Goal: Information Seeking & Learning: Check status

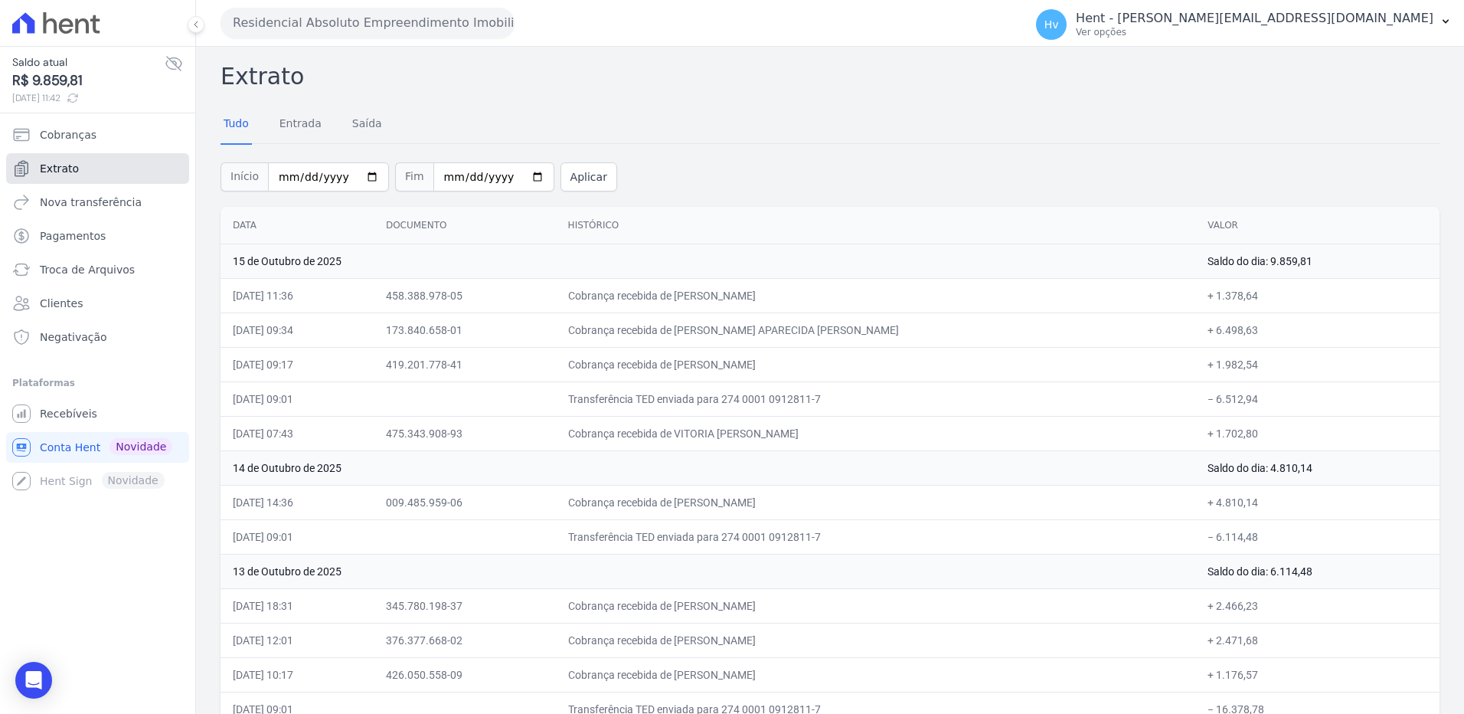
drag, startPoint x: 84, startPoint y: 165, endPoint x: 322, endPoint y: 199, distance: 240.6
click at [84, 165] on link "Extrato" at bounding box center [97, 168] width 183 height 31
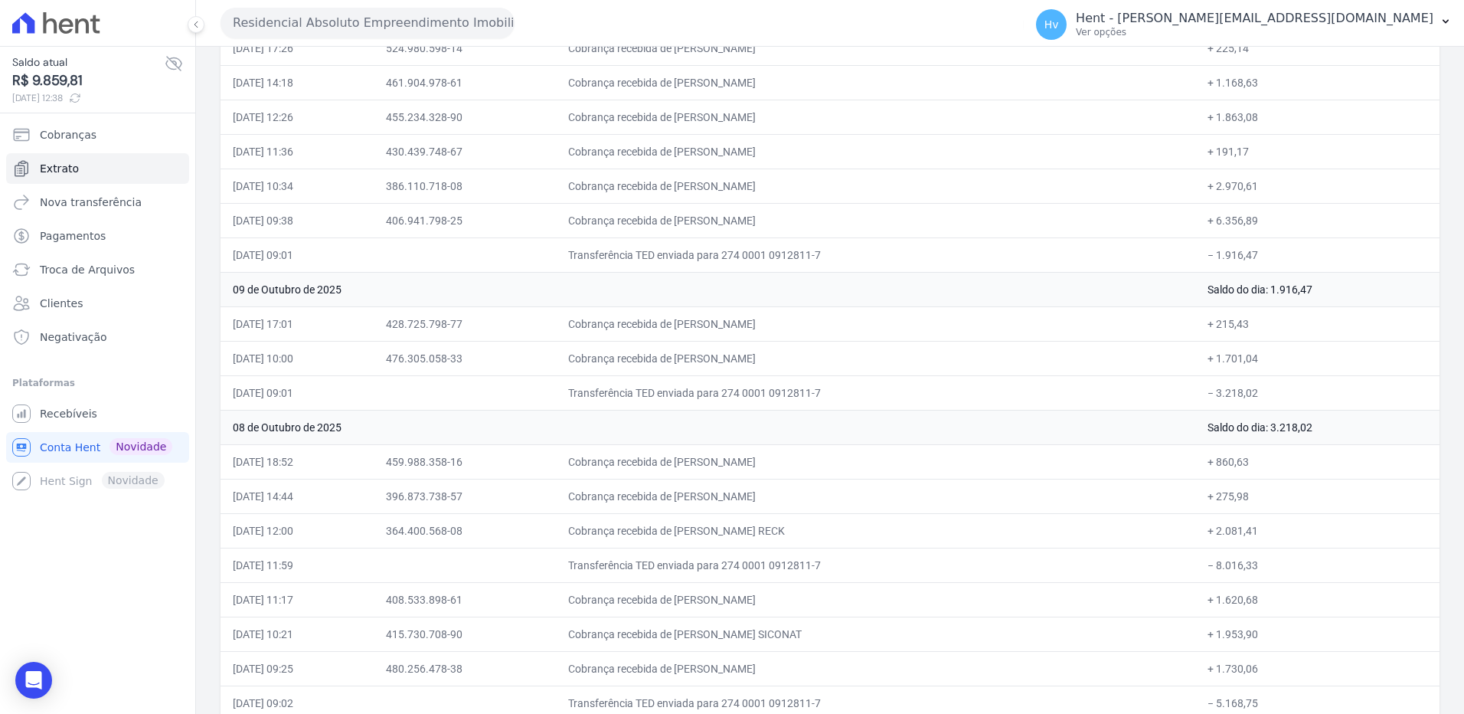
scroll to position [1369, 0]
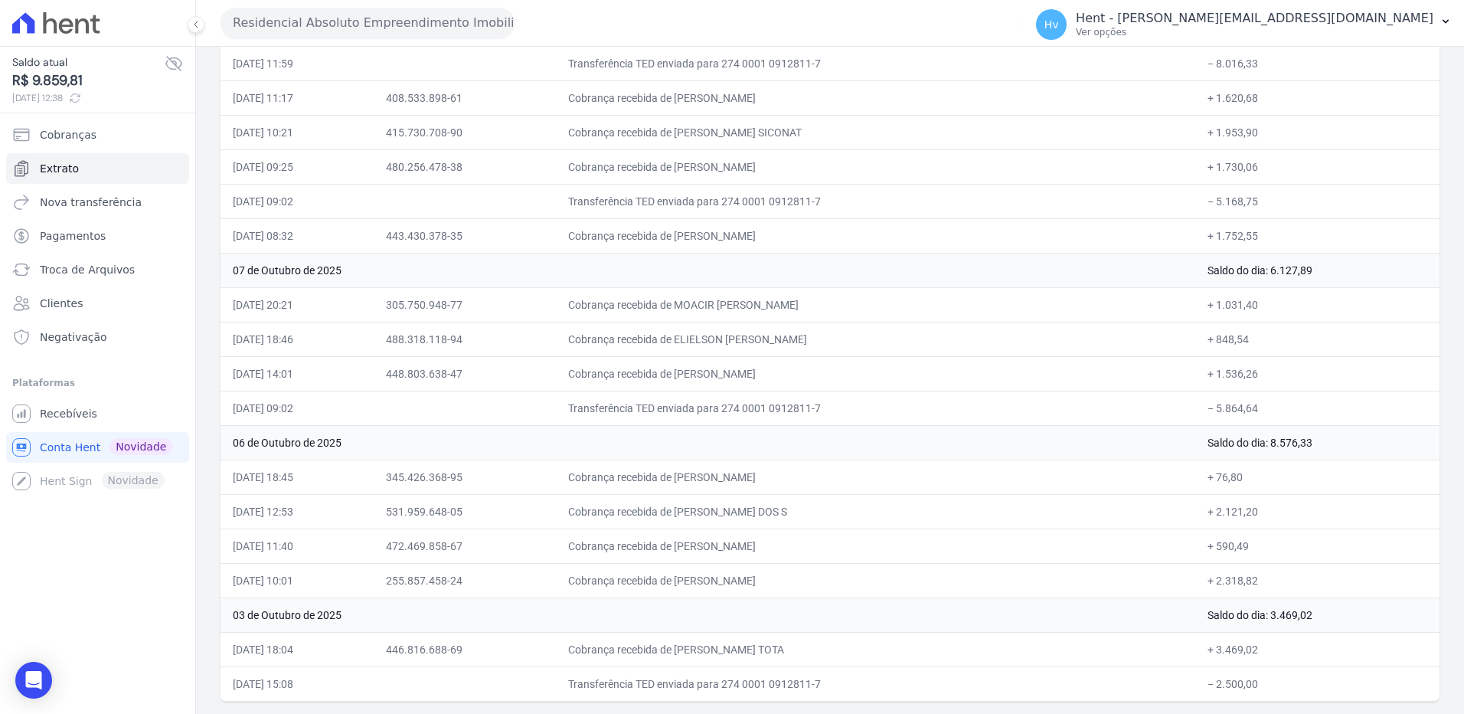
drag, startPoint x: 231, startPoint y: 220, endPoint x: 1301, endPoint y: 698, distance: 1171.9
copy table "Data Documento Histórico Valor 15 de Outubro de 2025 Saldo do dia: 9.859,81 15/…"
click at [322, 12] on button "Residencial Absoluto Empreendimento Imobiliario SPE LTDA" at bounding box center [368, 23] width 294 height 31
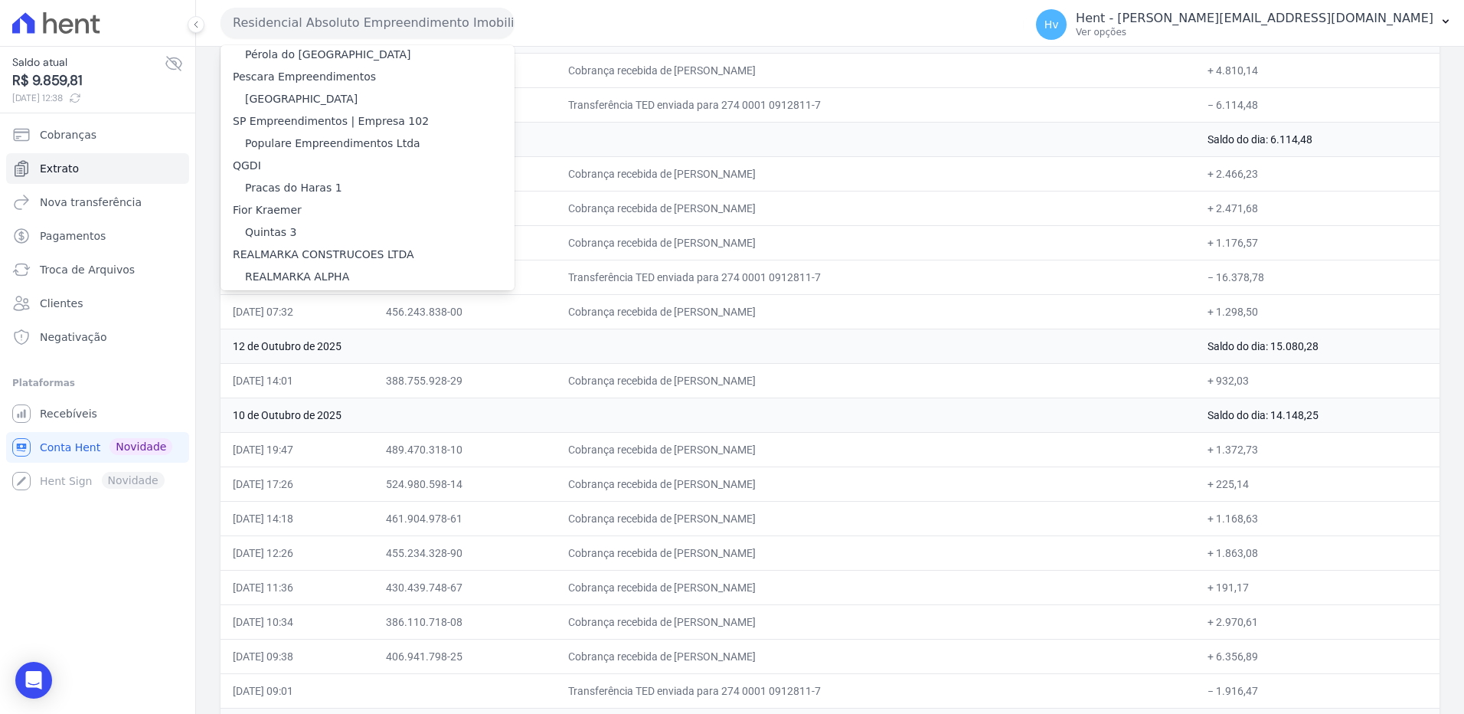
scroll to position [1225, 0]
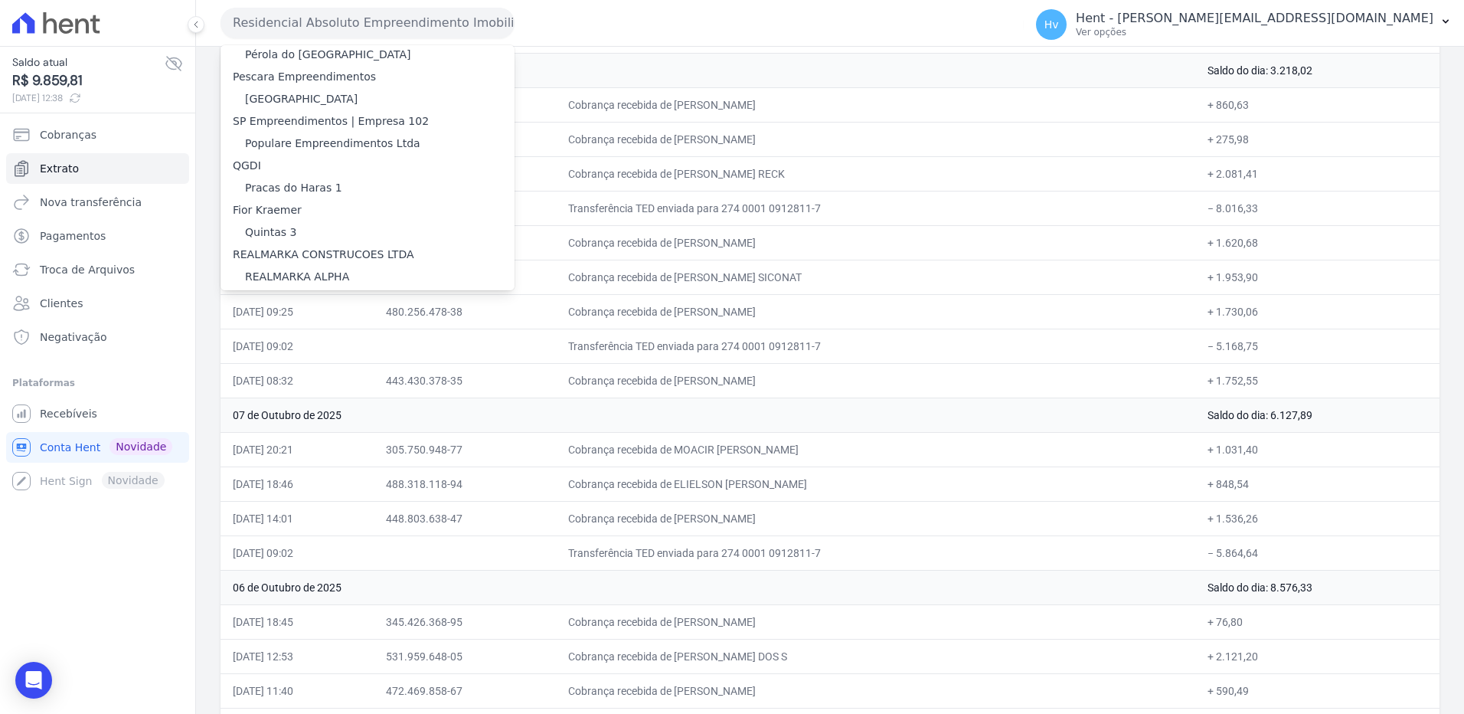
click at [332, 34] on button "Residencial Absoluto Empreendimento Imobiliario SPE LTDA" at bounding box center [368, 23] width 294 height 31
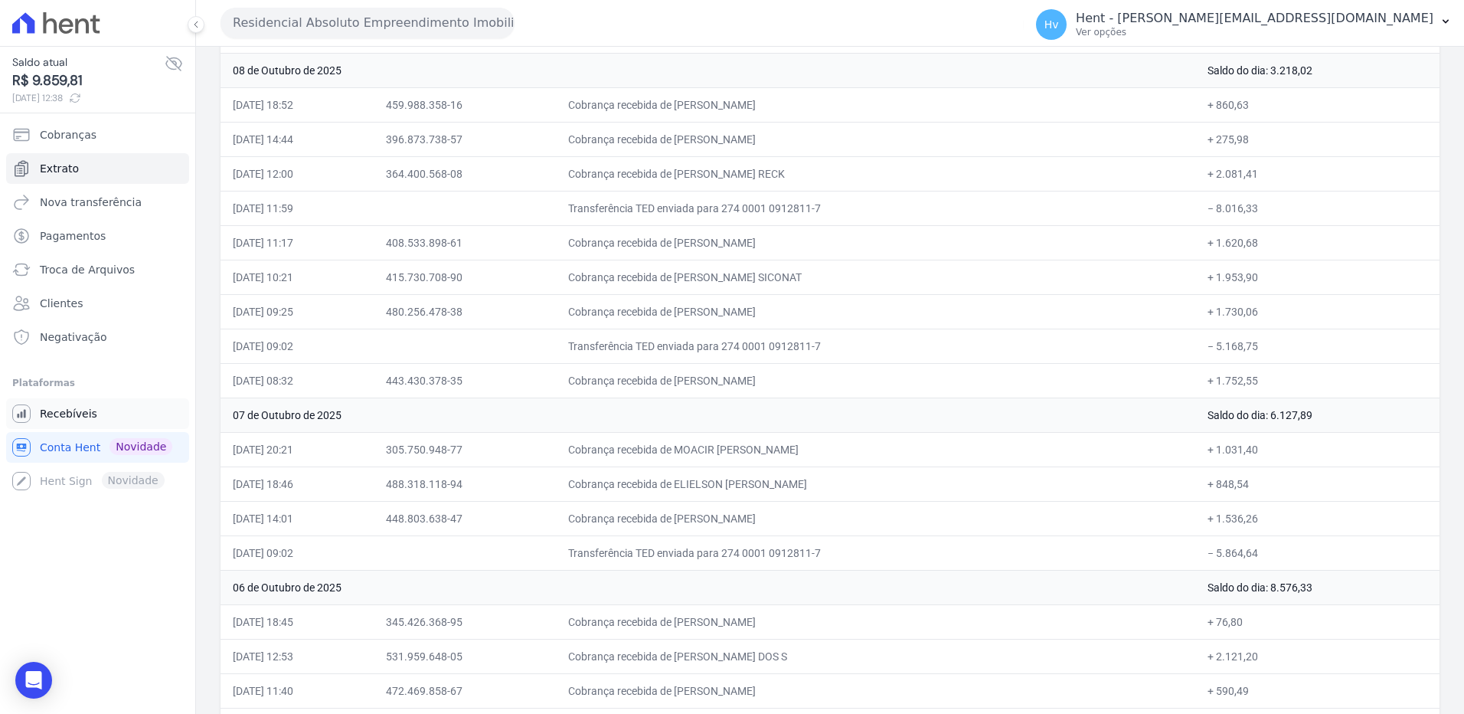
click at [90, 407] on span "Recebíveis" at bounding box center [68, 413] width 57 height 15
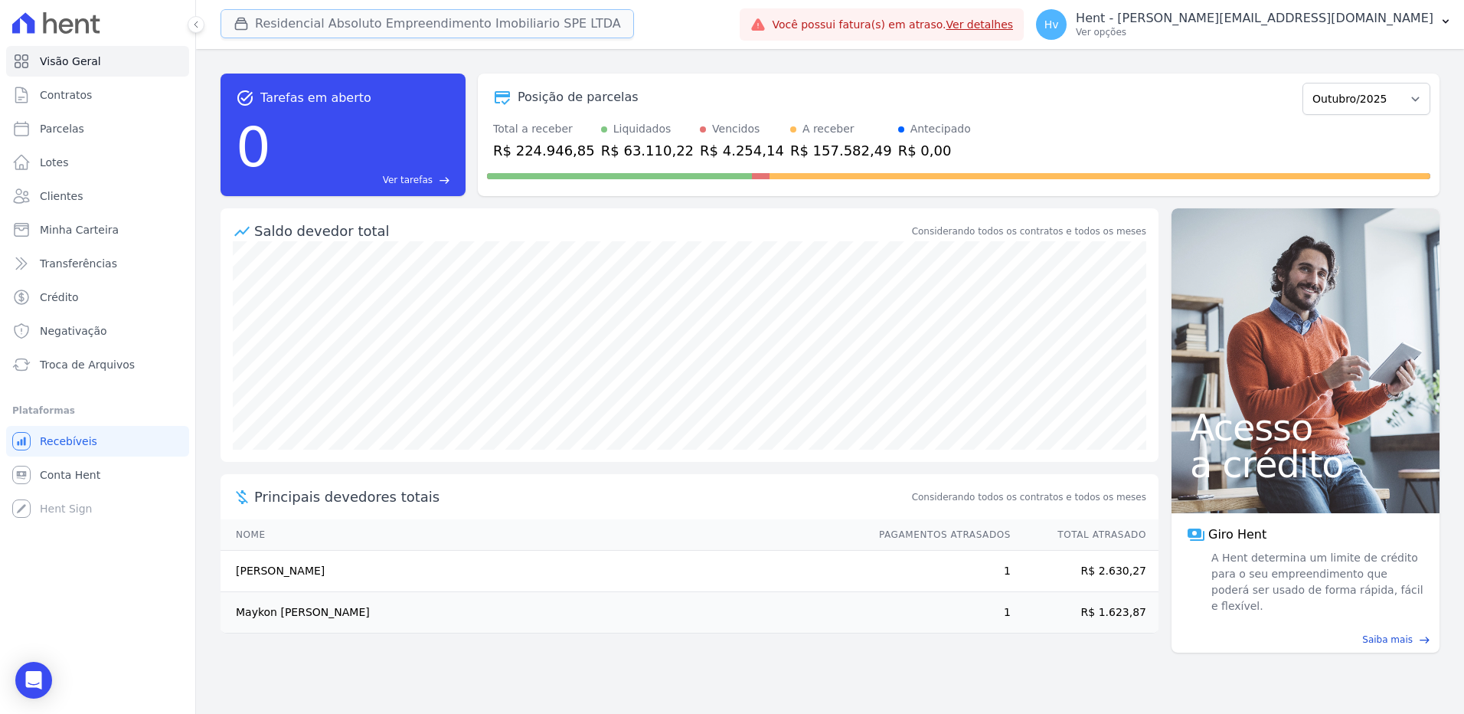
click at [362, 26] on button "Residencial Absoluto Empreendimento Imobiliario SPE LTDA" at bounding box center [428, 23] width 414 height 29
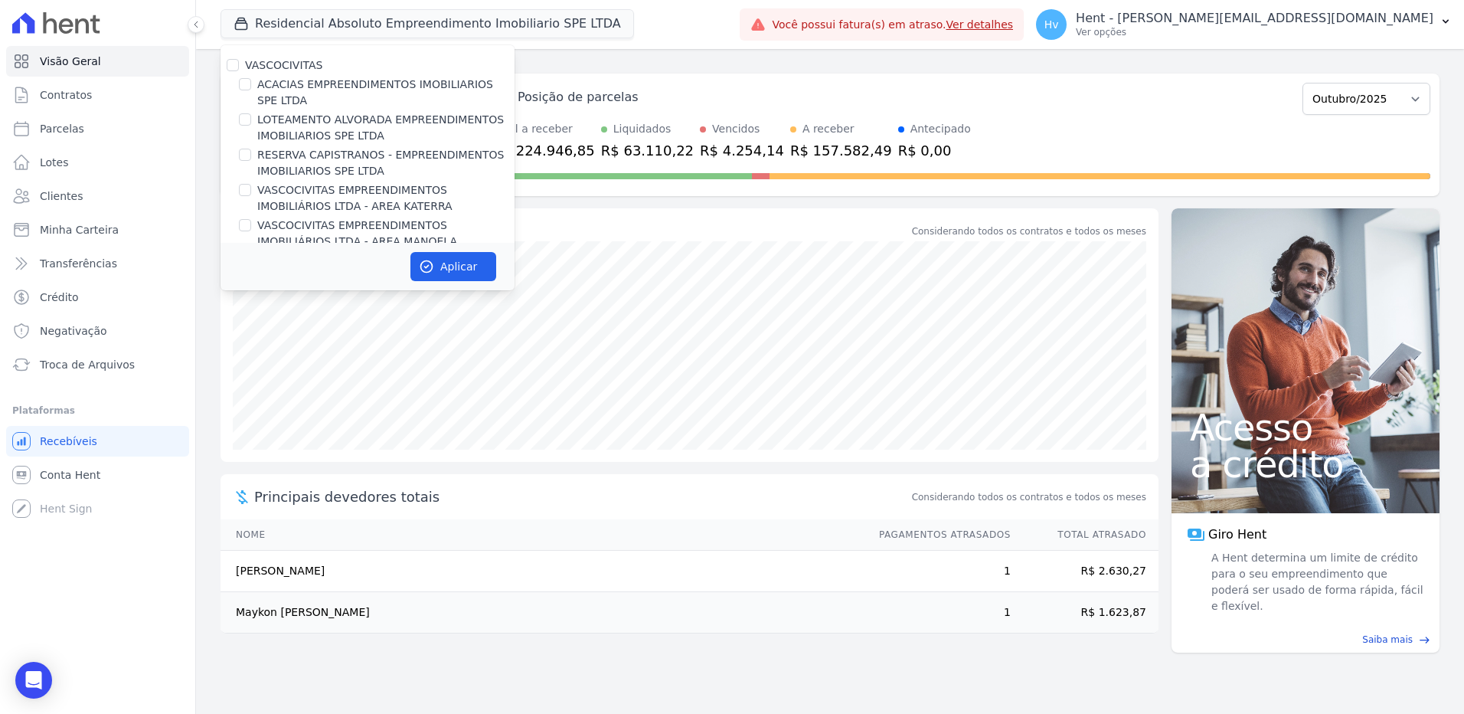
scroll to position [9638, 0]
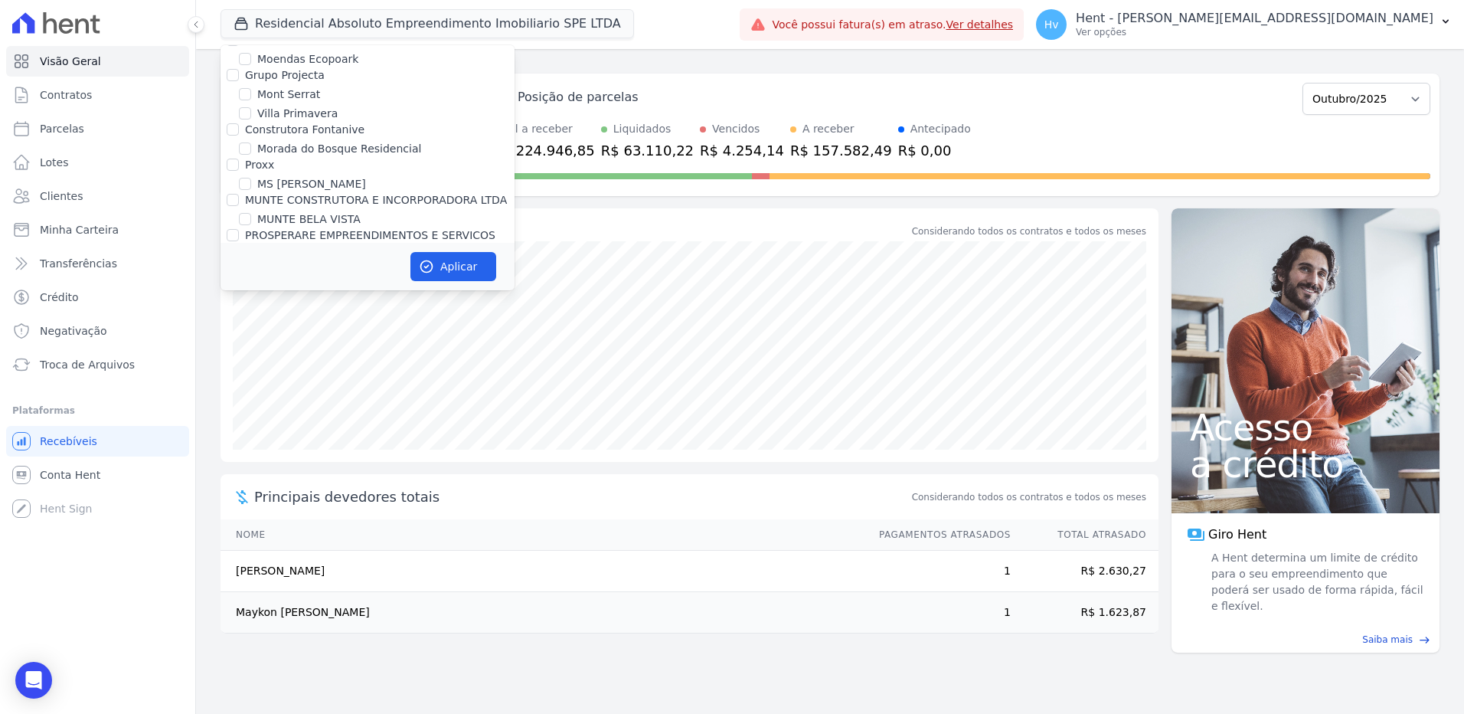
click at [434, 589] on label "OLIVEIRA INCORPORACOES E CONSTRUCOES LTDA" at bounding box center [385, 605] width 257 height 32
click at [251, 591] on input "OLIVEIRA INCORPORACOES E CONSTRUCOES LTDA" at bounding box center [245, 597] width 12 height 12
checkbox input "true"
click at [456, 269] on button "Aplicar" at bounding box center [454, 266] width 86 height 29
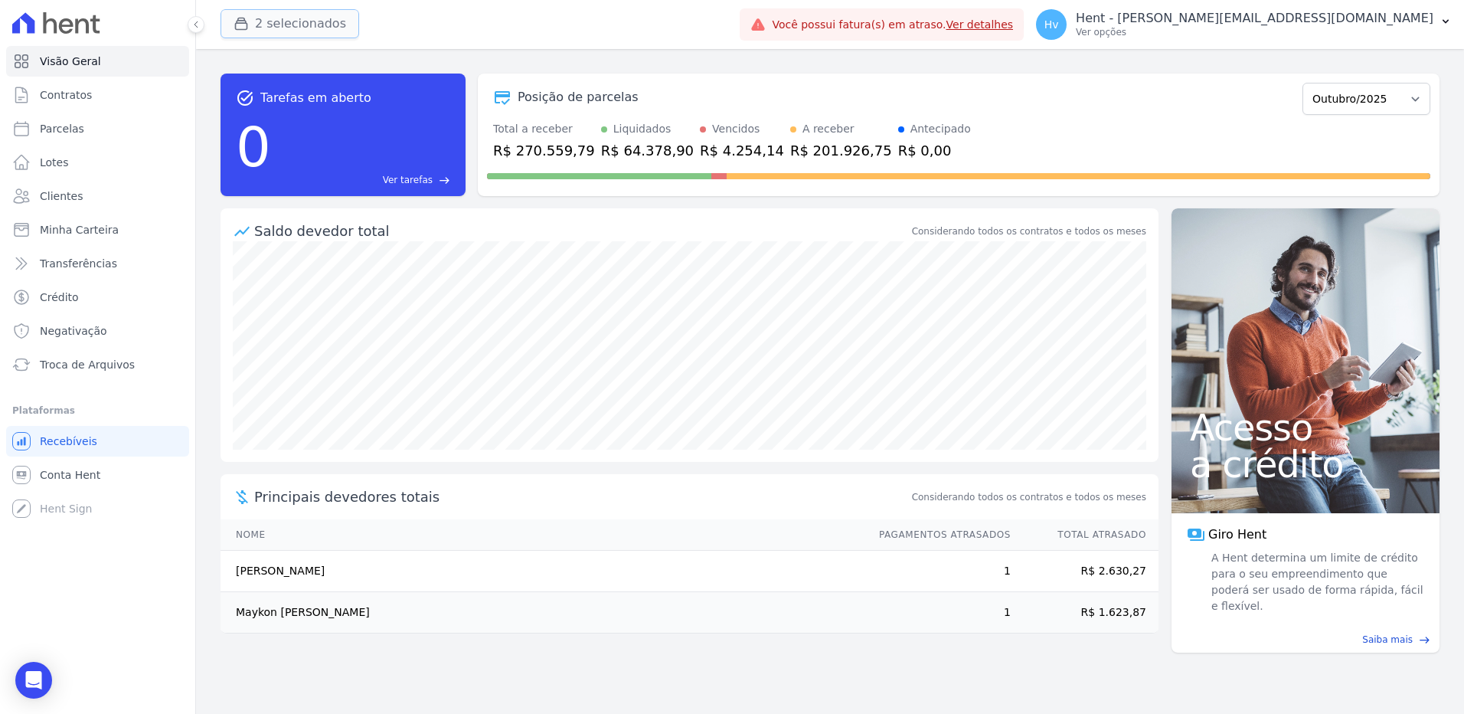
click at [280, 28] on button "2 selecionados" at bounding box center [290, 23] width 139 height 29
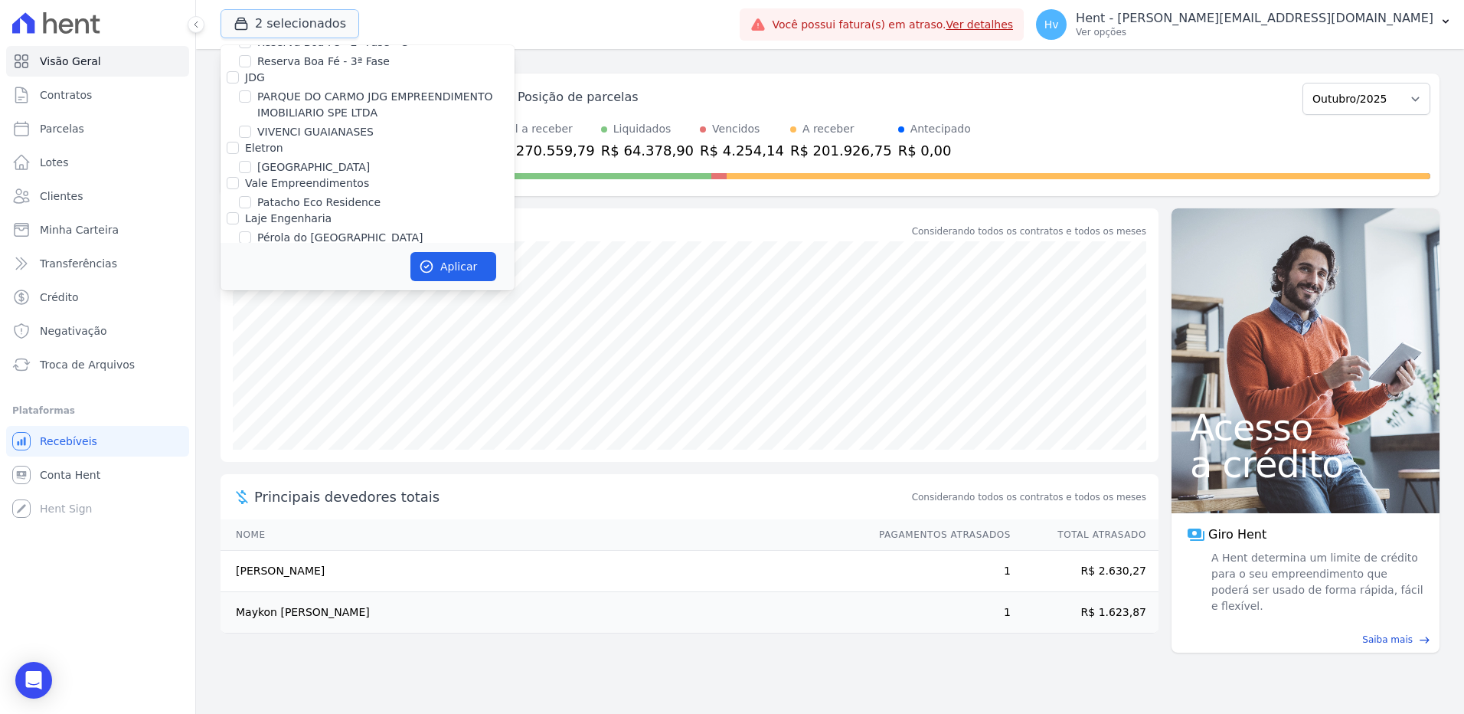
scroll to position [10625, 0]
click at [283, 591] on label "RESIDENCIAL ABSOLUTO EMPREENDIMENTO IMOBILIARIO SPE LTDA" at bounding box center [385, 607] width 257 height 32
click at [251, 593] on input "RESIDENCIAL ABSOLUTO EMPREENDIMENTO IMOBILIARIO SPE LTDA" at bounding box center [245, 599] width 12 height 12
checkbox input "false"
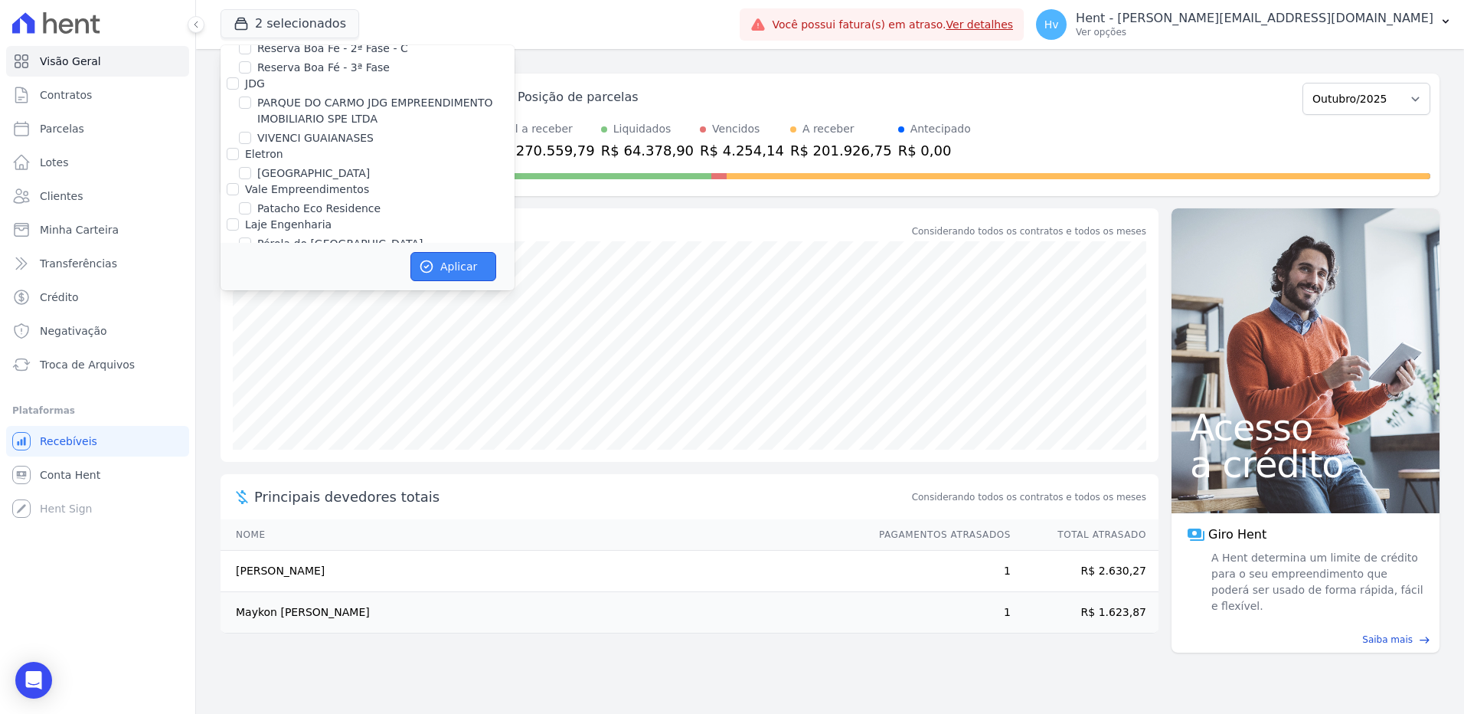
click at [443, 260] on button "Aplicar" at bounding box center [454, 266] width 86 height 29
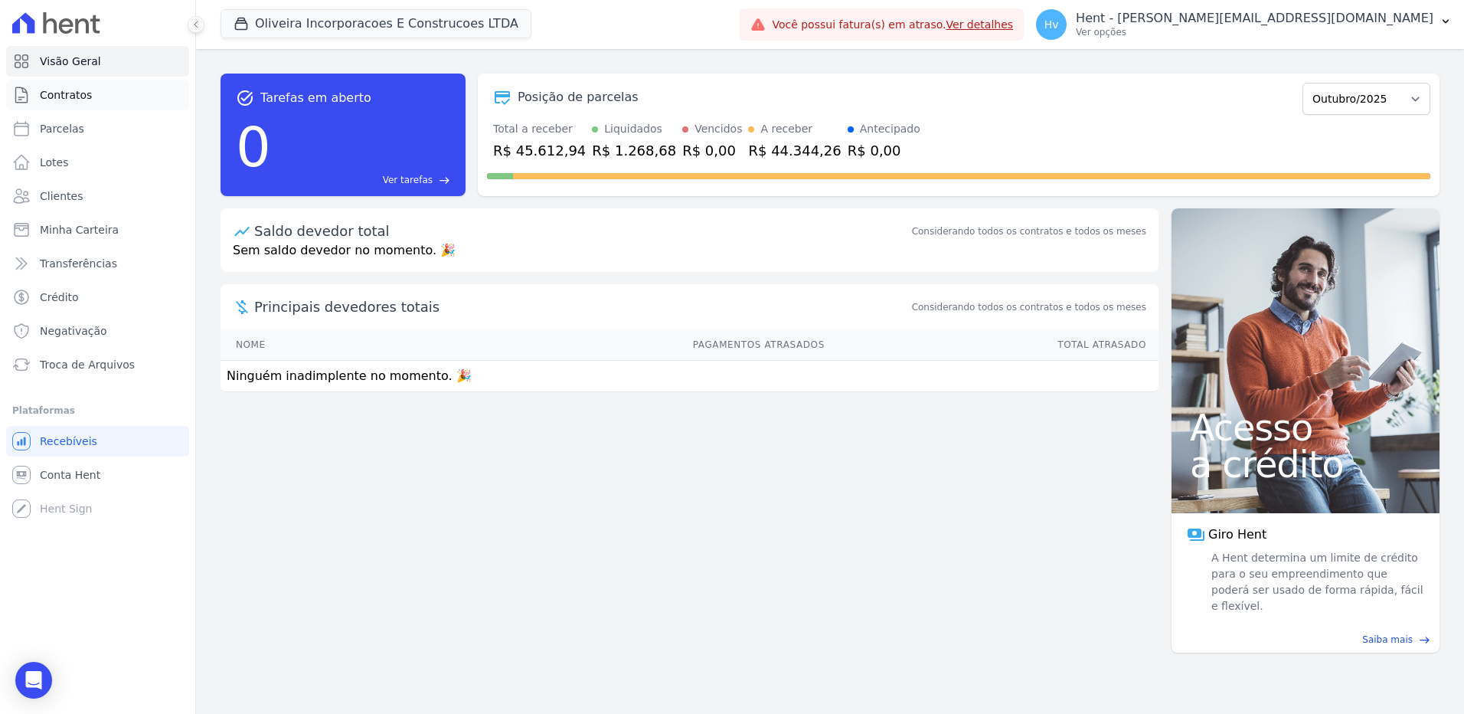
click at [72, 100] on span "Contratos" at bounding box center [66, 94] width 52 height 15
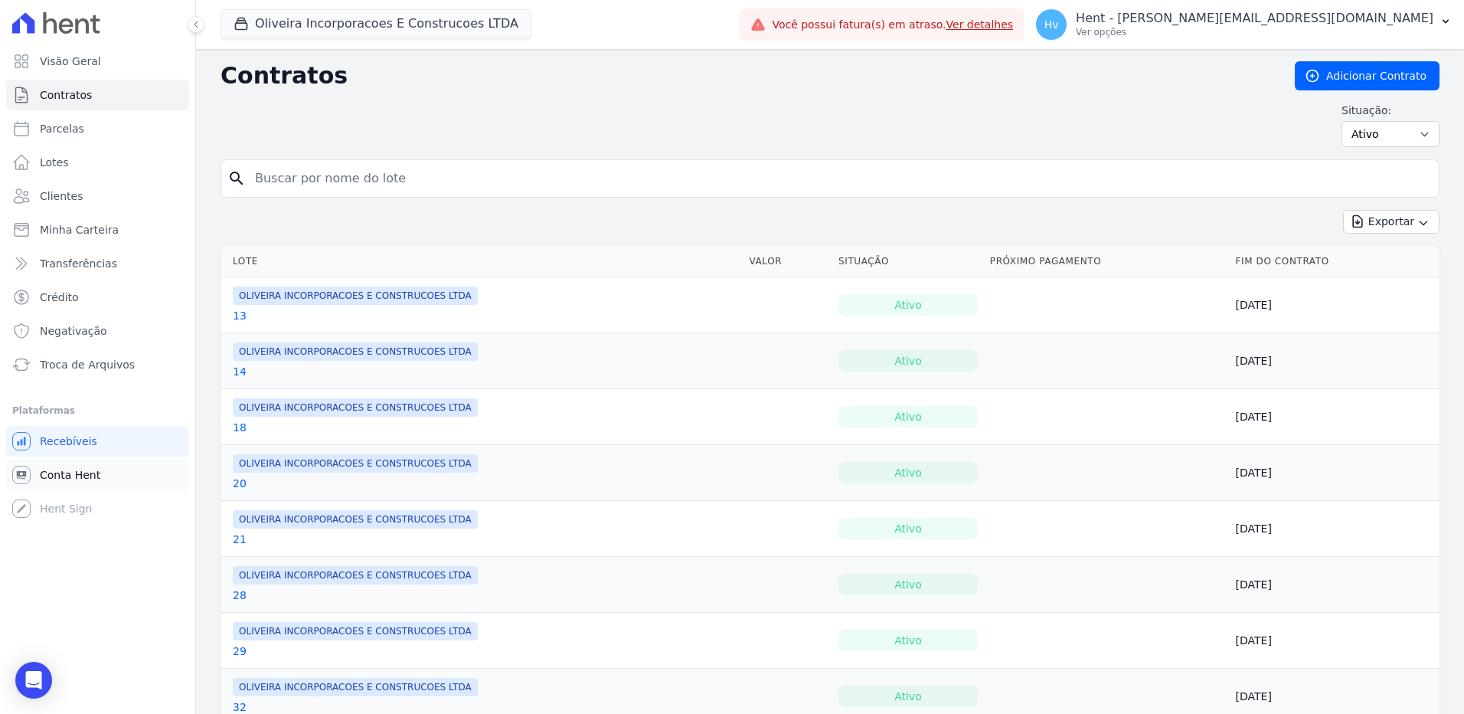
click at [60, 473] on span "Conta Hent" at bounding box center [70, 474] width 61 height 15
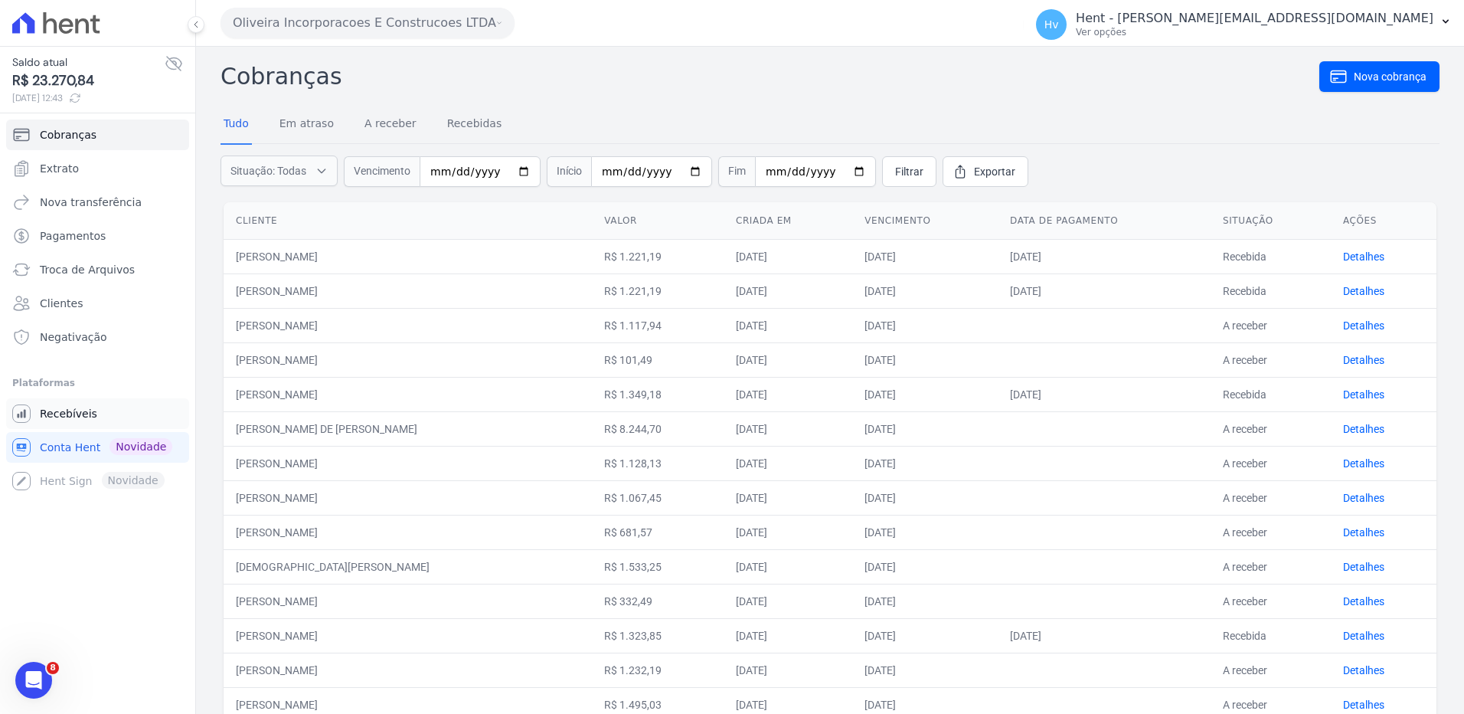
click at [62, 417] on span "Recebíveis" at bounding box center [68, 413] width 57 height 15
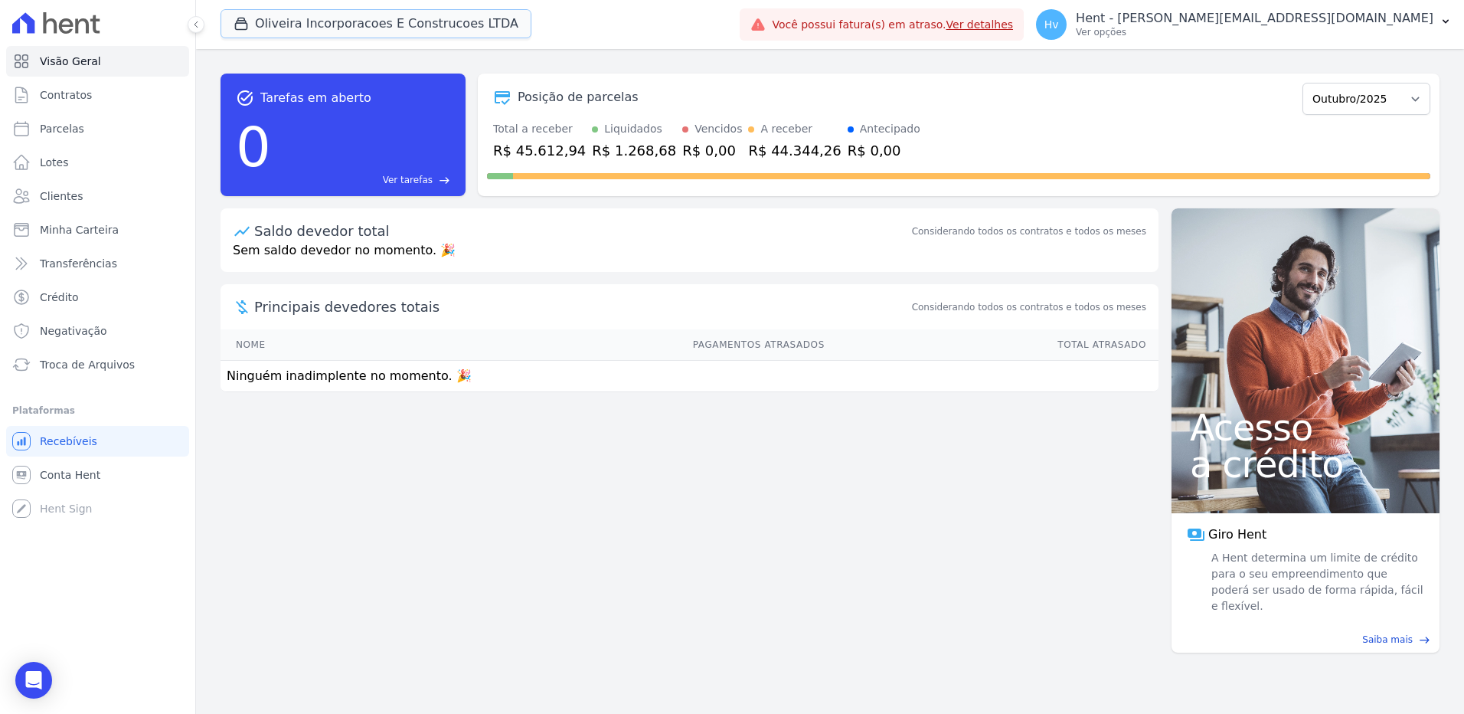
click at [382, 19] on button "Oliveira Incorporacoes E Construcoes LTDA" at bounding box center [376, 23] width 311 height 29
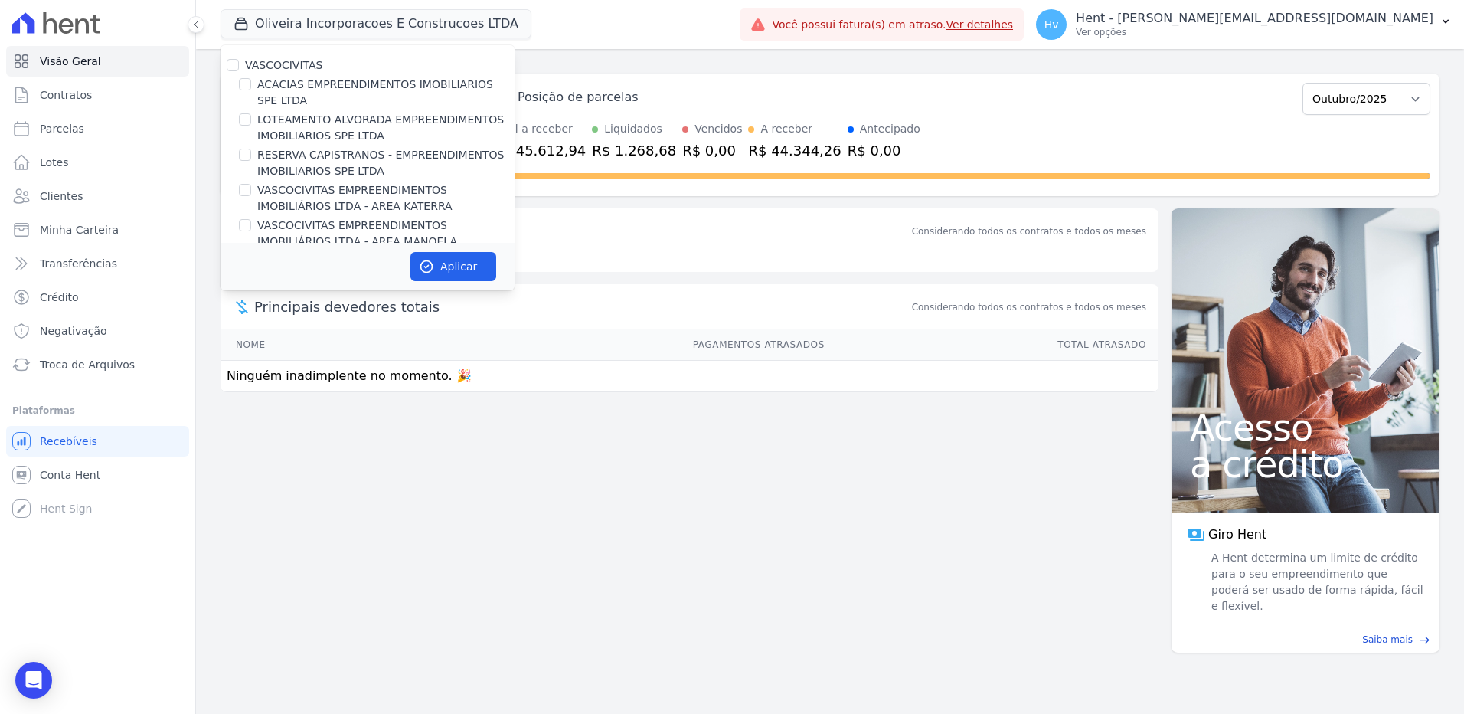
scroll to position [6296, 0]
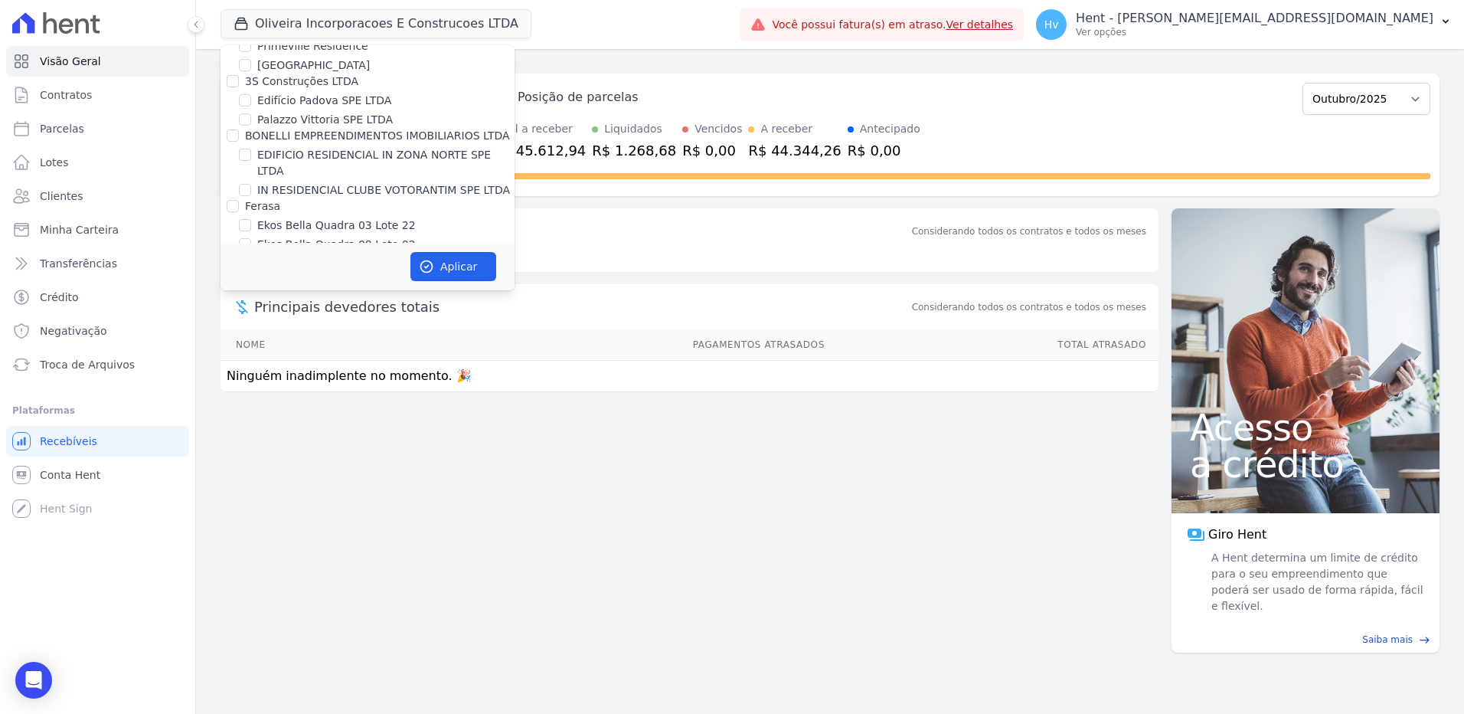
click at [335, 460] on label "[GEOGRAPHIC_DATA]" at bounding box center [313, 468] width 113 height 16
click at [299, 460] on label "[GEOGRAPHIC_DATA]" at bounding box center [313, 468] width 113 height 16
click at [251, 462] on input "[GEOGRAPHIC_DATA]" at bounding box center [245, 468] width 12 height 12
checkbox input "true"
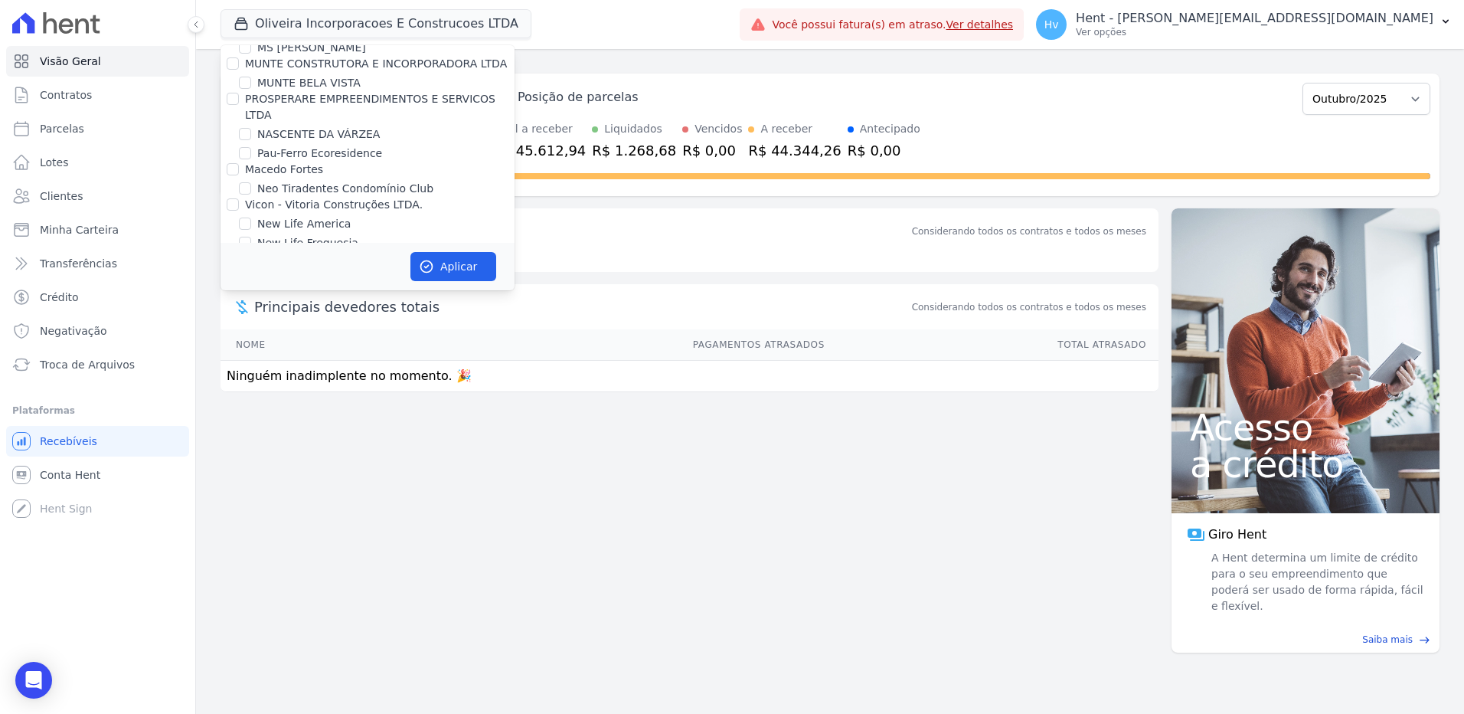
scroll to position [9687, 0]
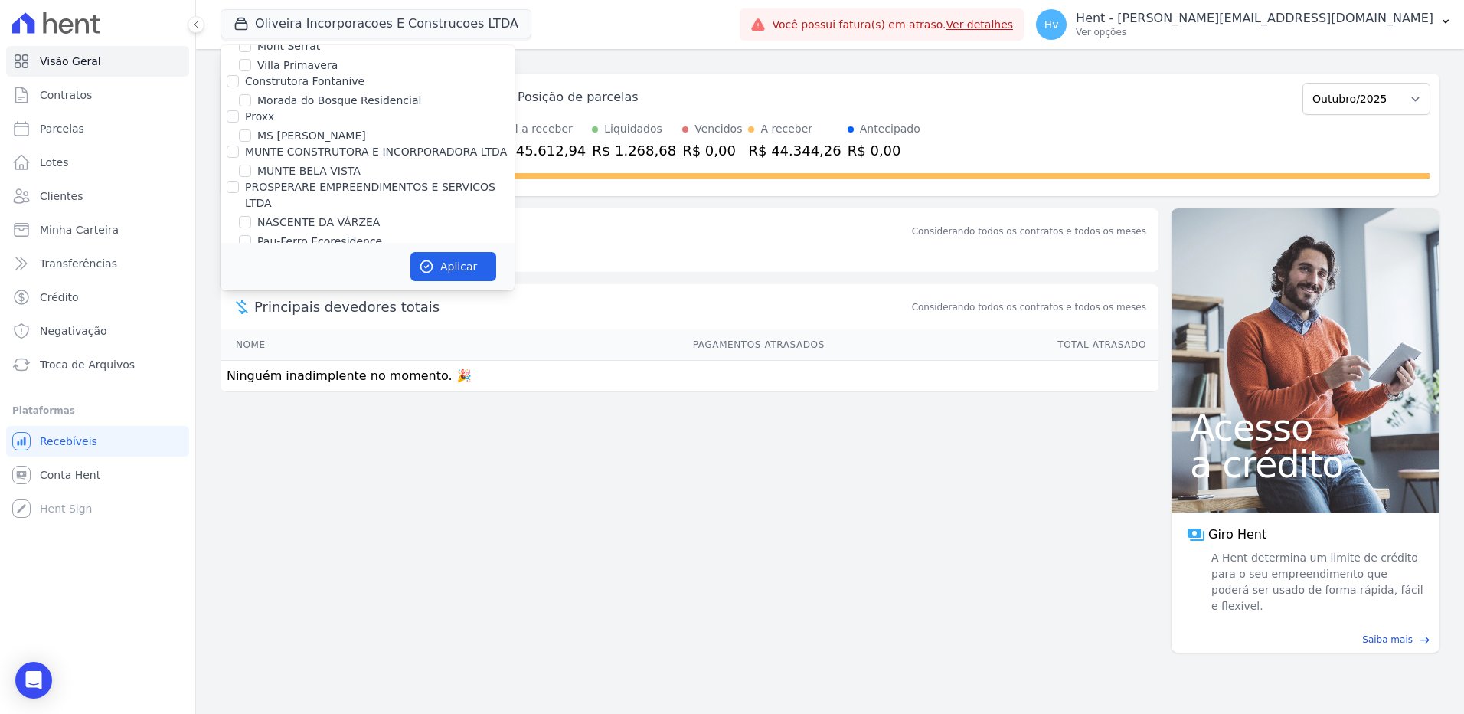
click at [340, 541] on label "OLIVEIRA INCORPORACOES E CONSTRUCOES LTDA" at bounding box center [385, 557] width 257 height 32
click at [251, 542] on input "OLIVEIRA INCORPORACOES E CONSTRUCOES LTDA" at bounding box center [245, 548] width 12 height 12
checkbox input "false"
click at [443, 260] on button "Aplicar" at bounding box center [454, 266] width 86 height 29
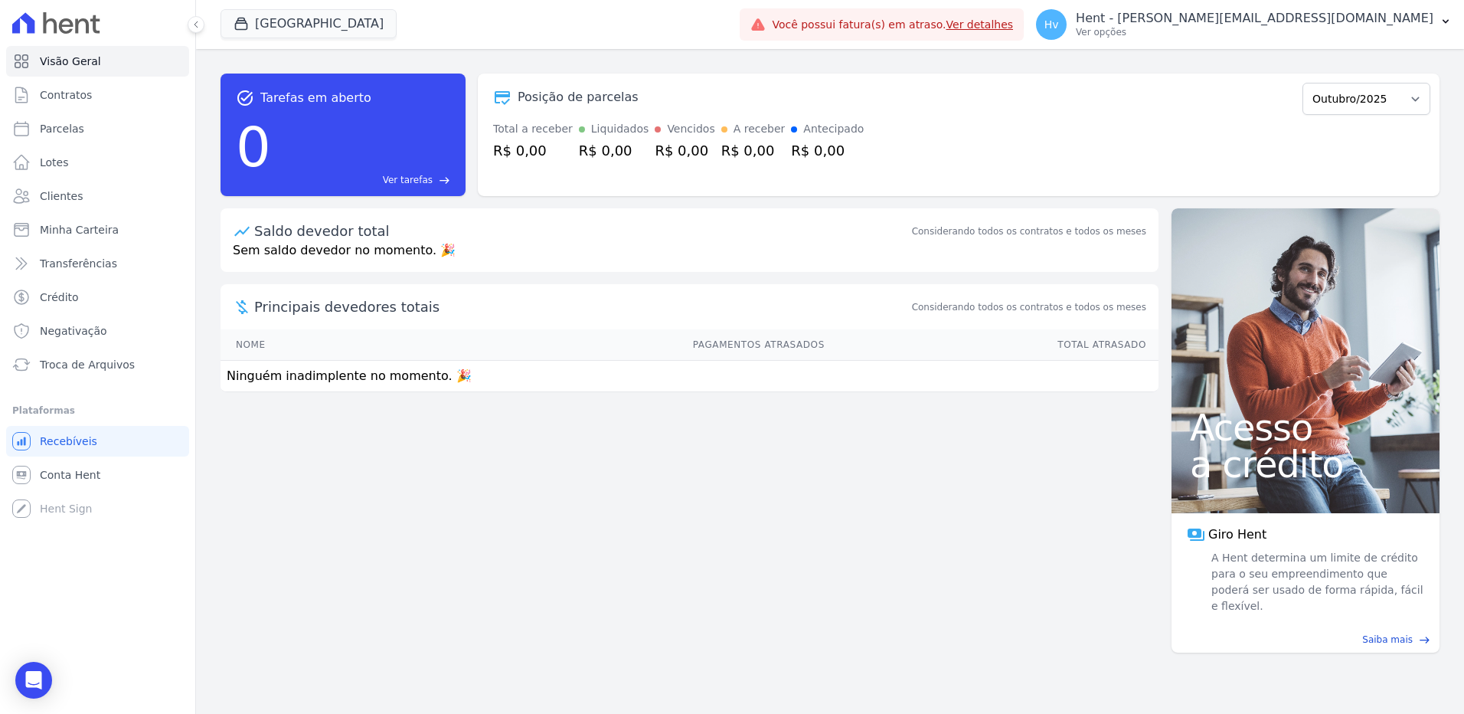
click at [546, 470] on div "task_alt Tarefas em aberto 0 Ver tarefas east Posição de parcelas Outubro/2025 …" at bounding box center [830, 381] width 1268 height 665
click at [592, 438] on div "task_alt Tarefas em aberto 0 Ver tarefas east Posição de parcelas Outubro/2025 …" at bounding box center [830, 381] width 1268 height 665
click at [70, 93] on span "Contratos" at bounding box center [66, 94] width 52 height 15
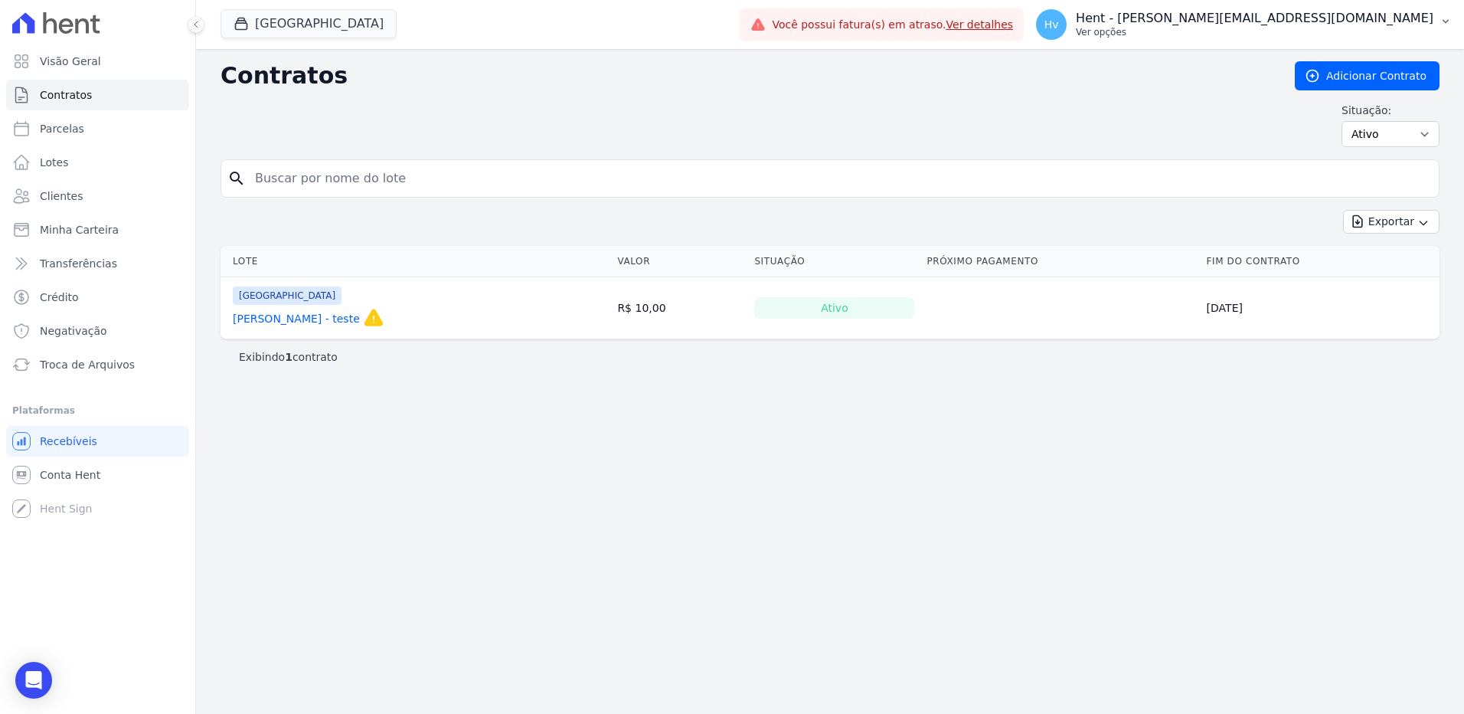
click at [1341, 19] on p "Hent - [PERSON_NAME][EMAIL_ADDRESS][DOMAIN_NAME]" at bounding box center [1255, 18] width 358 height 15
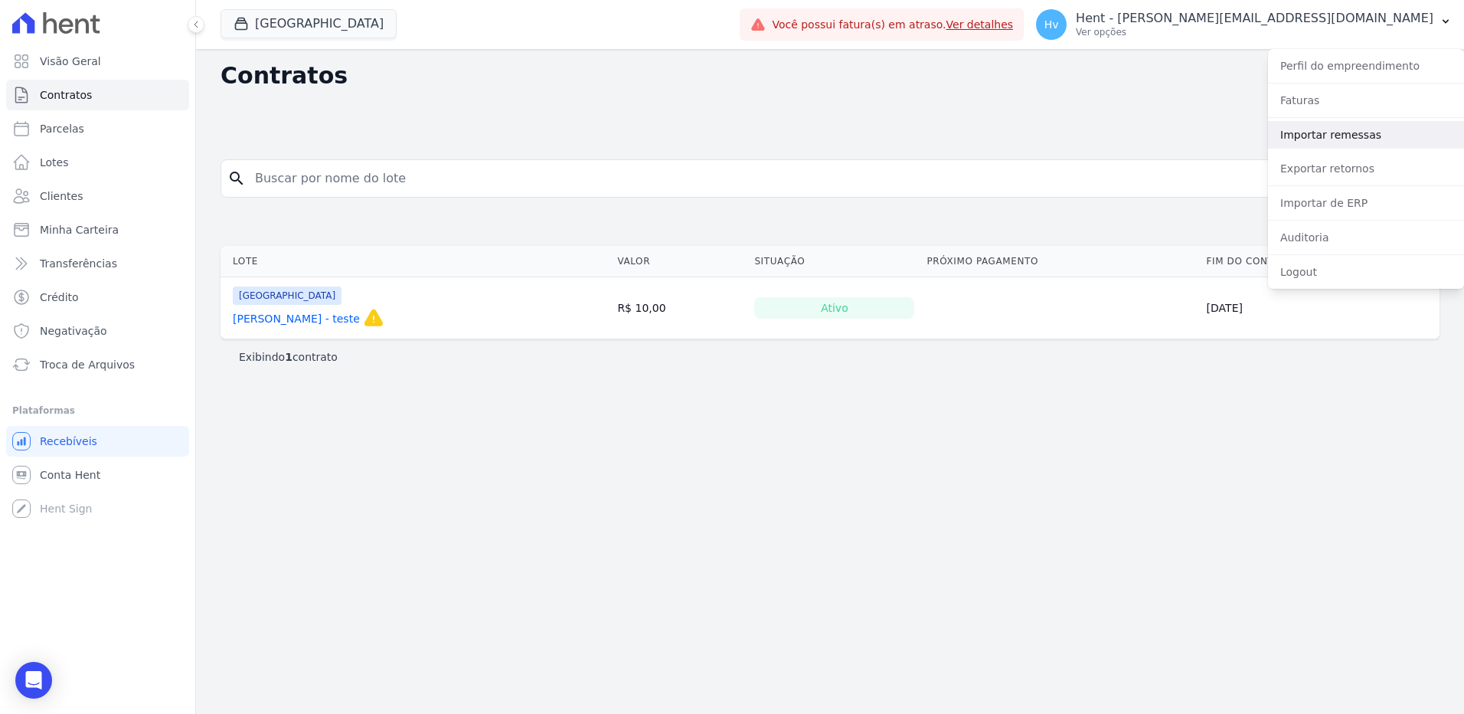
click at [1359, 133] on link "Importar remessas" at bounding box center [1366, 135] width 196 height 28
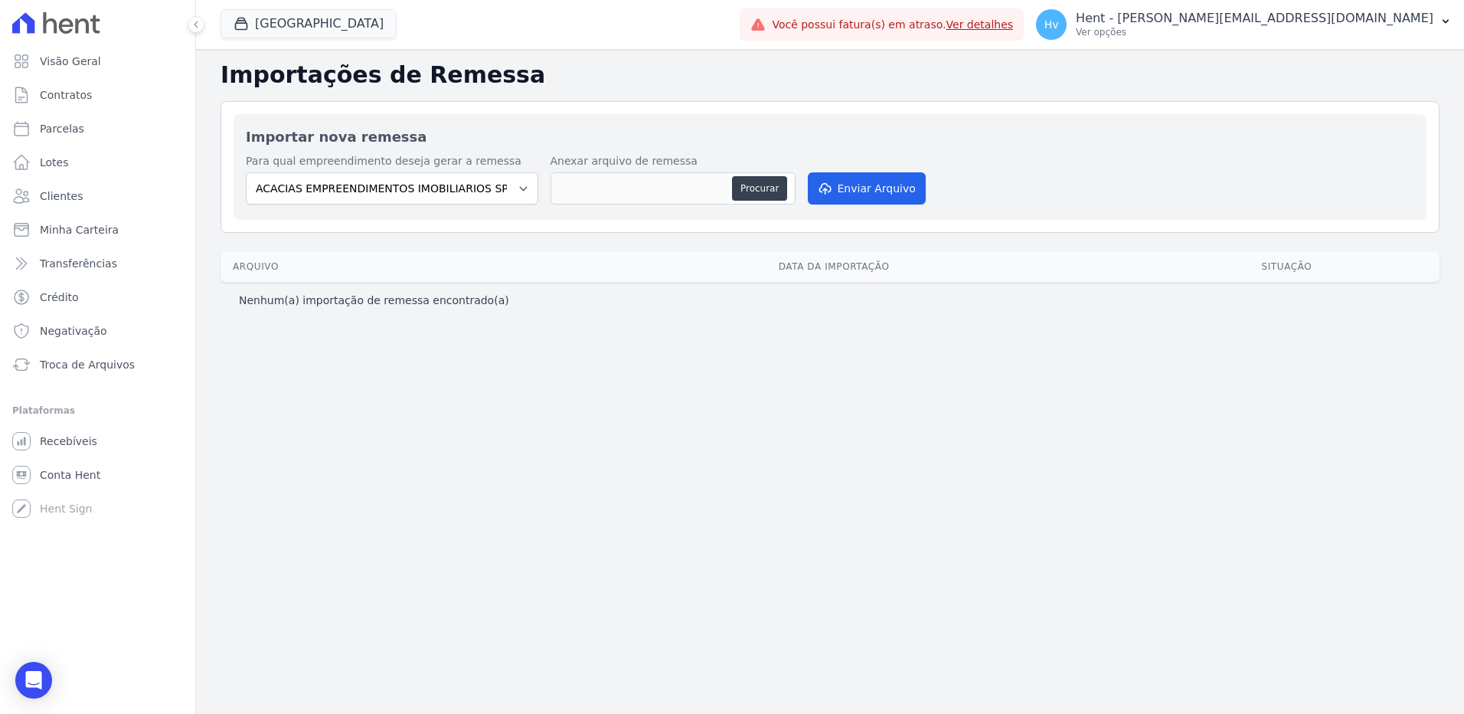
click at [519, 309] on div "Nenhum(a) importação de remessa encontrado(a)" at bounding box center [830, 300] width 1219 height 34
click at [75, 442] on span "Recebíveis" at bounding box center [68, 441] width 57 height 15
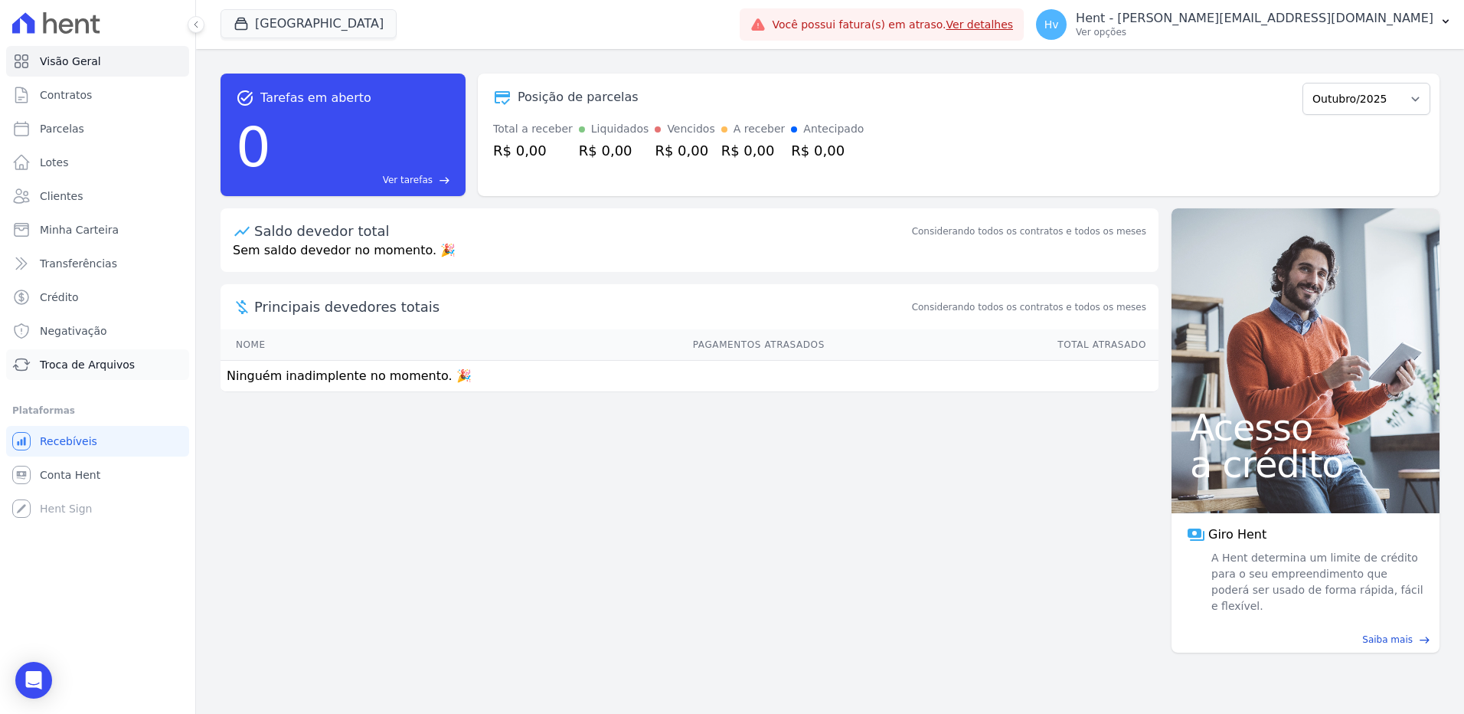
click at [82, 354] on link "Troca de Arquivos" at bounding box center [97, 364] width 183 height 31
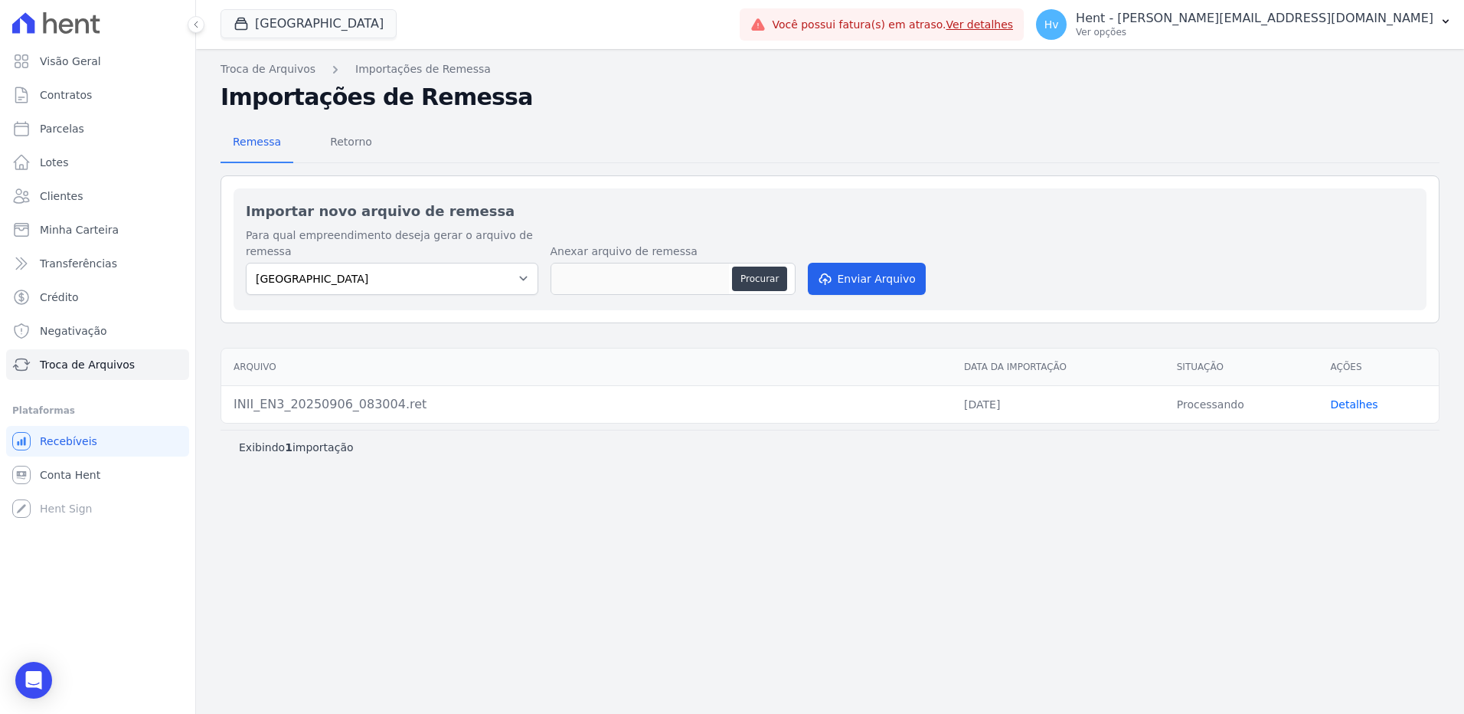
click at [1358, 407] on link "Detalhes" at bounding box center [1354, 404] width 47 height 12
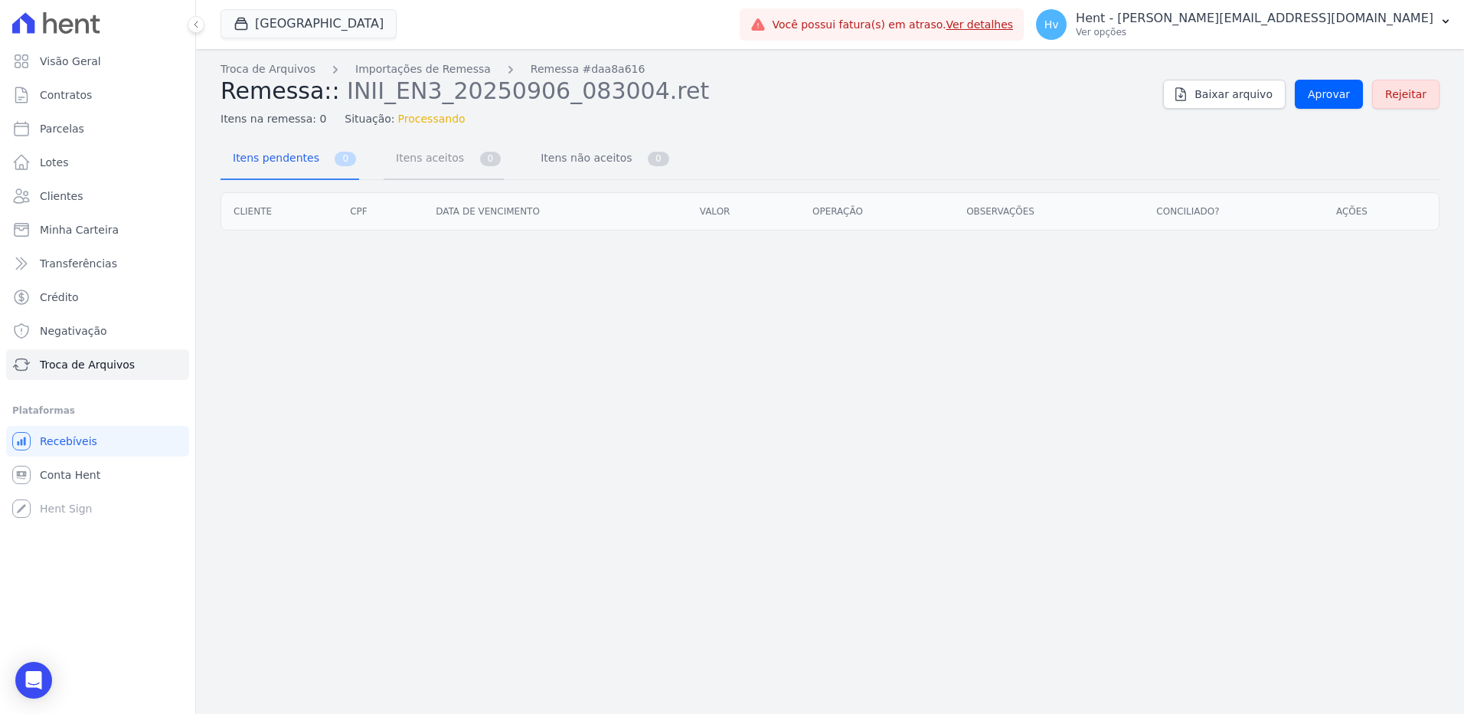
click at [443, 165] on span "Itens aceitos" at bounding box center [427, 157] width 80 height 31
click at [562, 160] on span "Itens não aceitos" at bounding box center [583, 157] width 103 height 31
click at [259, 158] on span "Itens pendentes" at bounding box center [273, 157] width 99 height 31
click at [751, 486] on div "Troca de Arquivos Importações de Remessa Remessa #daa8a616 Remessa:: INII_EN3_2…" at bounding box center [830, 381] width 1268 height 665
click at [959, 406] on div "Troca de Arquivos Importações de Remessa Remessa #daa8a616 Remessa:: INII_EN3_2…" at bounding box center [830, 381] width 1268 height 665
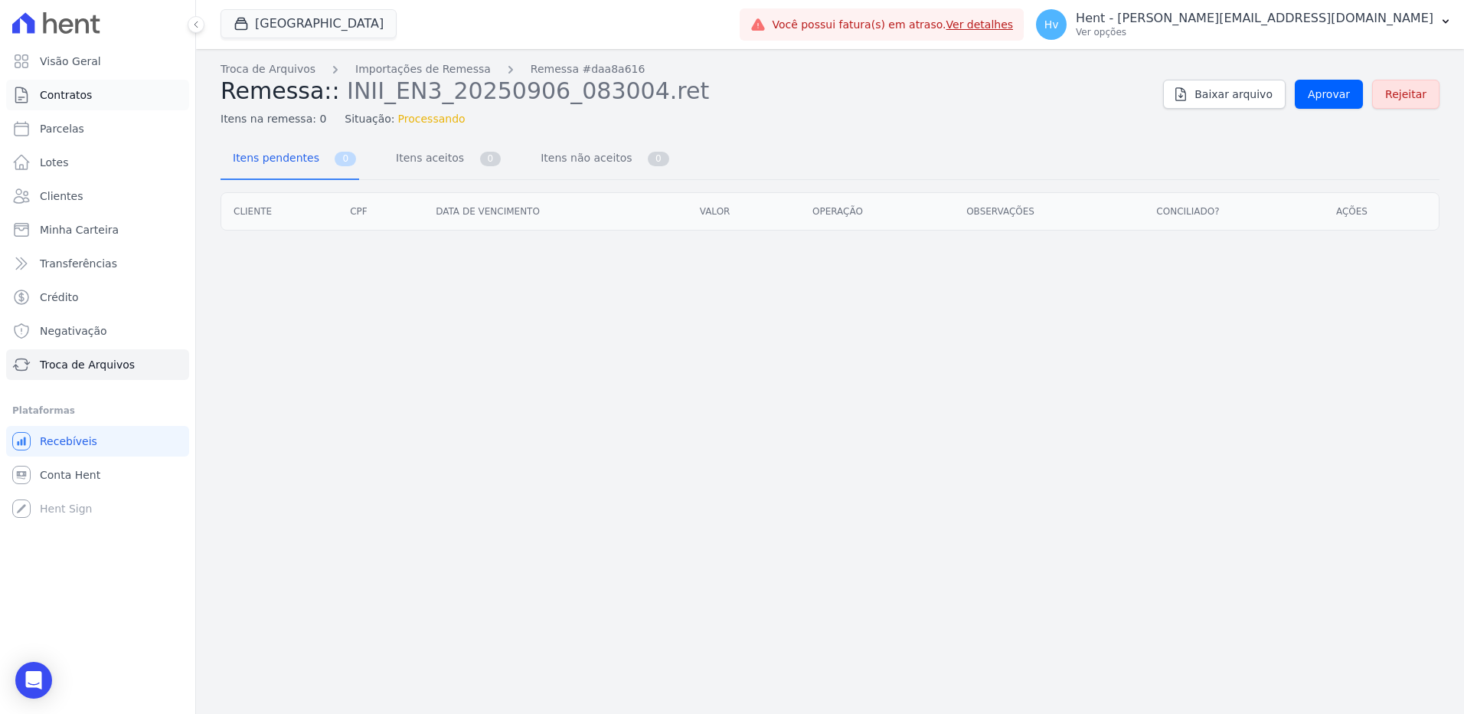
click at [65, 102] on span "Contratos" at bounding box center [66, 94] width 52 height 15
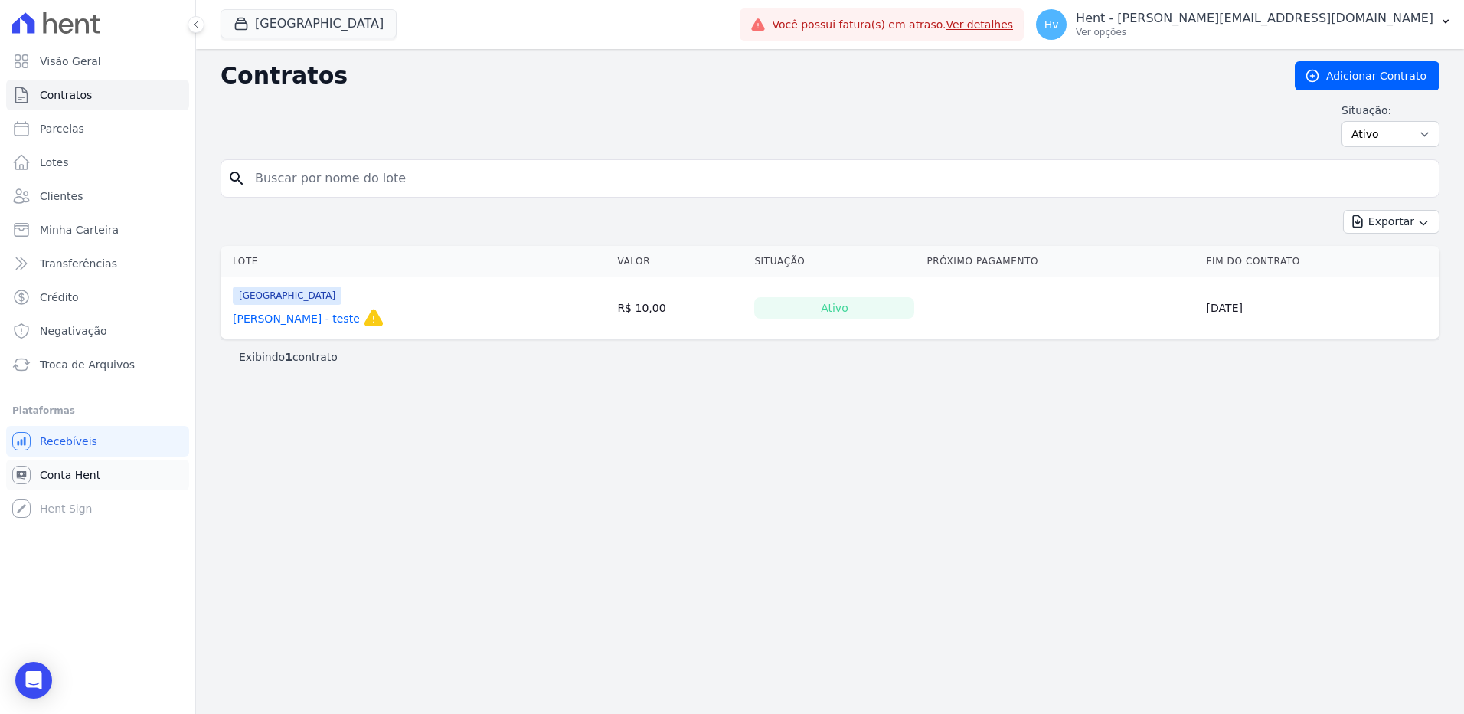
click at [87, 474] on span "Conta Hent" at bounding box center [70, 474] width 61 height 15
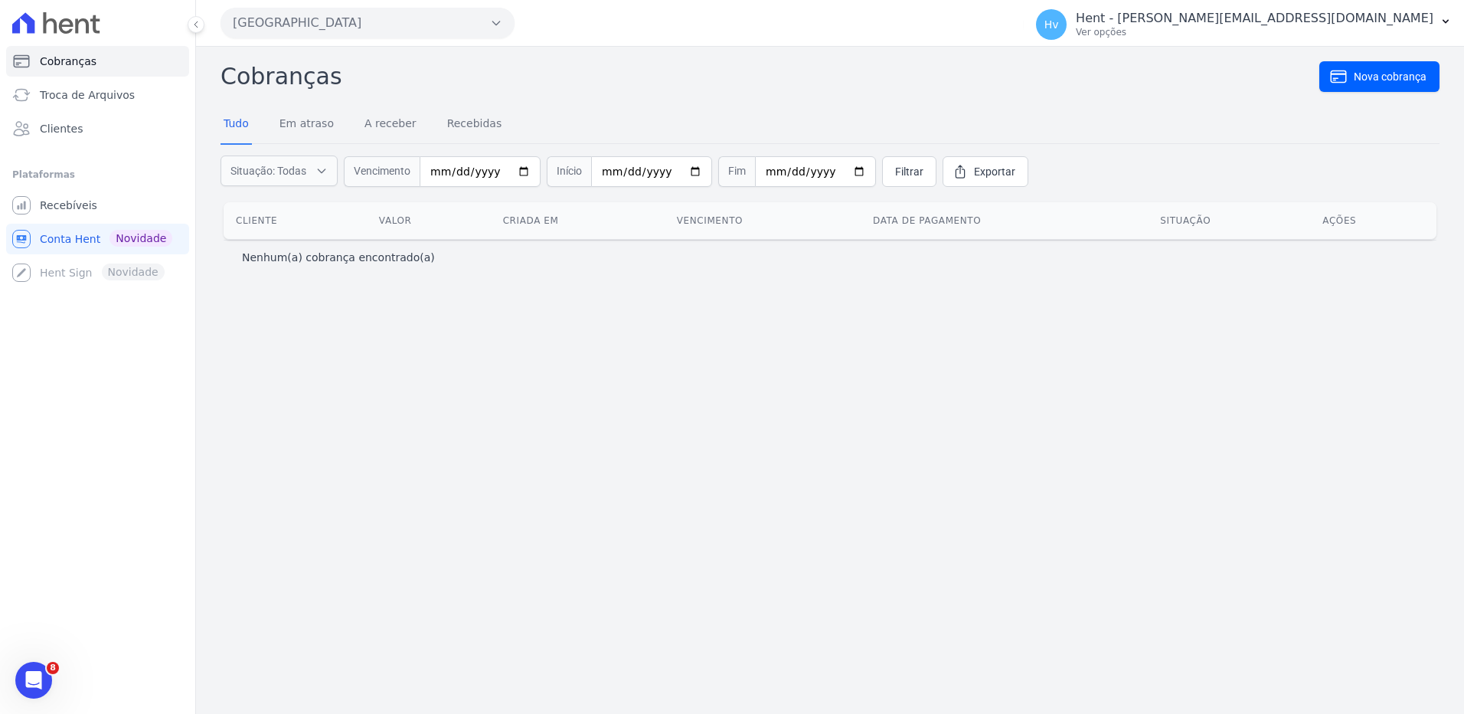
click at [672, 394] on div "Cobranças Nova cobrança Tudo Em atraso A receber Recebidas Situação: Todas Em a…" at bounding box center [830, 380] width 1268 height 667
click at [773, 496] on div "Cobranças Nova cobrança Tudo Em atraso A receber Recebidas Situação: Todas Em a…" at bounding box center [830, 380] width 1268 height 667
click at [365, 28] on button "[GEOGRAPHIC_DATA]" at bounding box center [368, 23] width 294 height 31
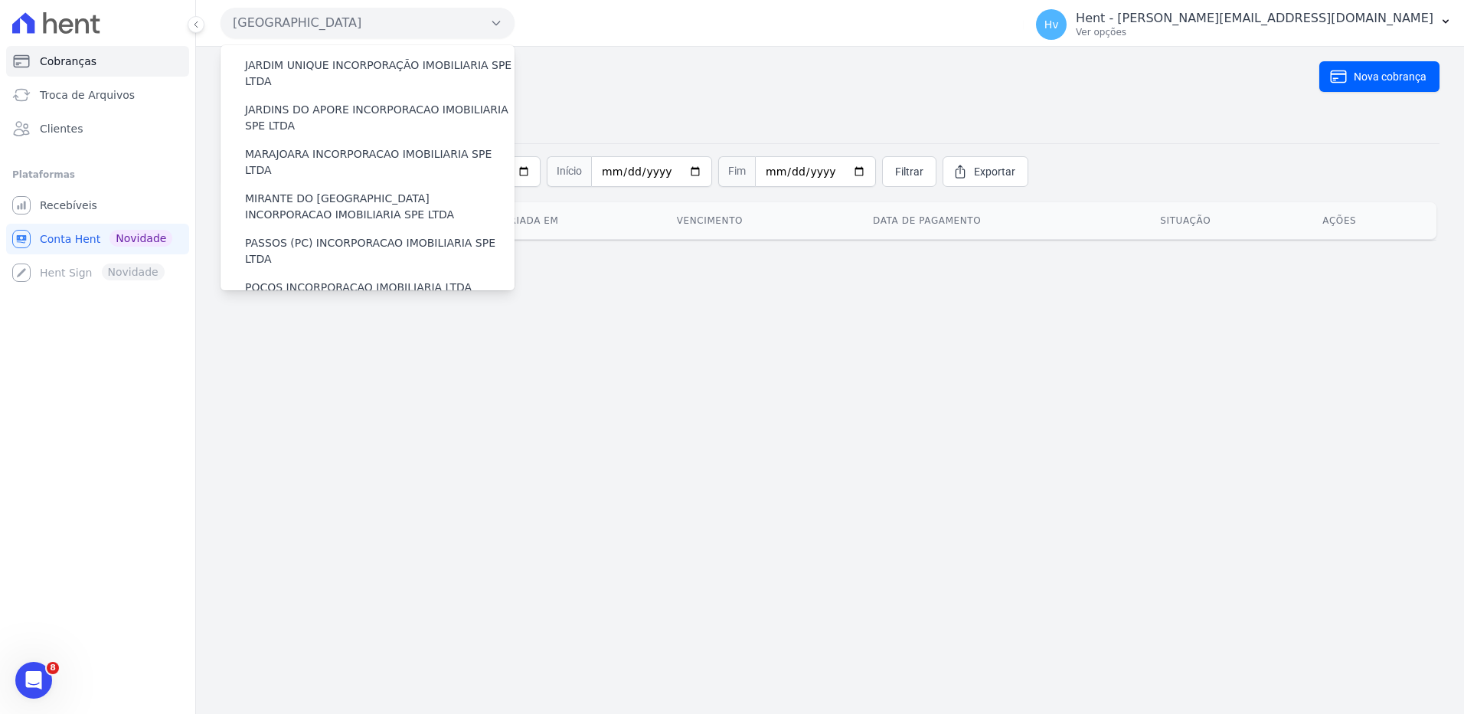
scroll to position [12868, 0]
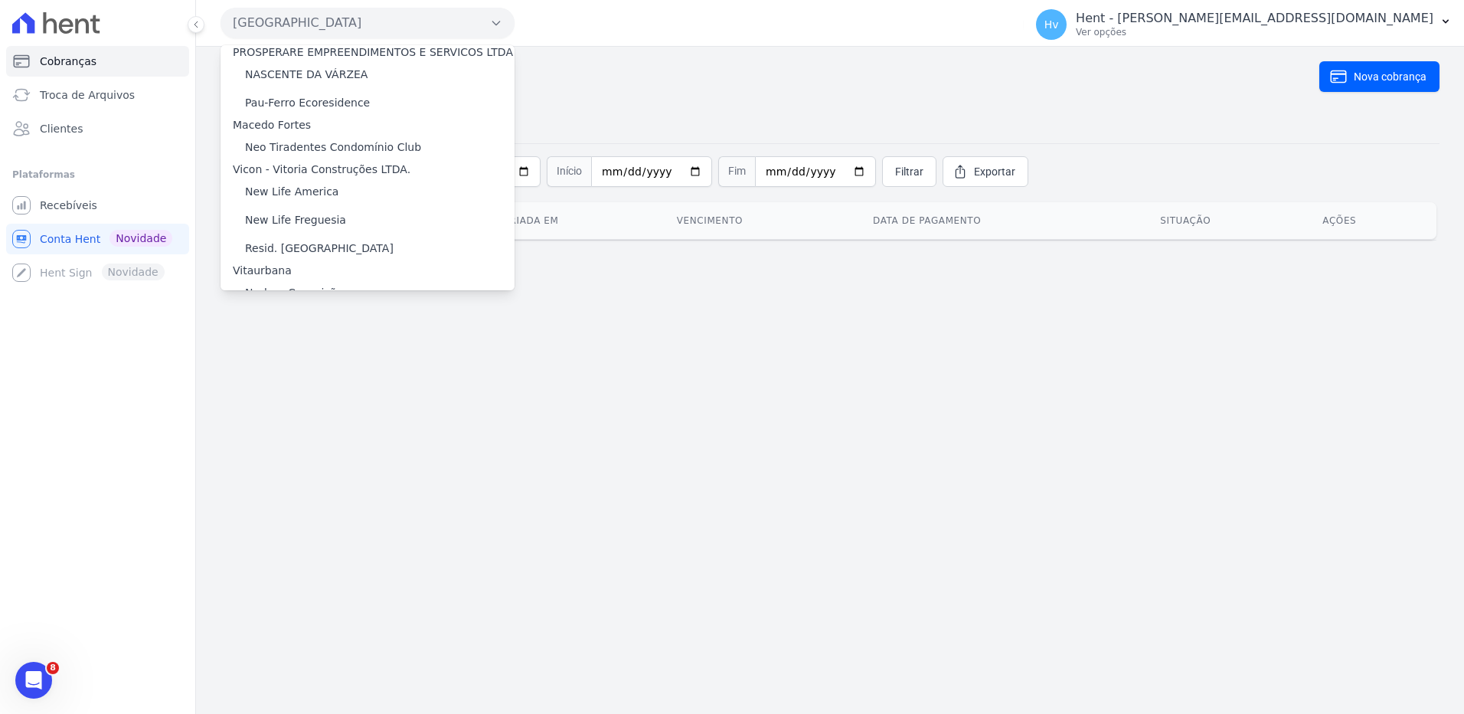
click at [358, 487] on label "OLIVEIRA INCORPORACOES E CONSTRUCOES LTDA" at bounding box center [380, 503] width 270 height 32
click at [0, 0] on input "OLIVEIRA INCORPORACOES E CONSTRUCOES LTDA" at bounding box center [0, 0] width 0 height 0
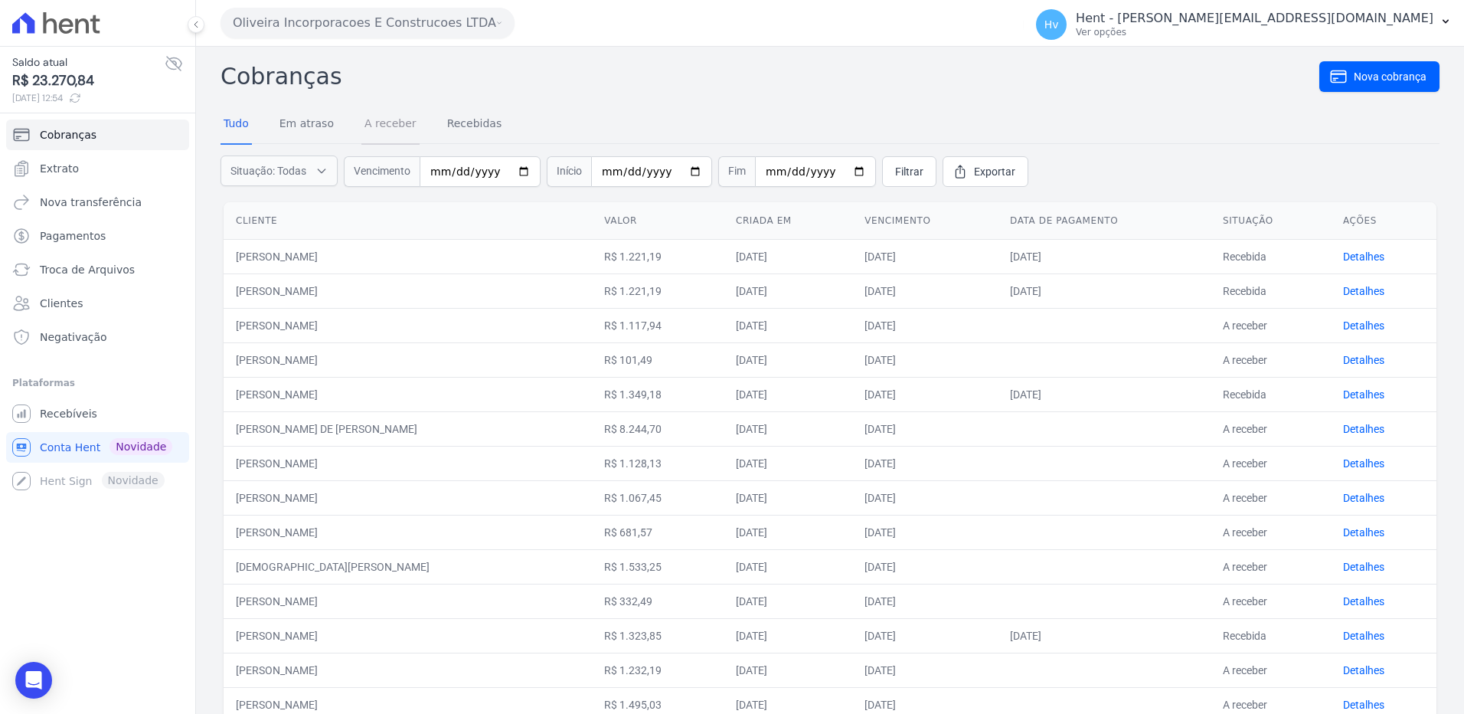
click at [394, 126] on link "A receber" at bounding box center [391, 125] width 58 height 40
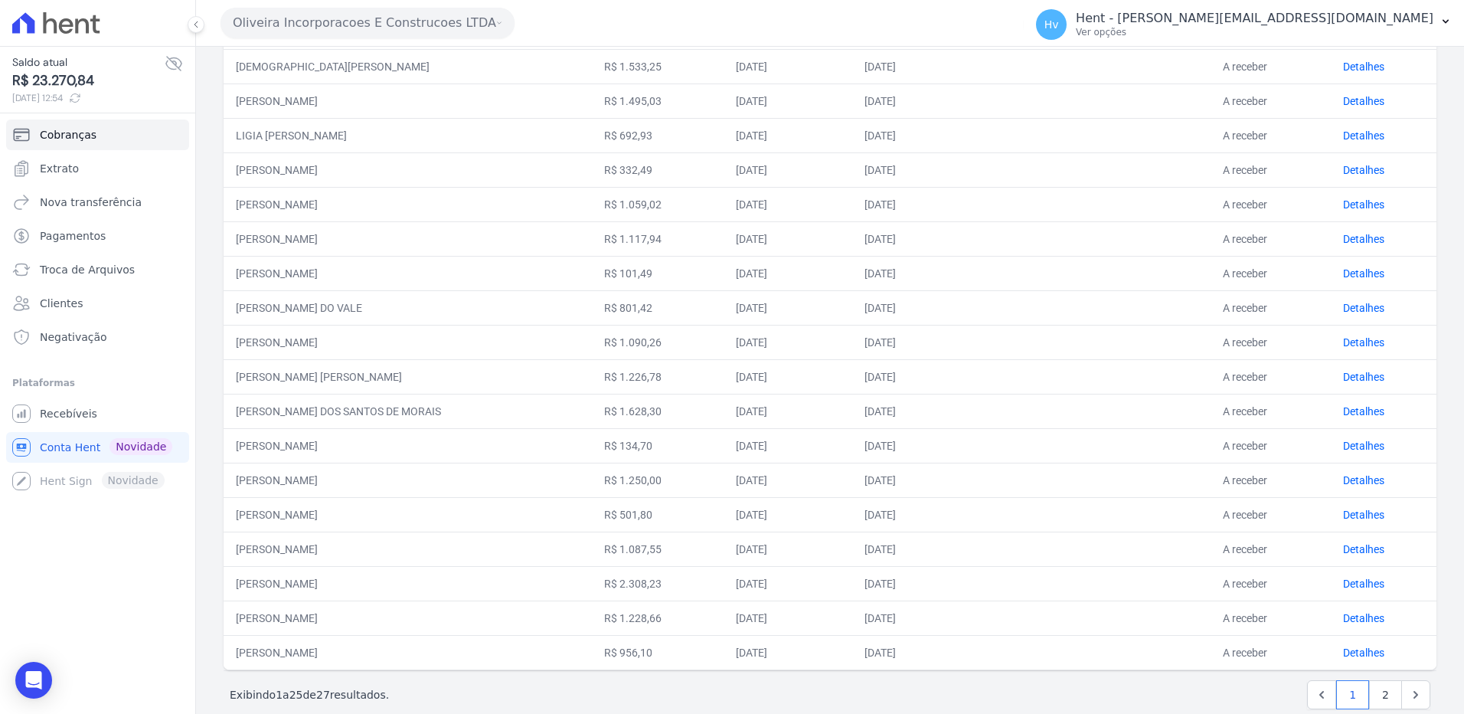
scroll to position [457, 0]
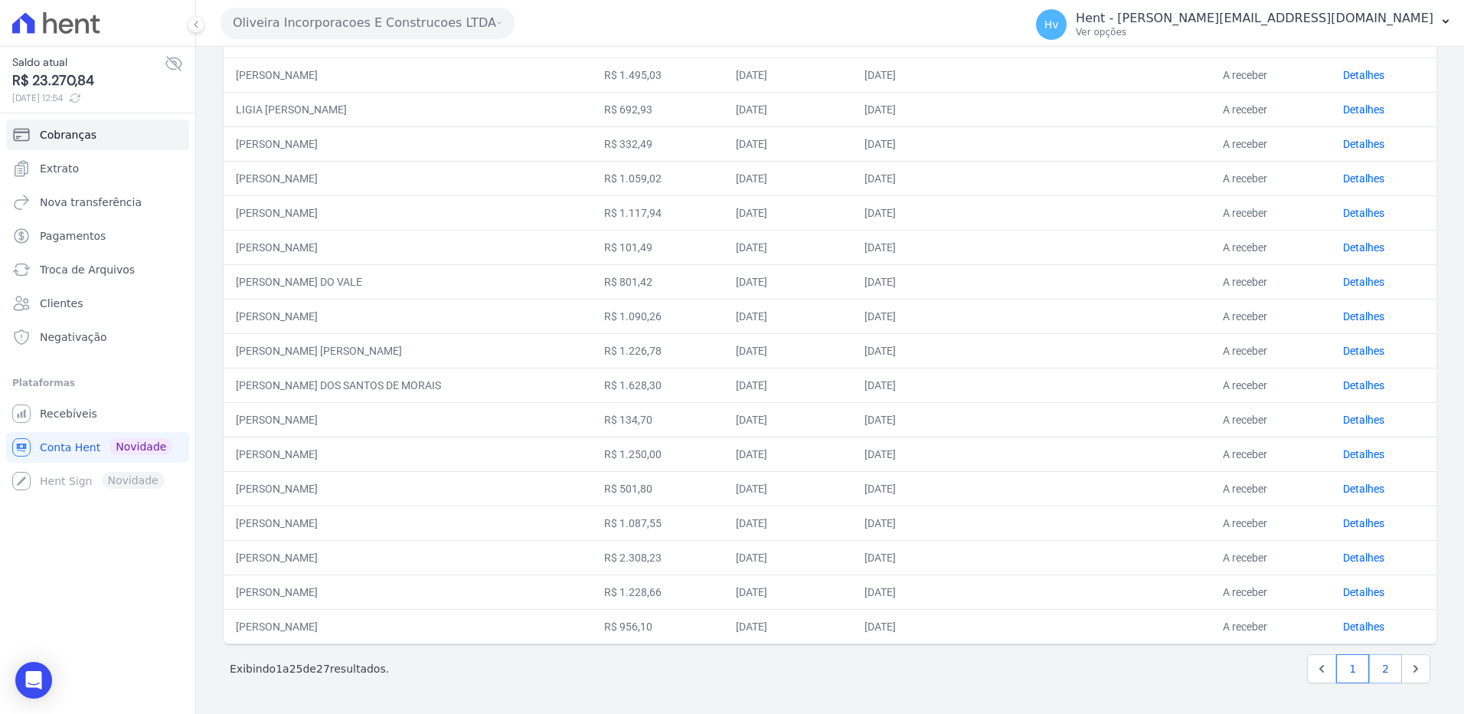
click at [1370, 657] on link "2" at bounding box center [1385, 668] width 33 height 29
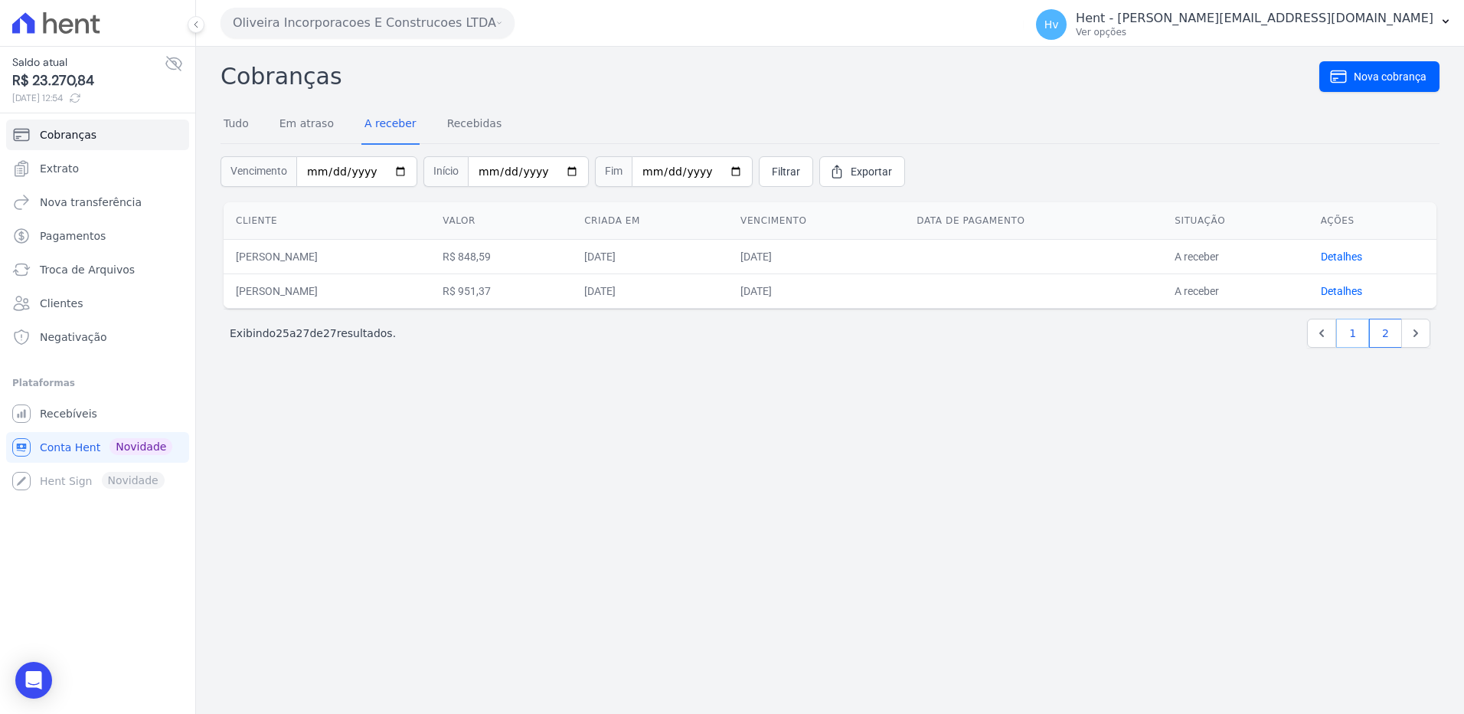
click at [1353, 340] on link "1" at bounding box center [1353, 333] width 33 height 29
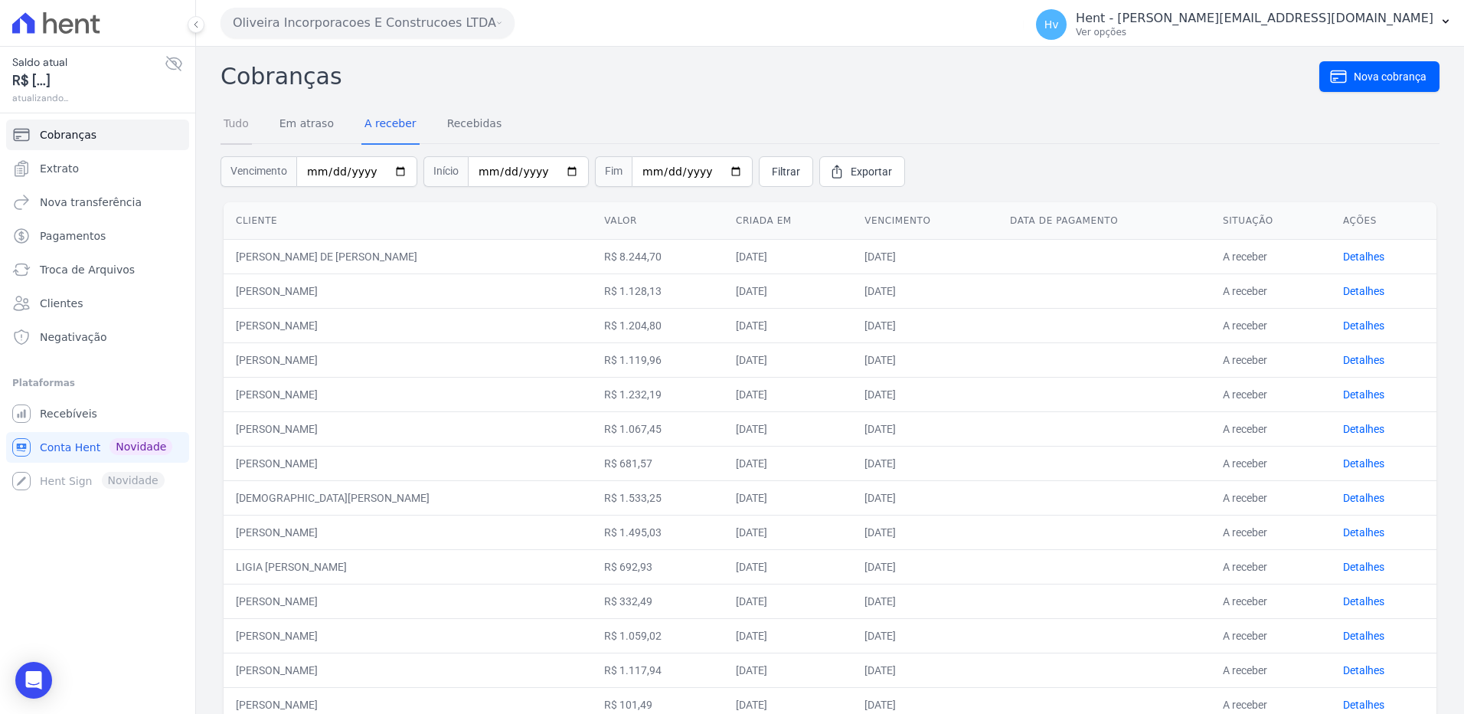
click at [233, 118] on link "Tudo" at bounding box center [236, 125] width 31 height 40
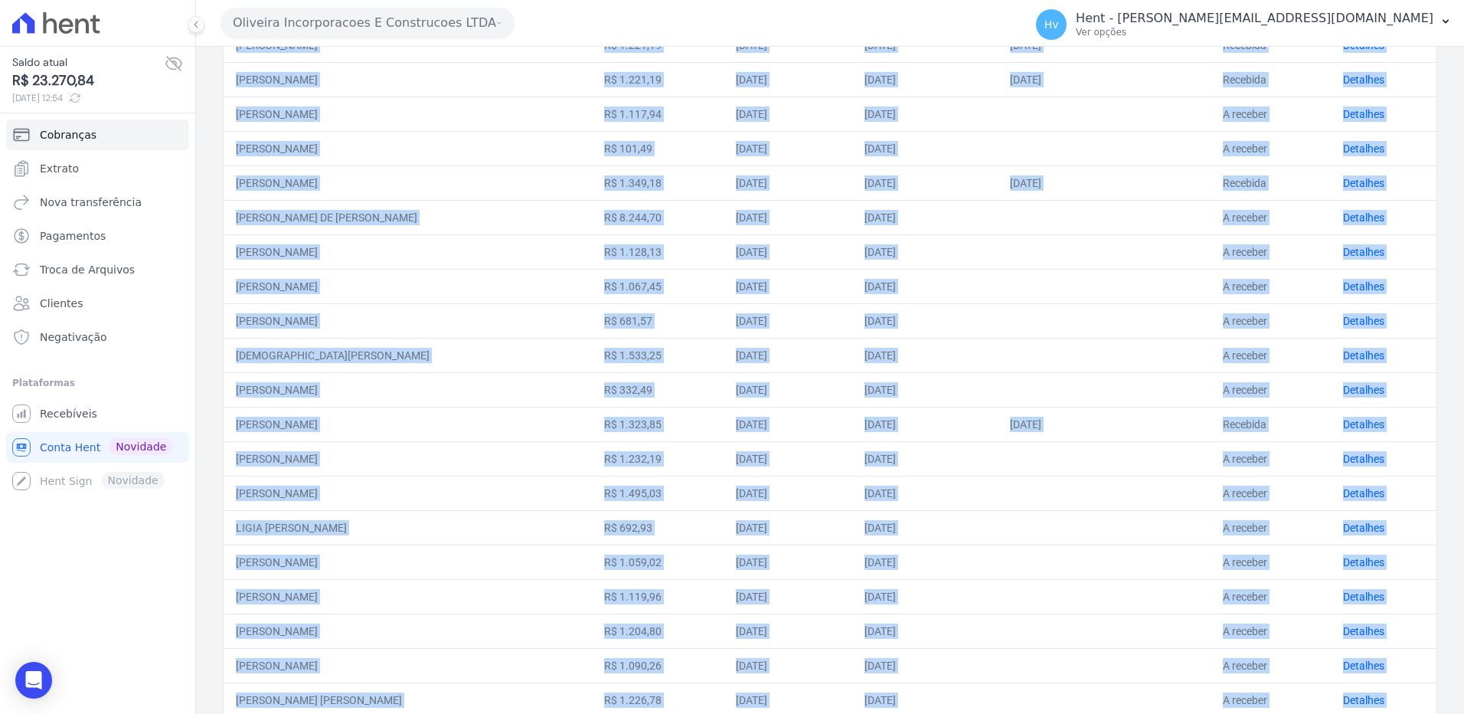
scroll to position [457, 0]
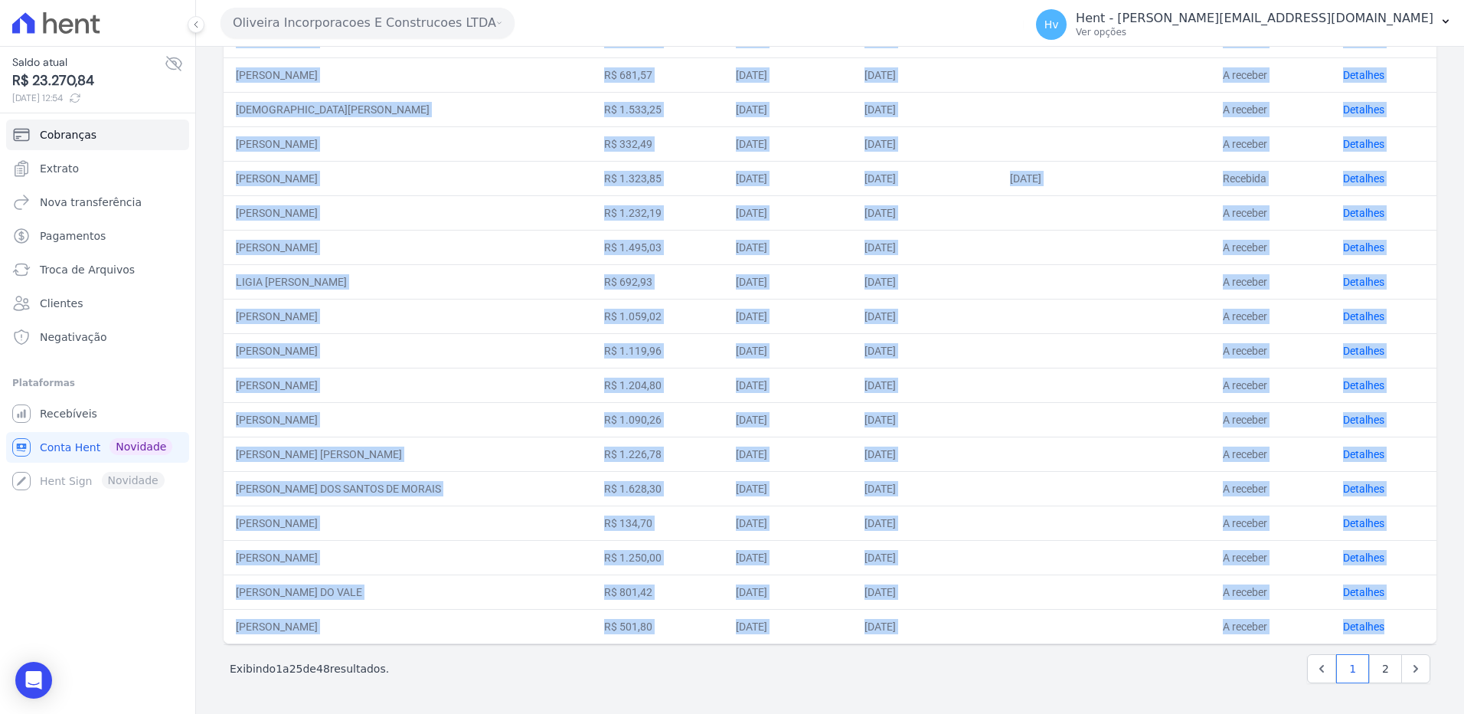
drag, startPoint x: 244, startPoint y: 221, endPoint x: 1402, endPoint y: 613, distance: 1222.4
click at [1402, 613] on table "Cliente Valor Criada em Vencimento Data de pagamento Situação Ações ANA LAURA B…" at bounding box center [830, 194] width 1213 height 898
click at [1369, 674] on link "2" at bounding box center [1385, 668] width 33 height 29
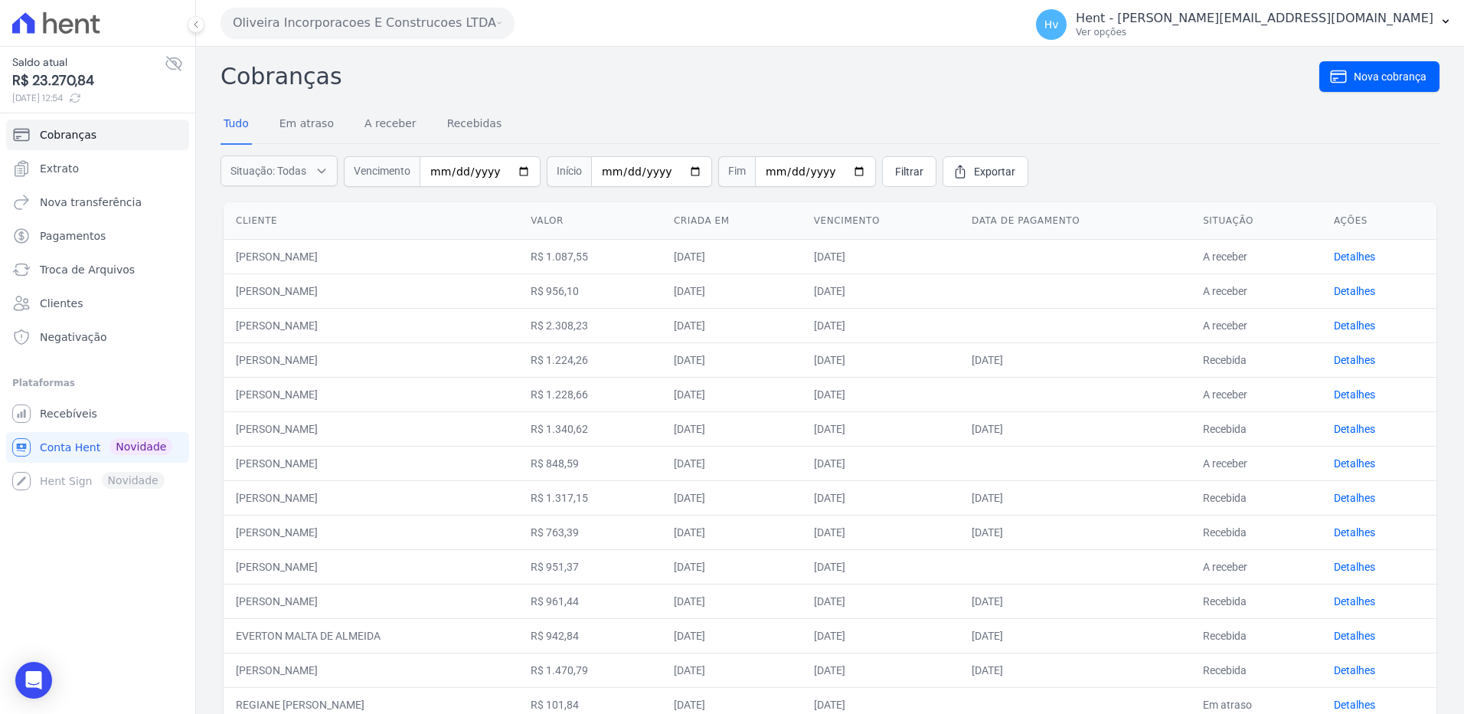
scroll to position [388, 0]
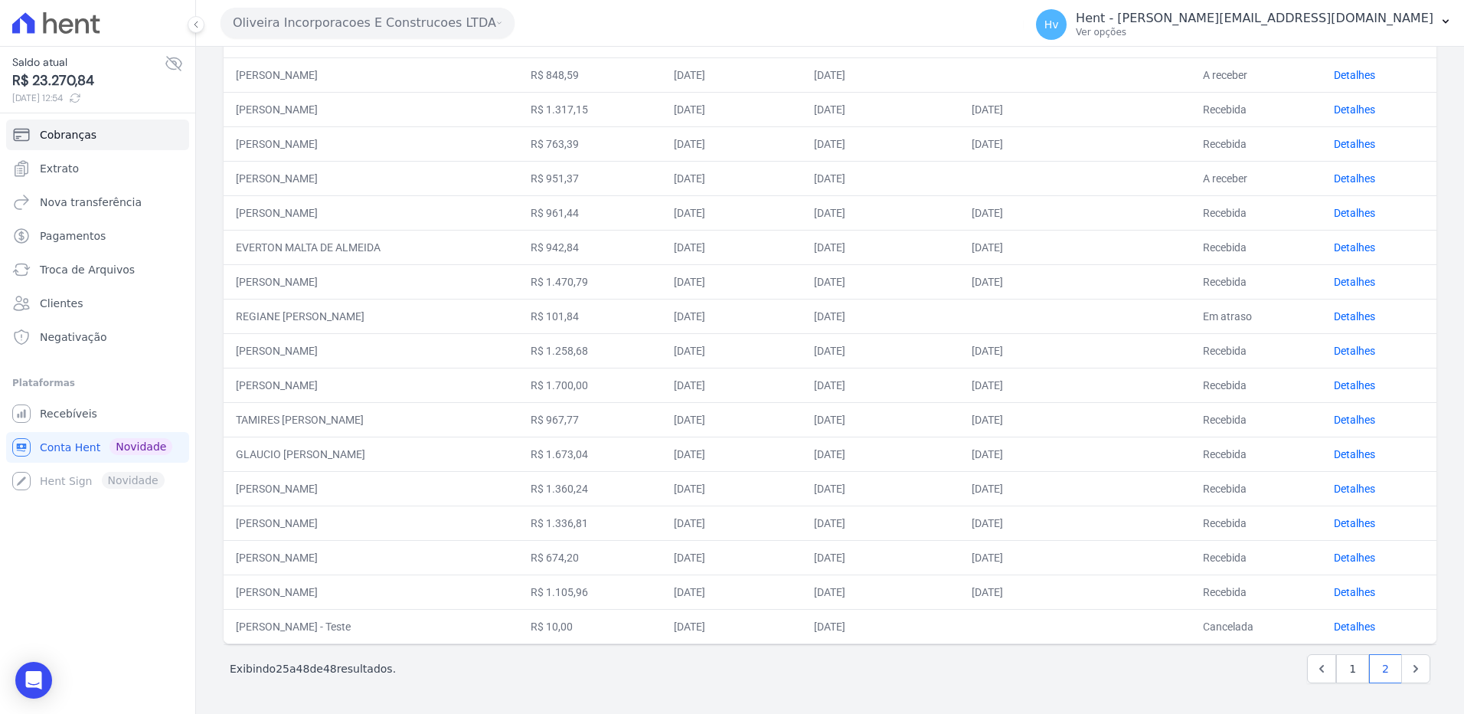
drag, startPoint x: 225, startPoint y: 257, endPoint x: 1396, endPoint y: 620, distance: 1226.1
click at [1396, 620] on tbody "FRANCISCO EMILIANO DE MORAES R$ 1.087,55 06/10/2025 23/10/2025 A receber Detalh…" at bounding box center [830, 247] width 1213 height 793
copy tbody "FRANCISCO EMILIANO DE MORAES R$ 1.087,55 06/10/2025 23/10/2025 A receber Detalh…"
click at [1429, 166] on div "Cobranças Nova cobrança Tudo Em atraso A receber Recebidas Situação: Todas Em a…" at bounding box center [830, 185] width 1268 height 1055
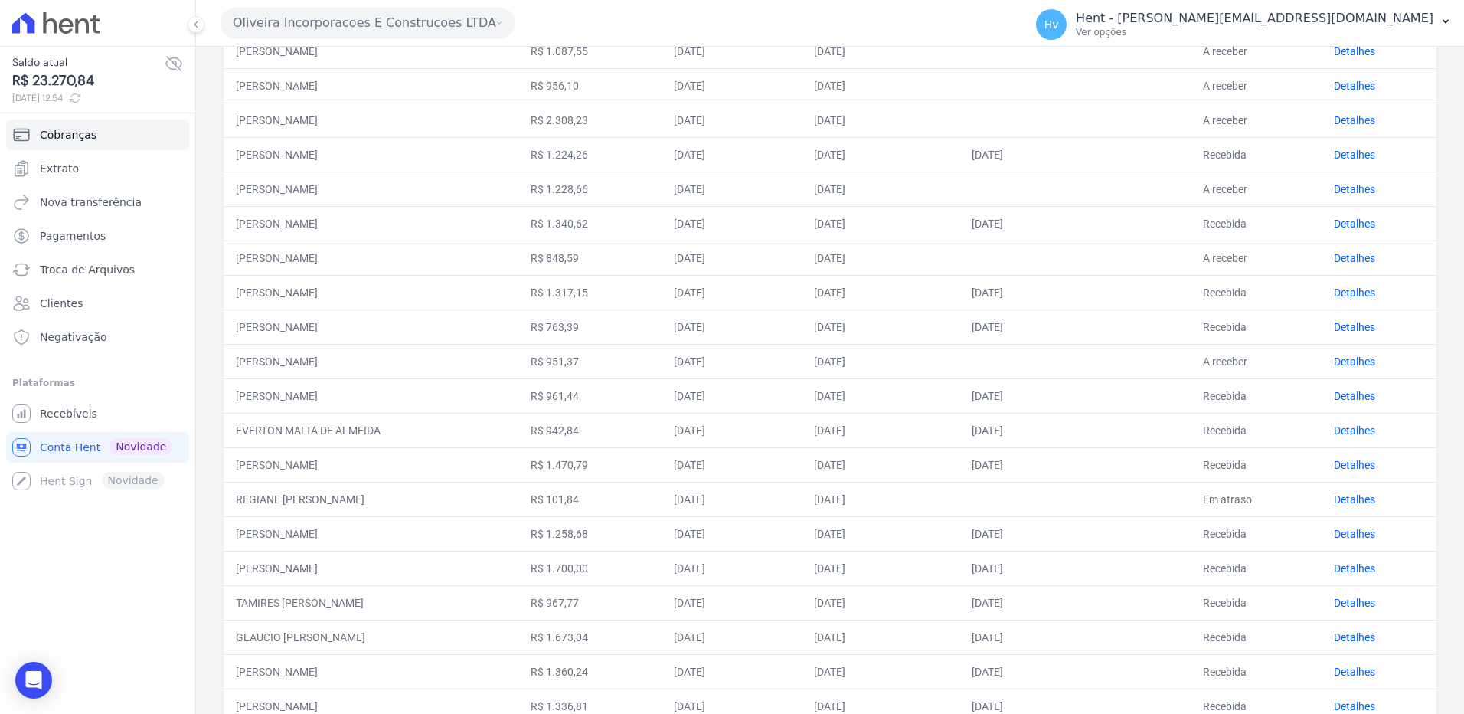
scroll to position [0, 0]
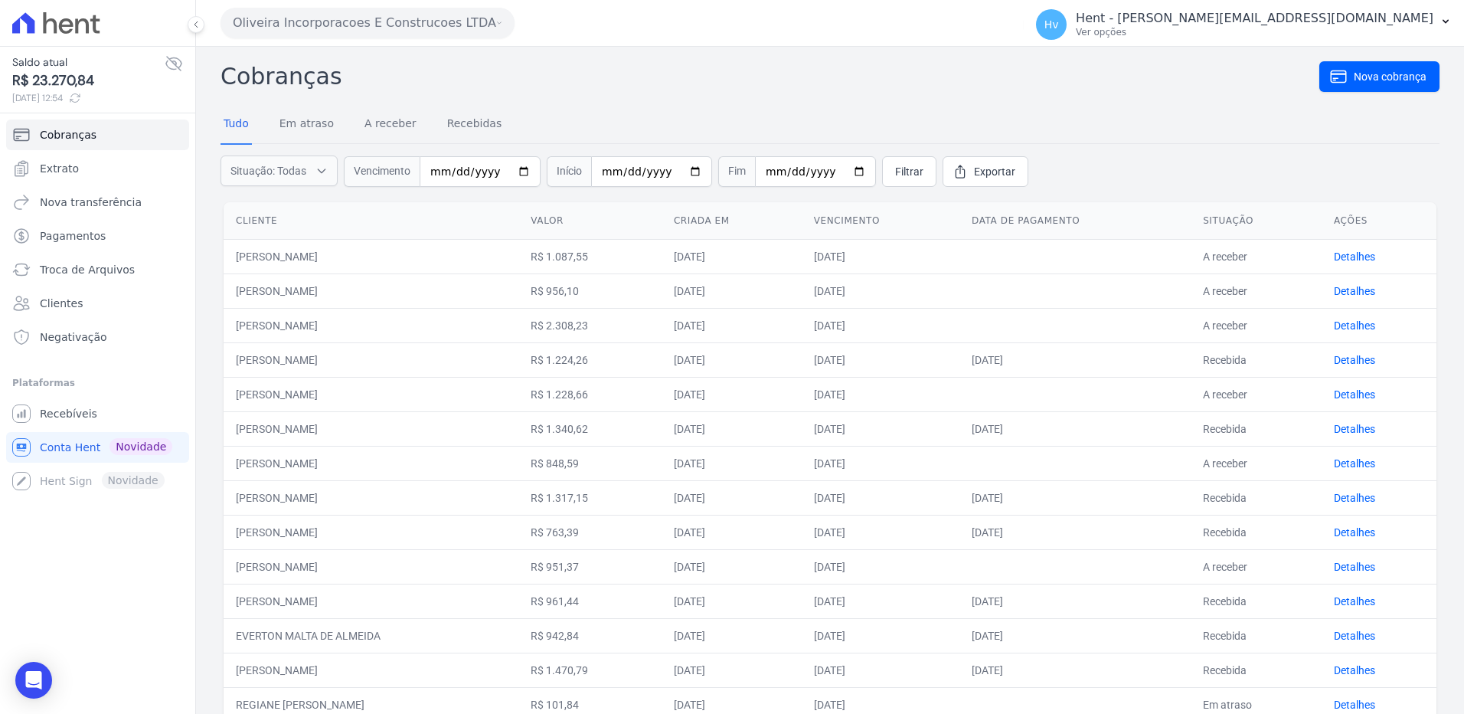
click at [808, 70] on h2 "Cobranças" at bounding box center [770, 76] width 1099 height 34
click at [94, 411] on link "Recebíveis" at bounding box center [97, 413] width 183 height 31
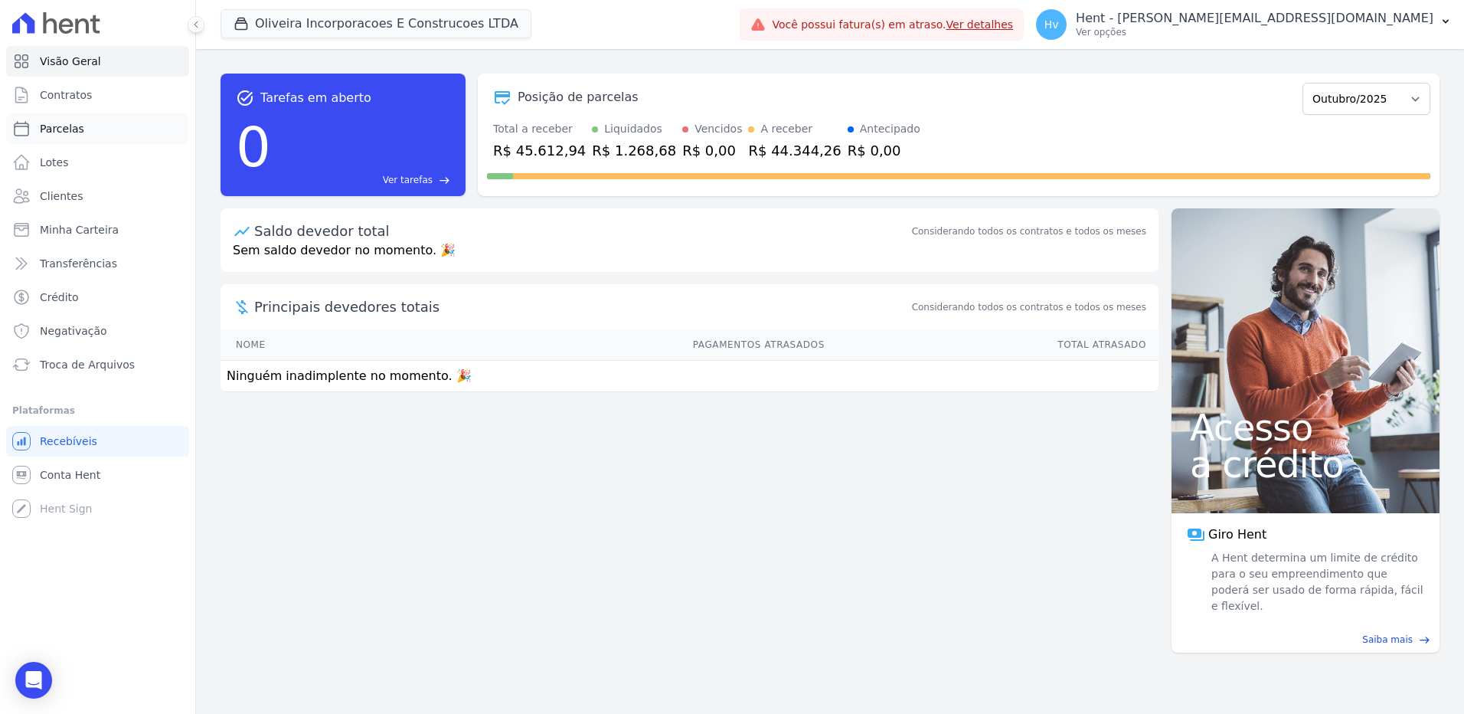
click at [79, 129] on span "Parcelas" at bounding box center [62, 128] width 44 height 15
select select
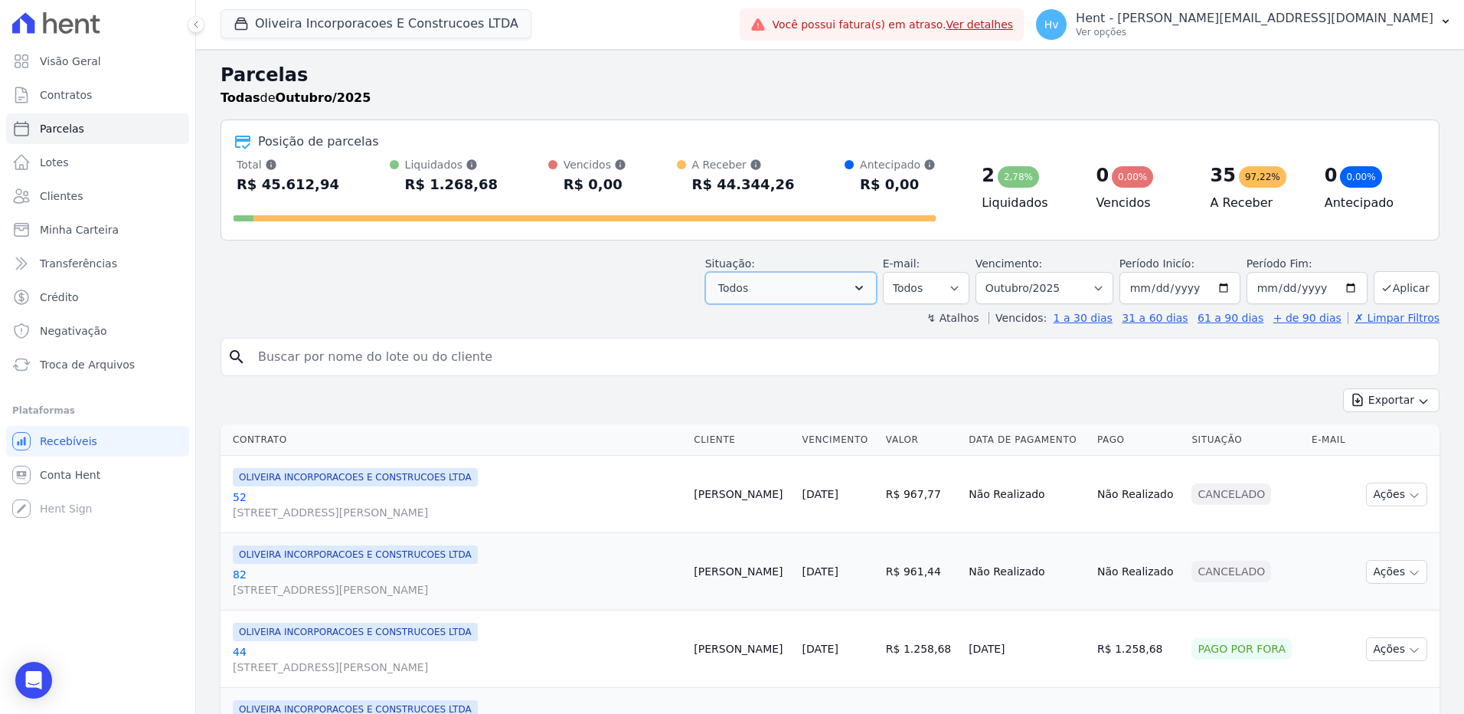
click at [867, 290] on icon "button" at bounding box center [859, 287] width 15 height 15
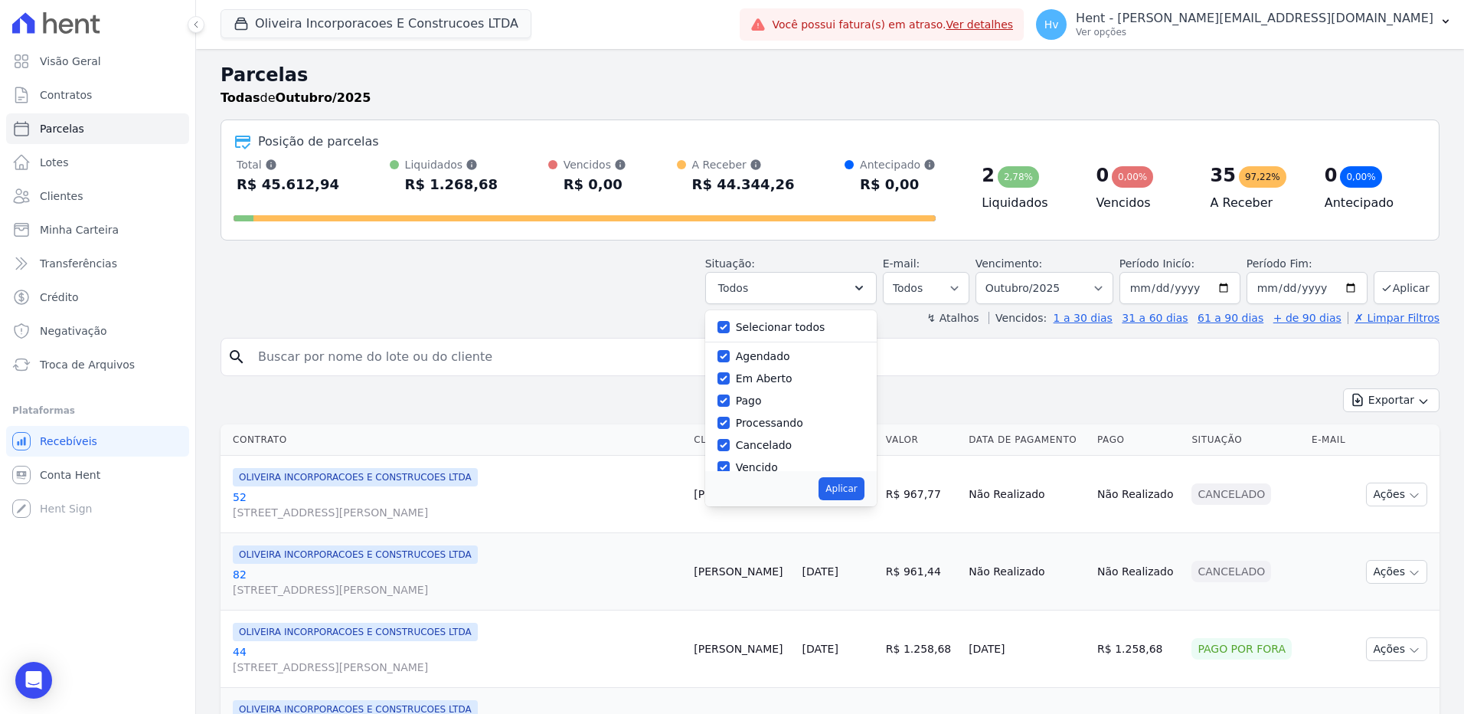
click at [790, 326] on label "Selecionar todos" at bounding box center [781, 327] width 90 height 12
click at [730, 326] on input "Selecionar todos" at bounding box center [724, 327] width 12 height 12
checkbox input "false"
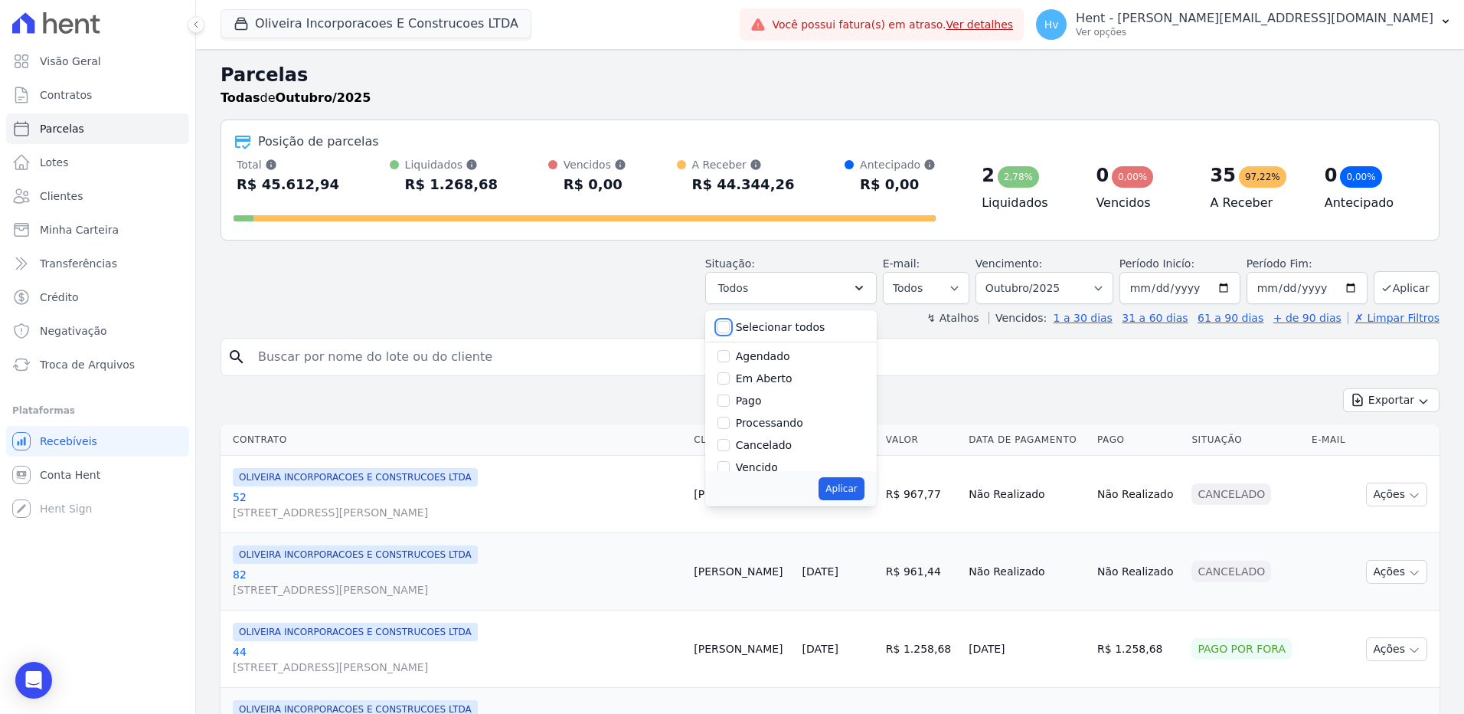
checkbox input "false"
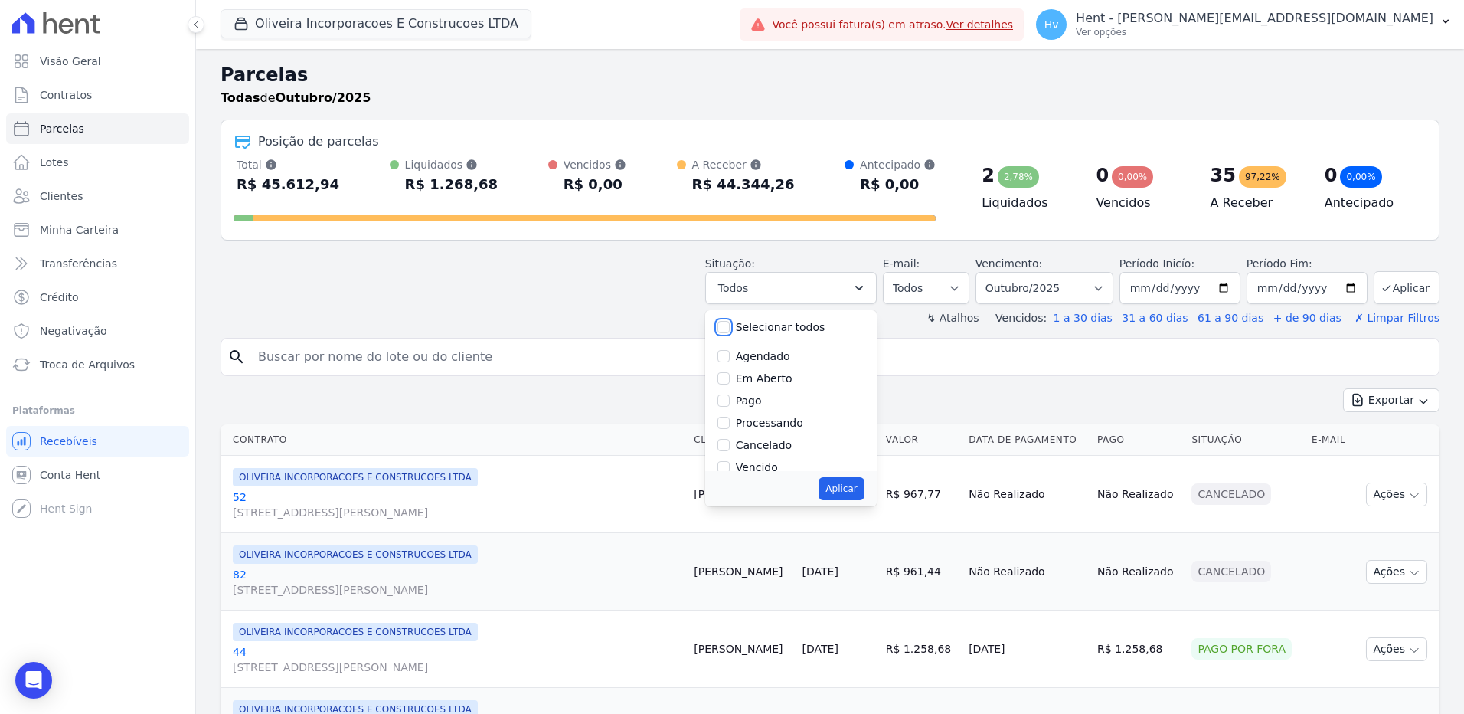
checkbox input "false"
click at [793, 430] on label "Pago por fora" at bounding box center [772, 431] width 72 height 12
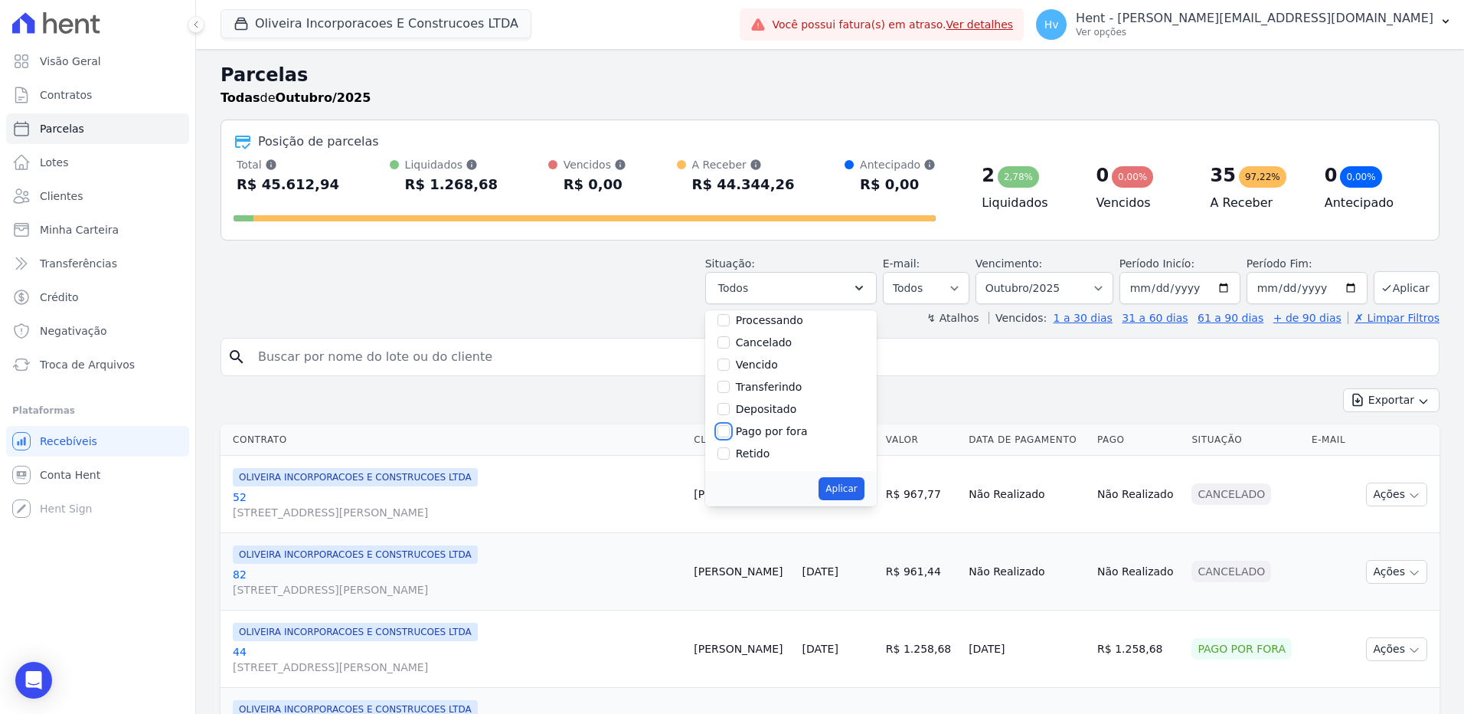
click at [730, 430] on input "Pago por fora" at bounding box center [724, 431] width 12 height 12
checkbox input "true"
click at [860, 497] on button "Aplicar" at bounding box center [841, 488] width 45 height 23
select select "paid_externally"
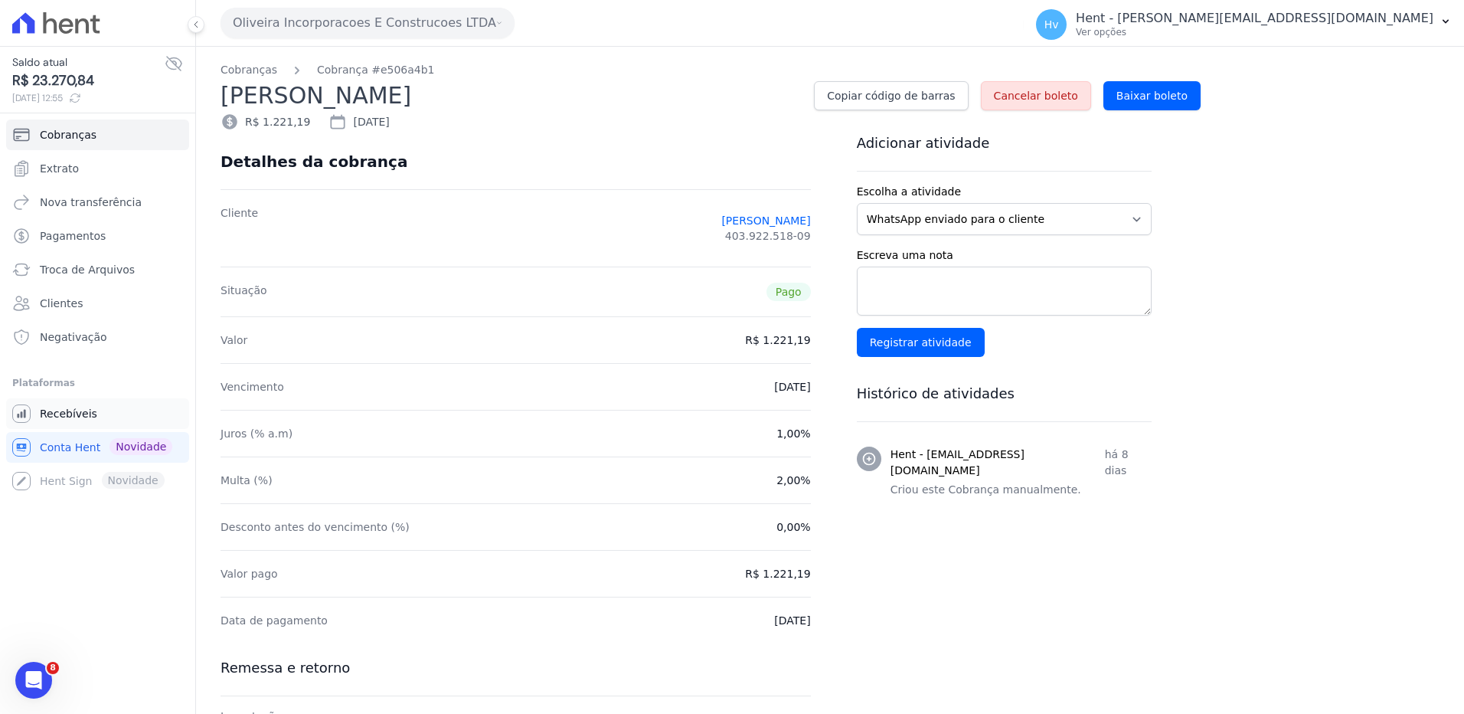
click at [76, 411] on span "Recebíveis" at bounding box center [68, 413] width 57 height 15
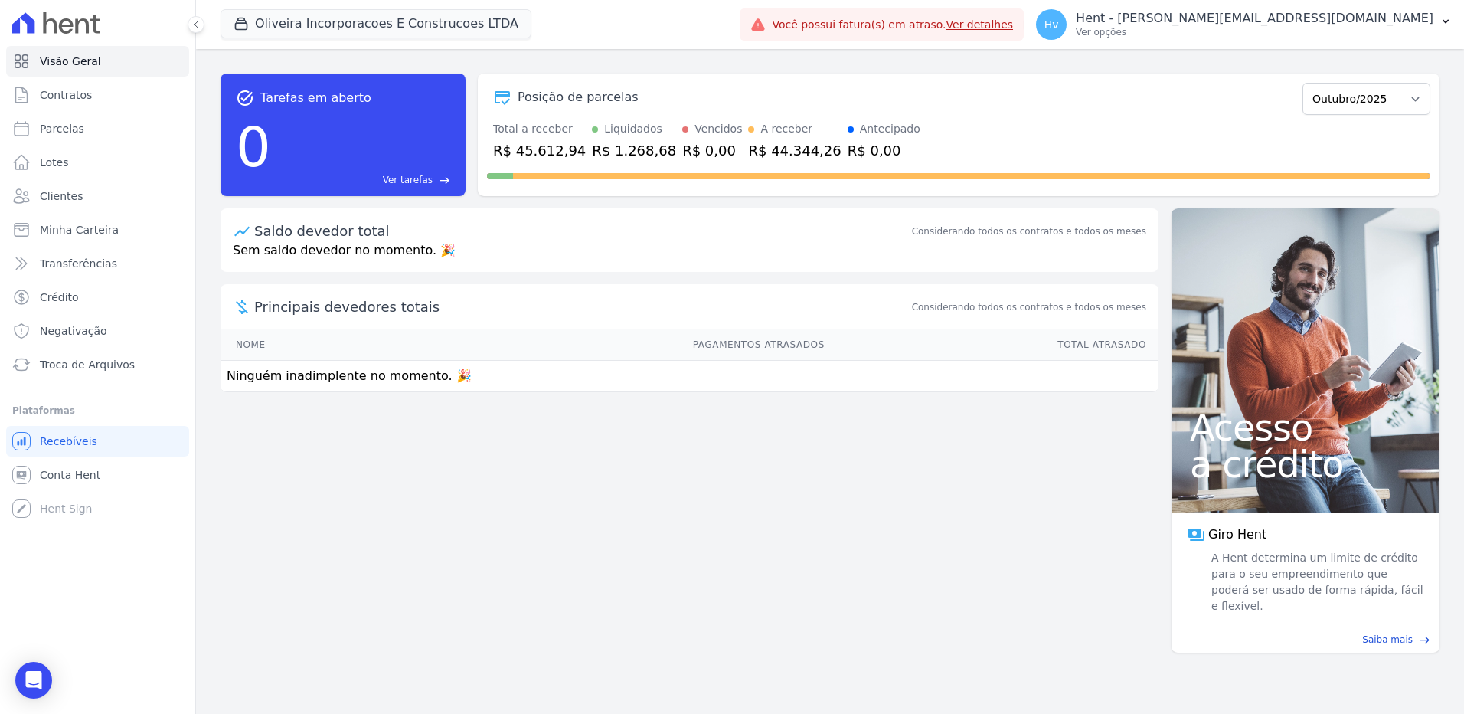
click at [843, 547] on div "task_alt Tarefas em aberto 0 Ver tarefas east Posição de parcelas Janeiro/2024 …" at bounding box center [830, 381] width 1268 height 665
click at [309, 486] on div "task_alt Tarefas em aberto 0 Ver tarefas east Posição de parcelas Janeiro/2024 …" at bounding box center [830, 381] width 1268 height 665
click at [468, 502] on div "task_alt Tarefas em aberto 0 Ver tarefas east Posição de parcelas Janeiro/2024 …" at bounding box center [830, 381] width 1268 height 665
click at [97, 100] on link "Contratos" at bounding box center [97, 95] width 183 height 31
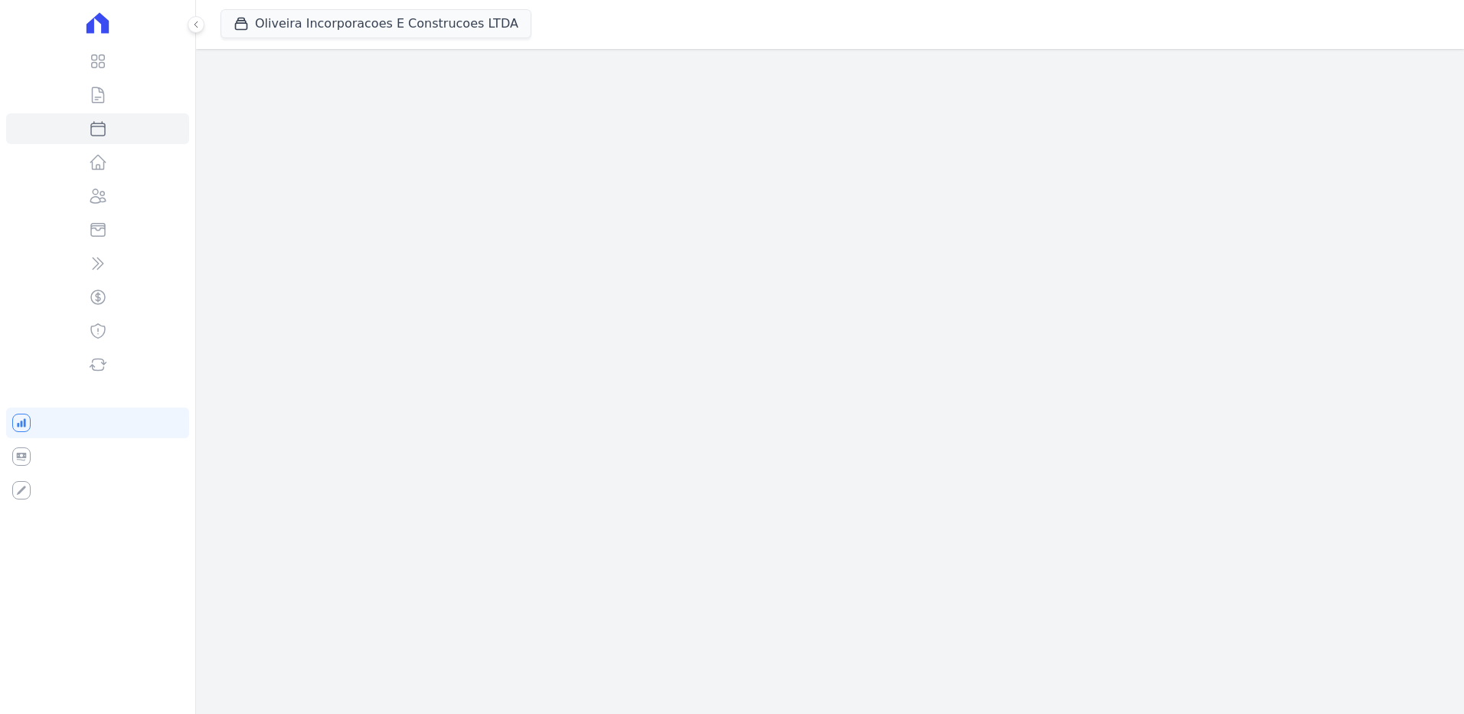
select select
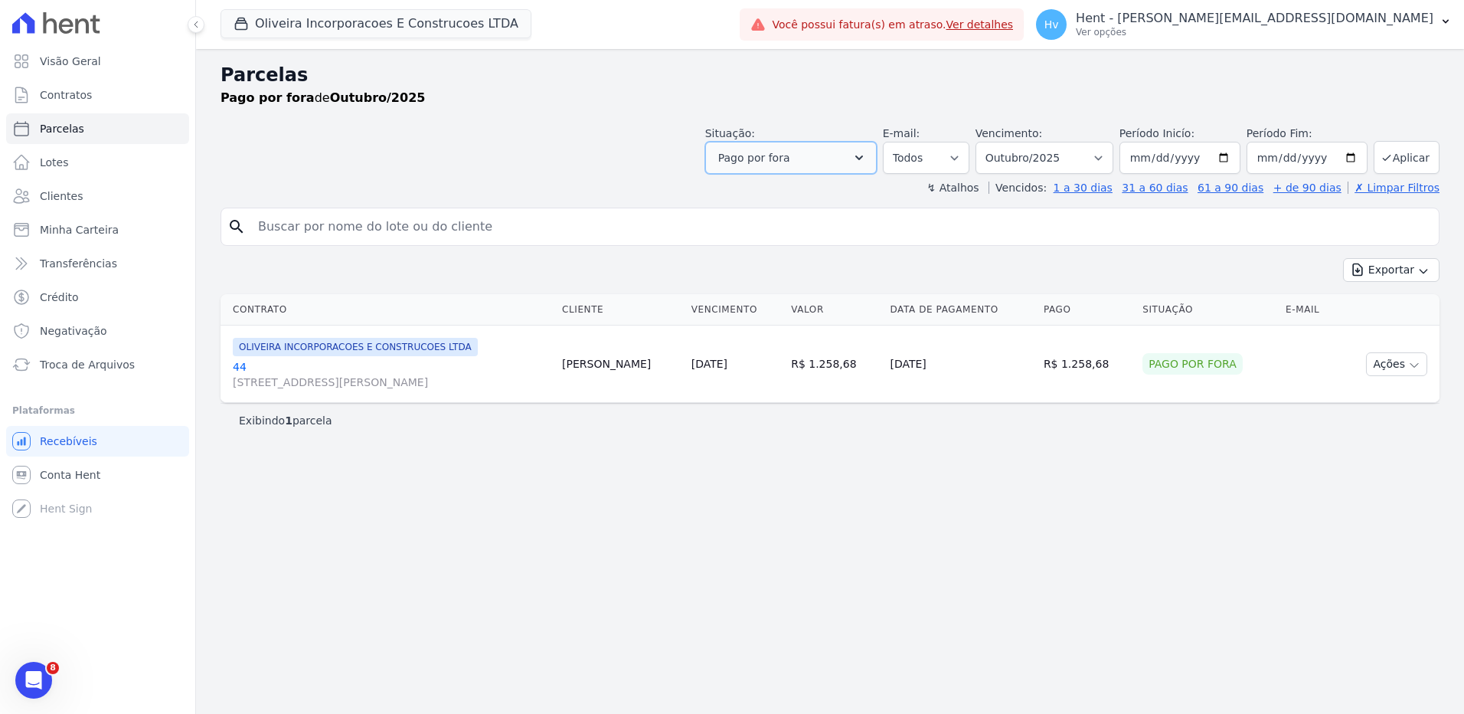
click at [867, 156] on icon "button" at bounding box center [859, 157] width 15 height 15
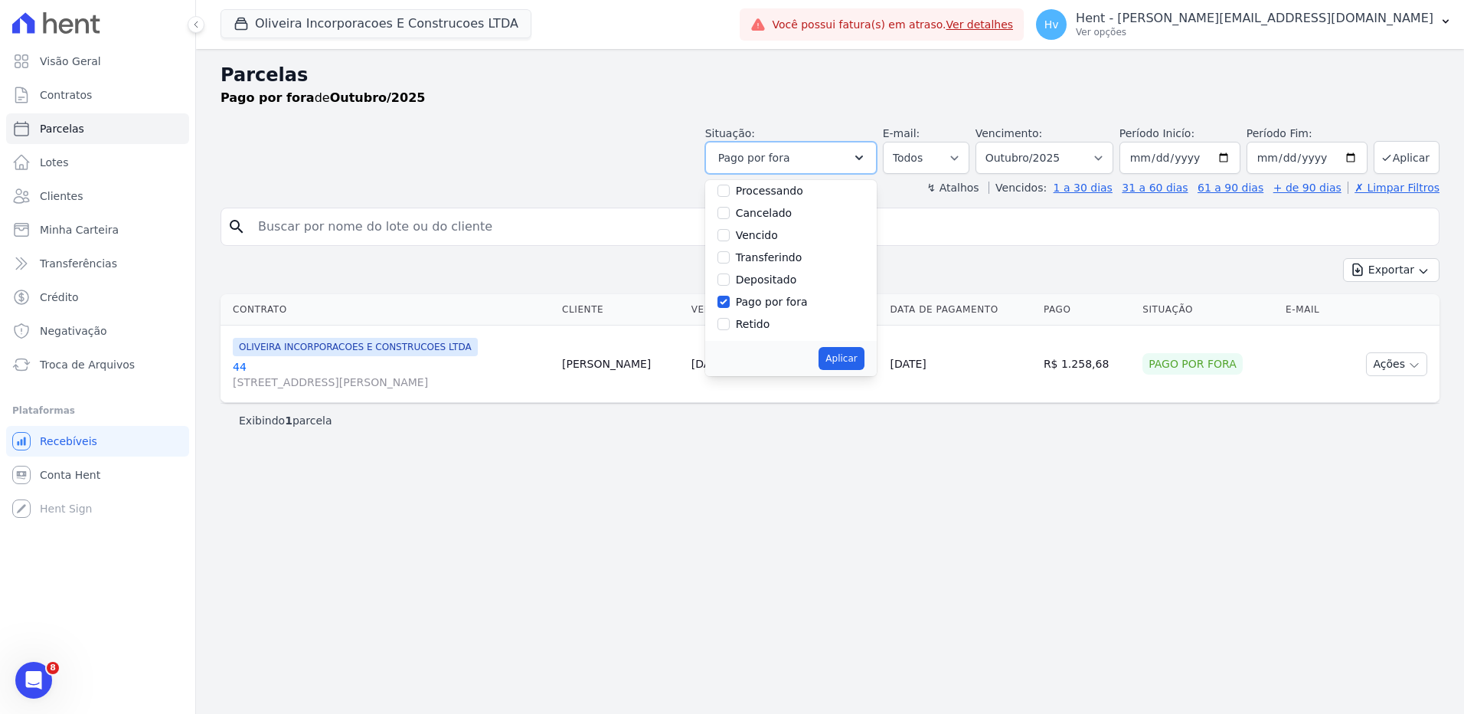
scroll to position [103, 0]
click at [795, 301] on label "Pago por fora" at bounding box center [772, 301] width 72 height 12
click at [730, 301] on input "Pago por fora" at bounding box center [724, 301] width 12 height 12
checkbox input "false"
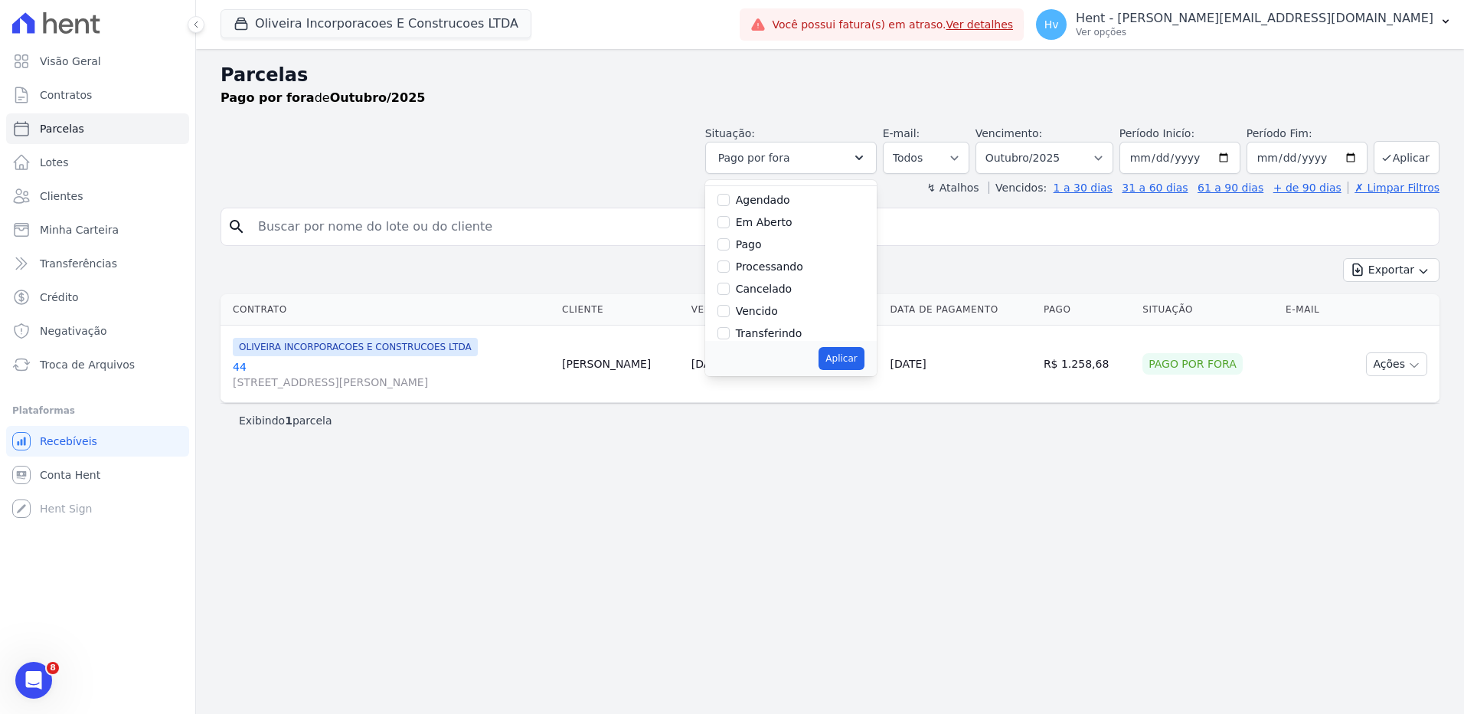
click at [762, 247] on label "Pago" at bounding box center [749, 244] width 26 height 12
click at [730, 247] on input "Pago" at bounding box center [724, 244] width 12 height 12
checkbox input "true"
click at [803, 334] on label "Transferindo" at bounding box center [769, 333] width 67 height 12
click at [730, 334] on input "Transferindo" at bounding box center [724, 333] width 12 height 12
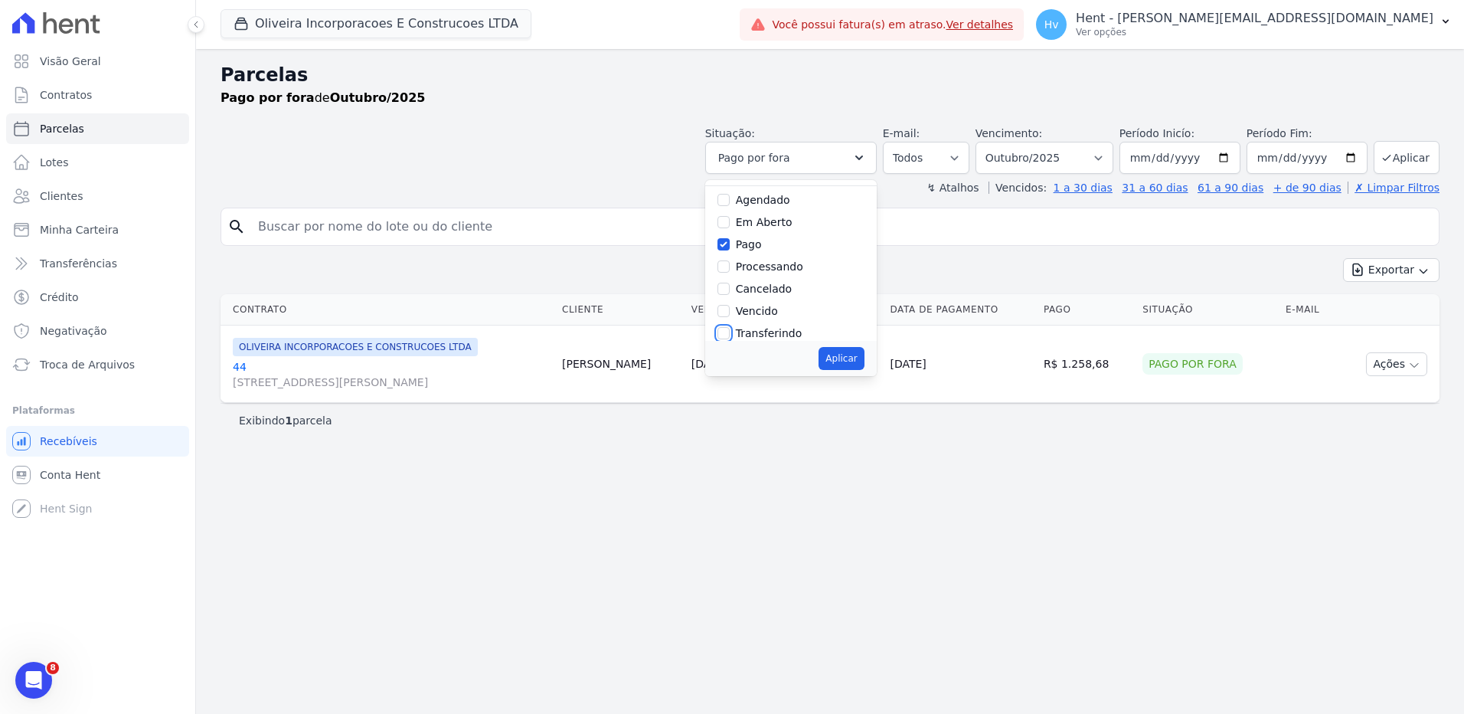
checkbox input "true"
click at [854, 356] on button "Aplicar" at bounding box center [841, 358] width 45 height 23
select select "paid"
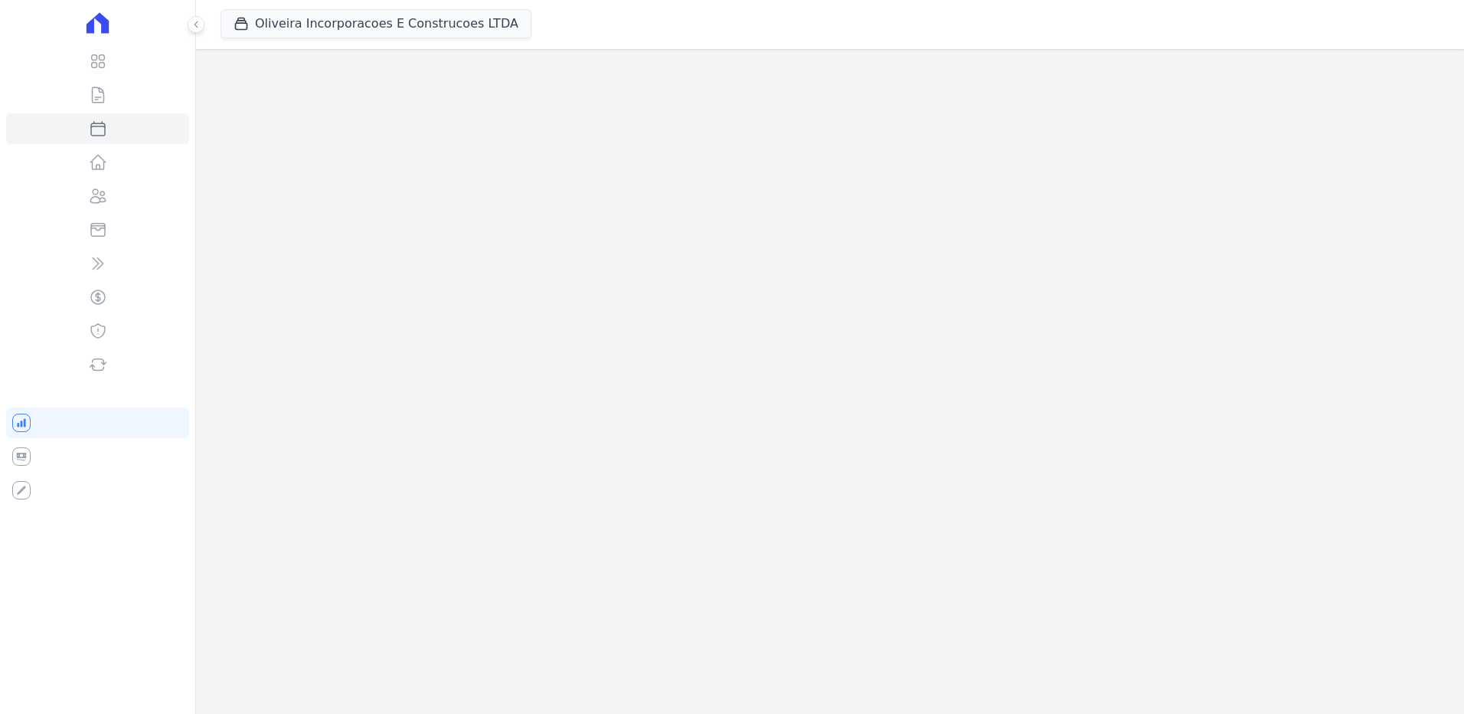
select select
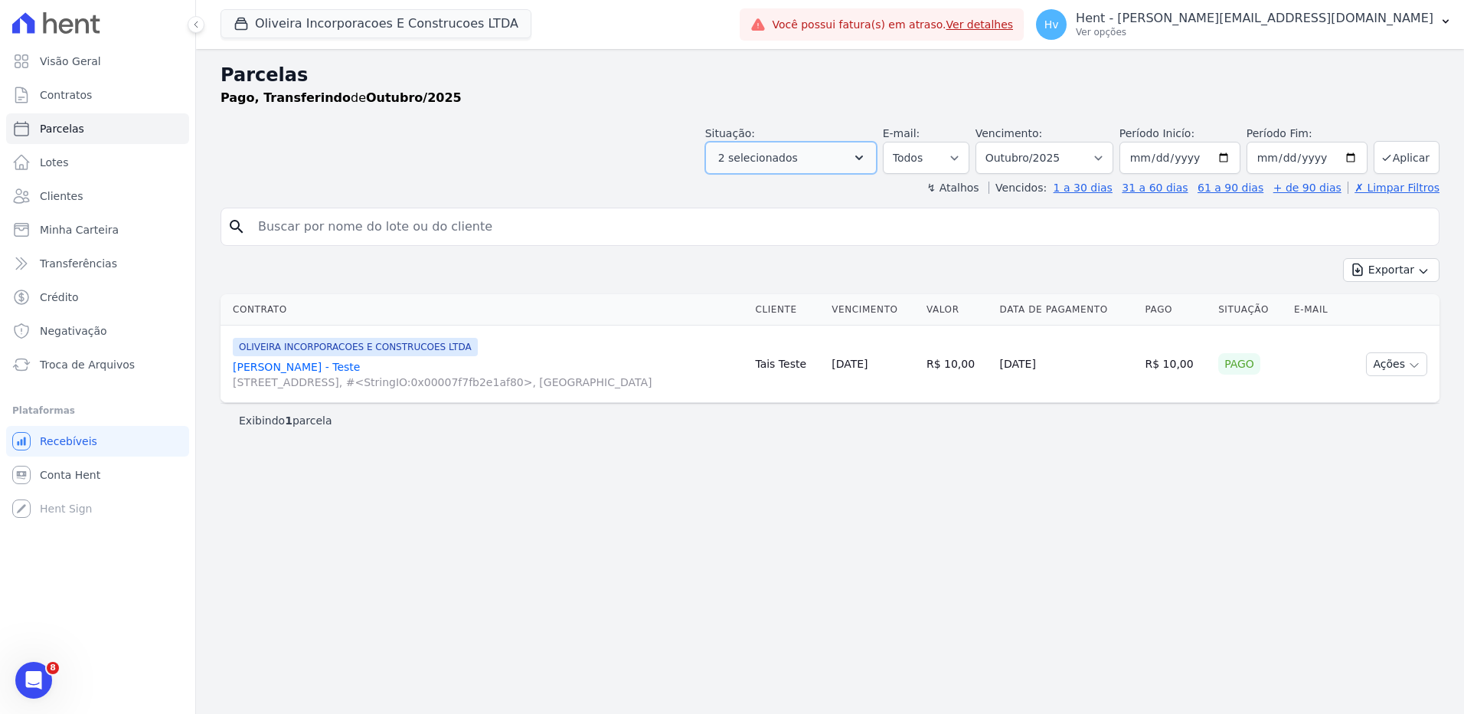
click at [869, 161] on button "2 selecionados" at bounding box center [791, 158] width 172 height 32
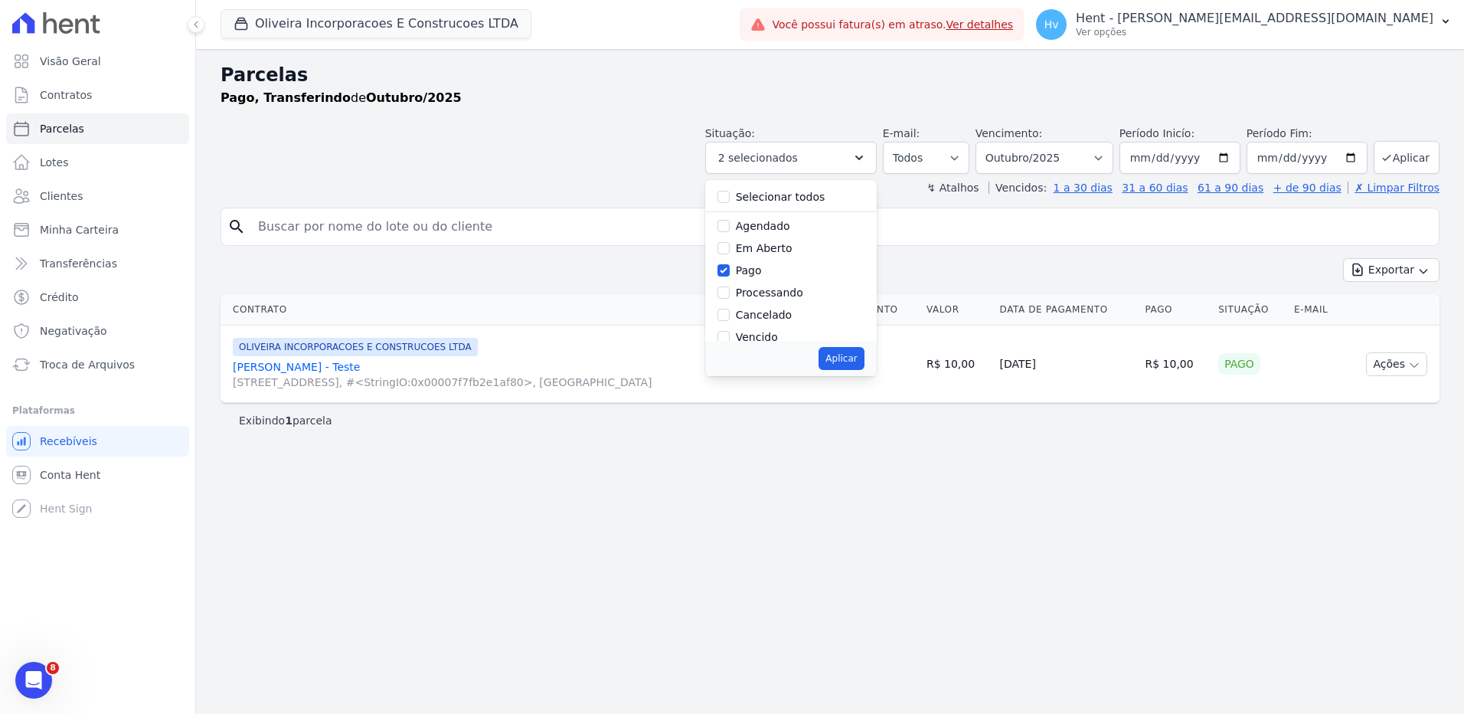
click at [820, 201] on label "Selecionar todos" at bounding box center [781, 197] width 90 height 12
click at [730, 201] on input "Selecionar todos" at bounding box center [724, 197] width 12 height 12
checkbox input "true"
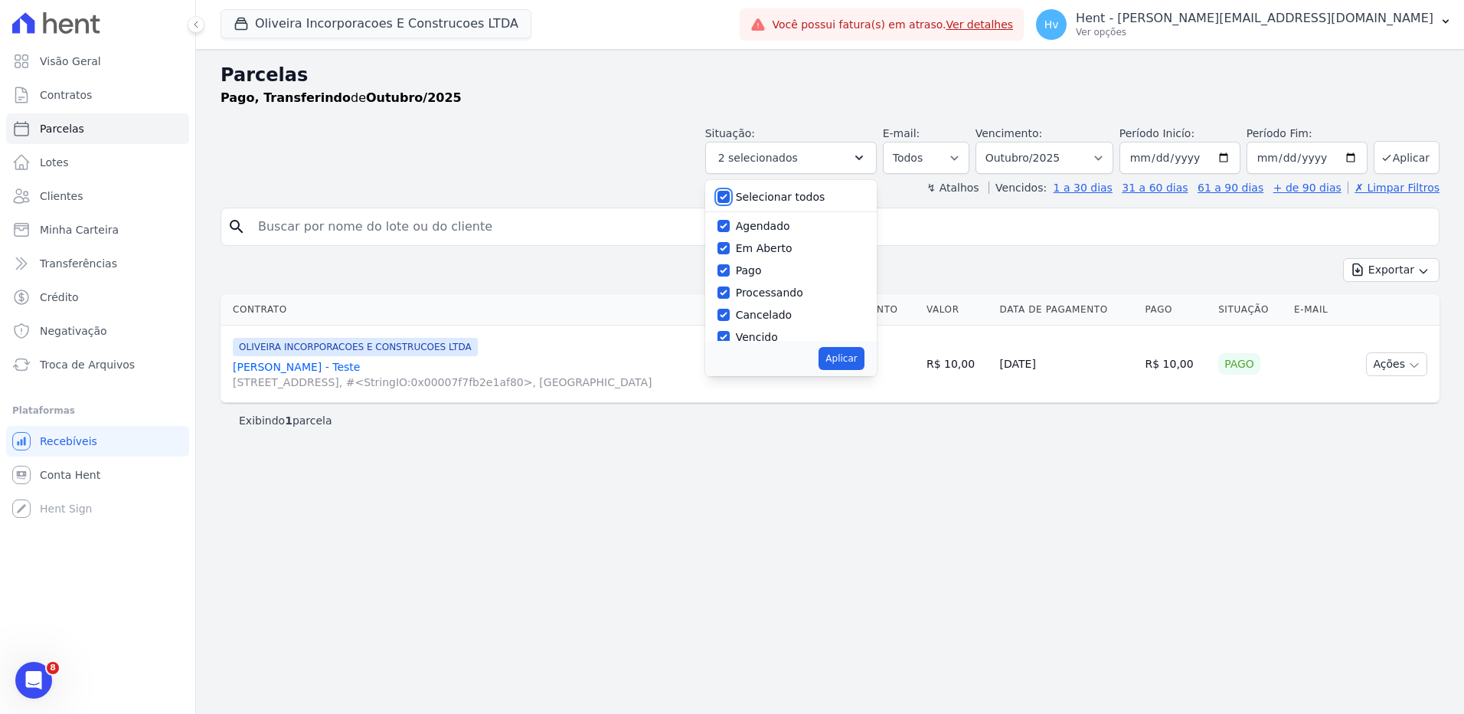
checkbox input "true"
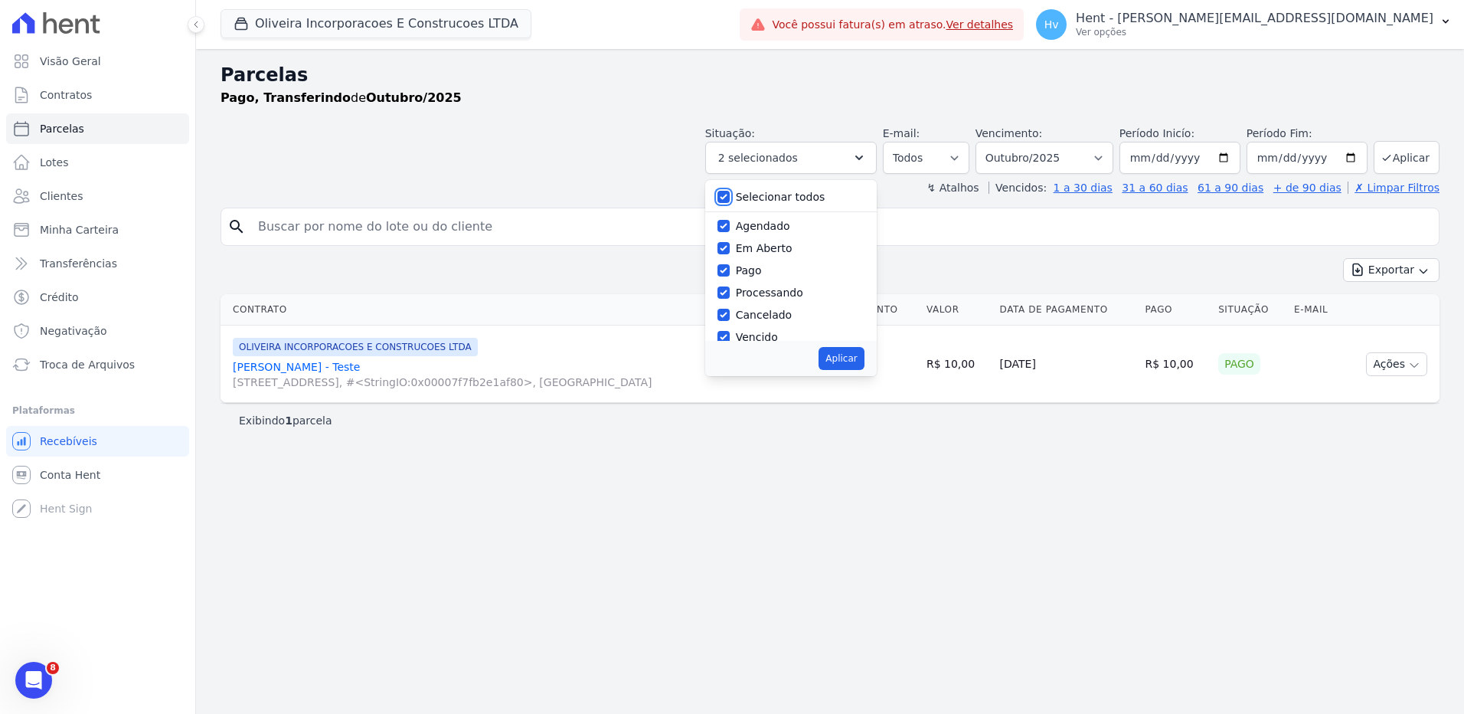
checkbox input "true"
click at [864, 363] on button "Aplicar" at bounding box center [841, 358] width 45 height 23
select select "scheduled"
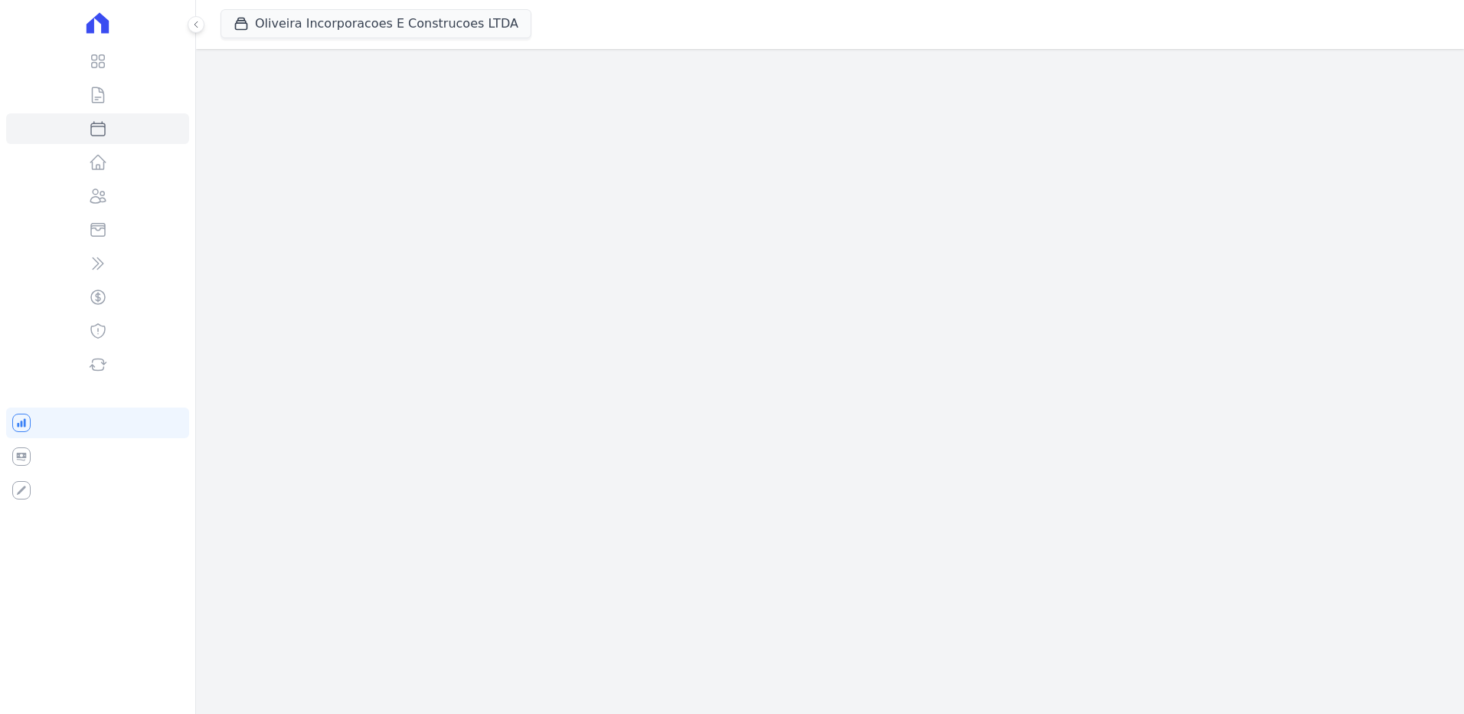
select select
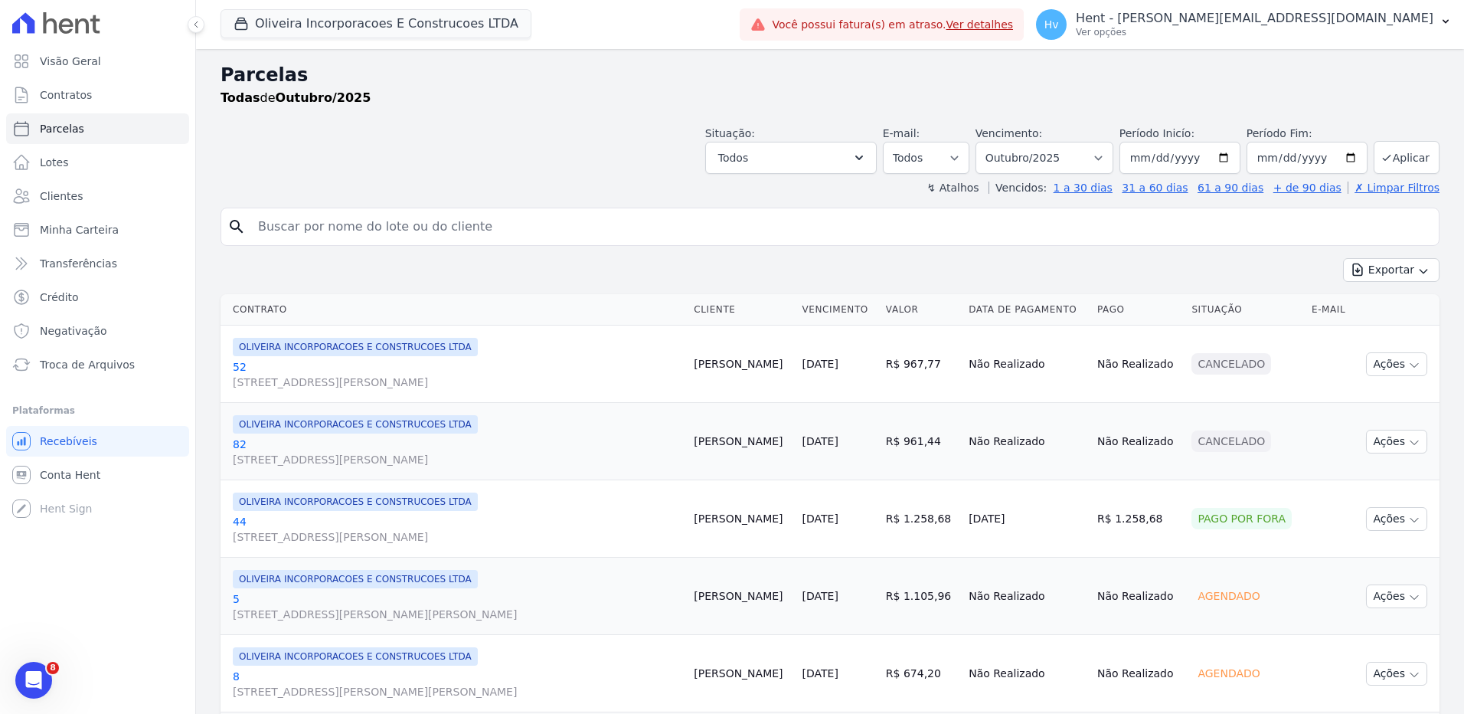
click at [469, 221] on input "search" at bounding box center [841, 226] width 1184 height 31
paste input "[PERSON_NAME]"
type input "[PERSON_NAME]"
select select
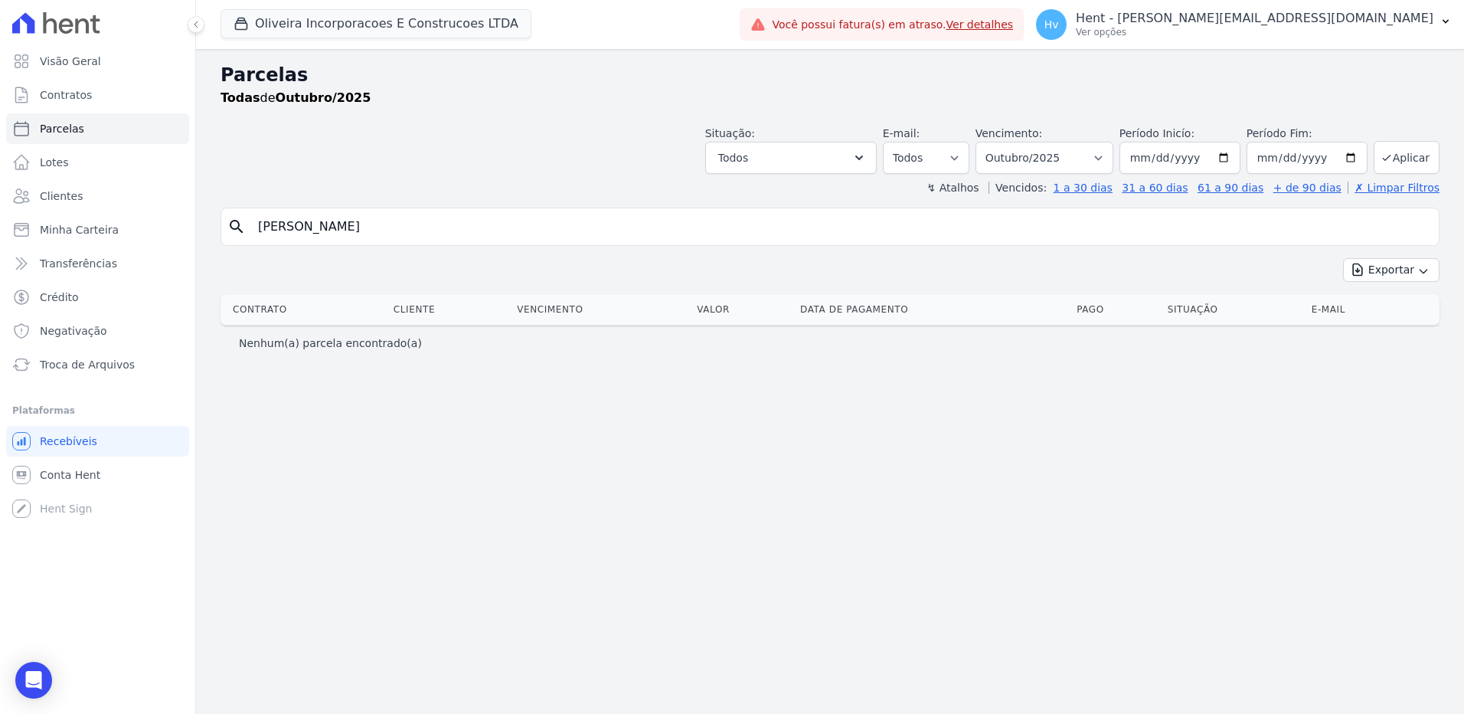
click at [623, 209] on div "search [PERSON_NAME]" at bounding box center [830, 227] width 1219 height 38
drag, startPoint x: 617, startPoint y: 222, endPoint x: 612, endPoint y: 229, distance: 8.3
click at [615, 222] on input "[PERSON_NAME]" at bounding box center [841, 226] width 1184 height 31
type input "[PERSON_NAME]"
select select
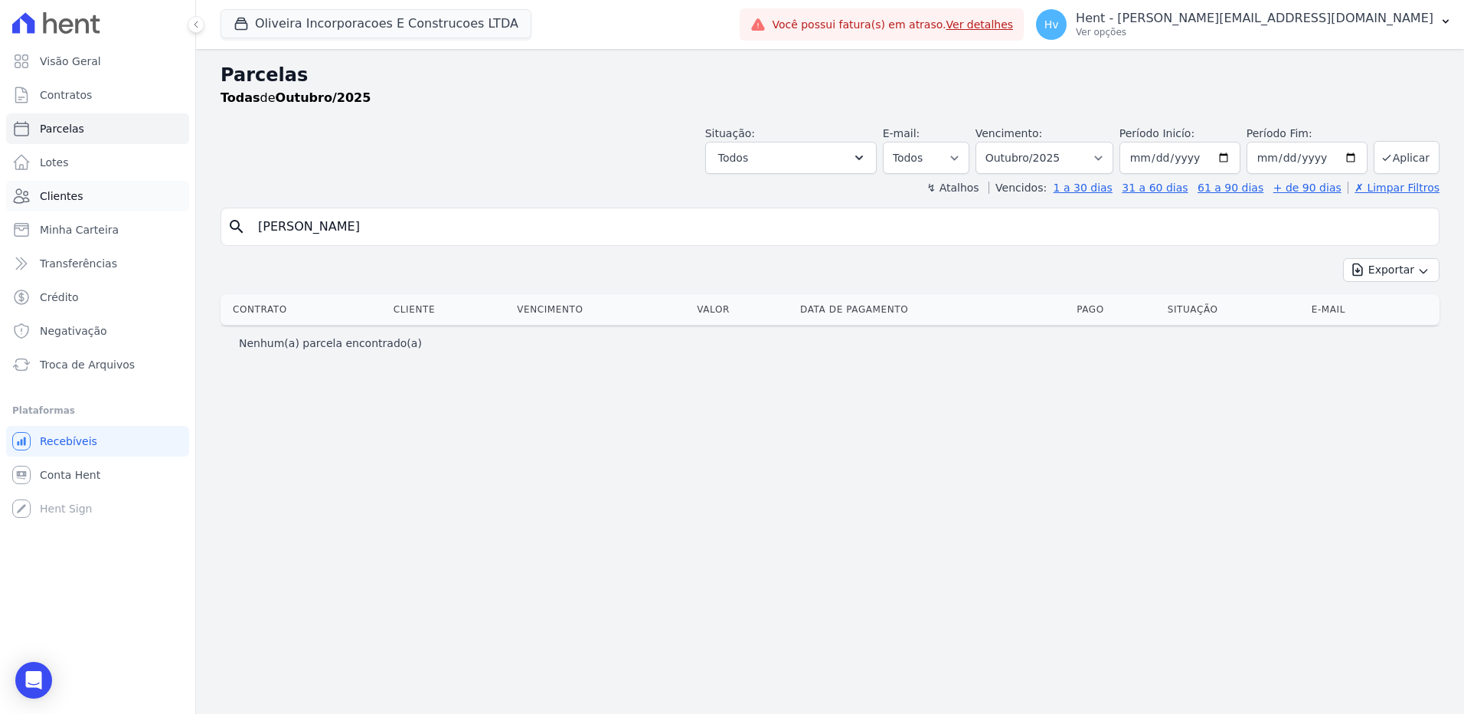
click at [67, 201] on span "Clientes" at bounding box center [61, 195] width 43 height 15
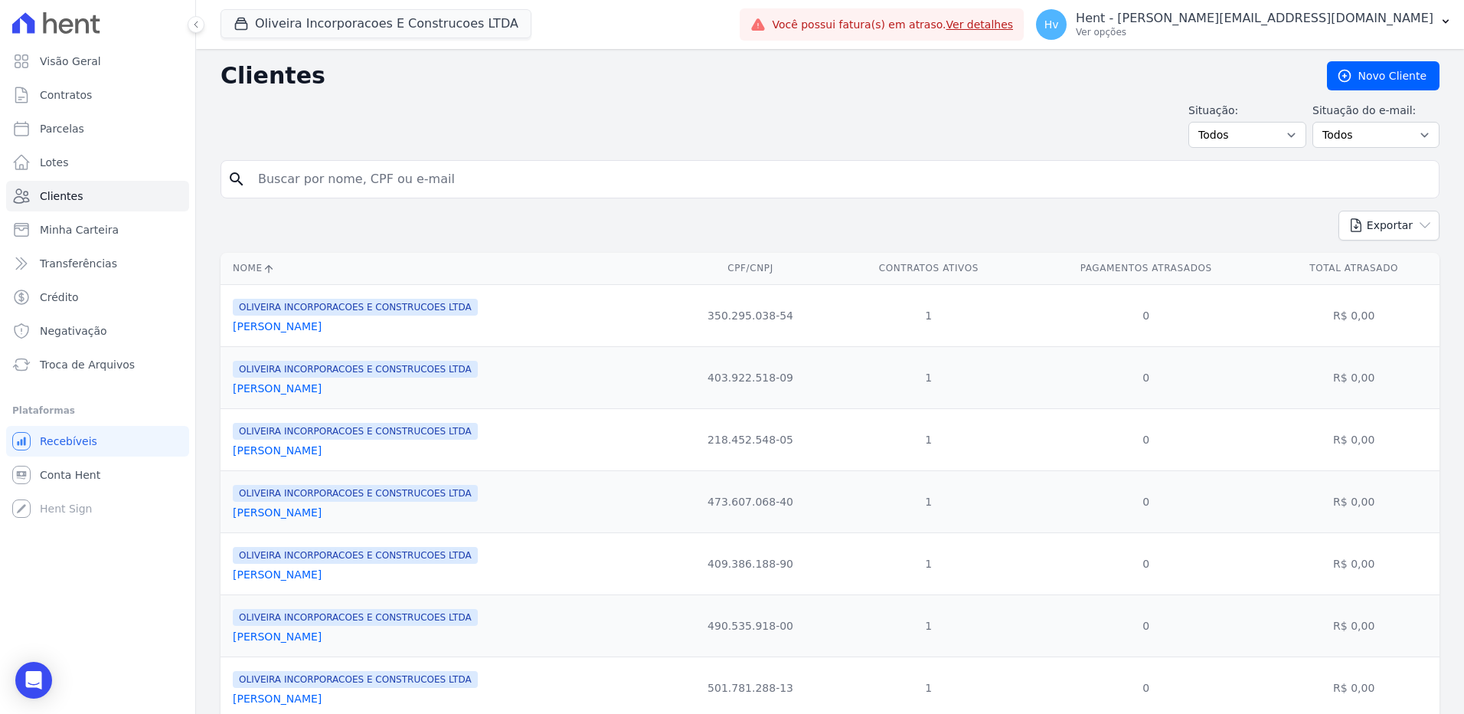
drag, startPoint x: 552, startPoint y: 174, endPoint x: 592, endPoint y: 172, distance: 39.9
click at [552, 174] on input "search" at bounding box center [841, 179] width 1184 height 31
paste input "[PERSON_NAME]"
type input "[PERSON_NAME]"
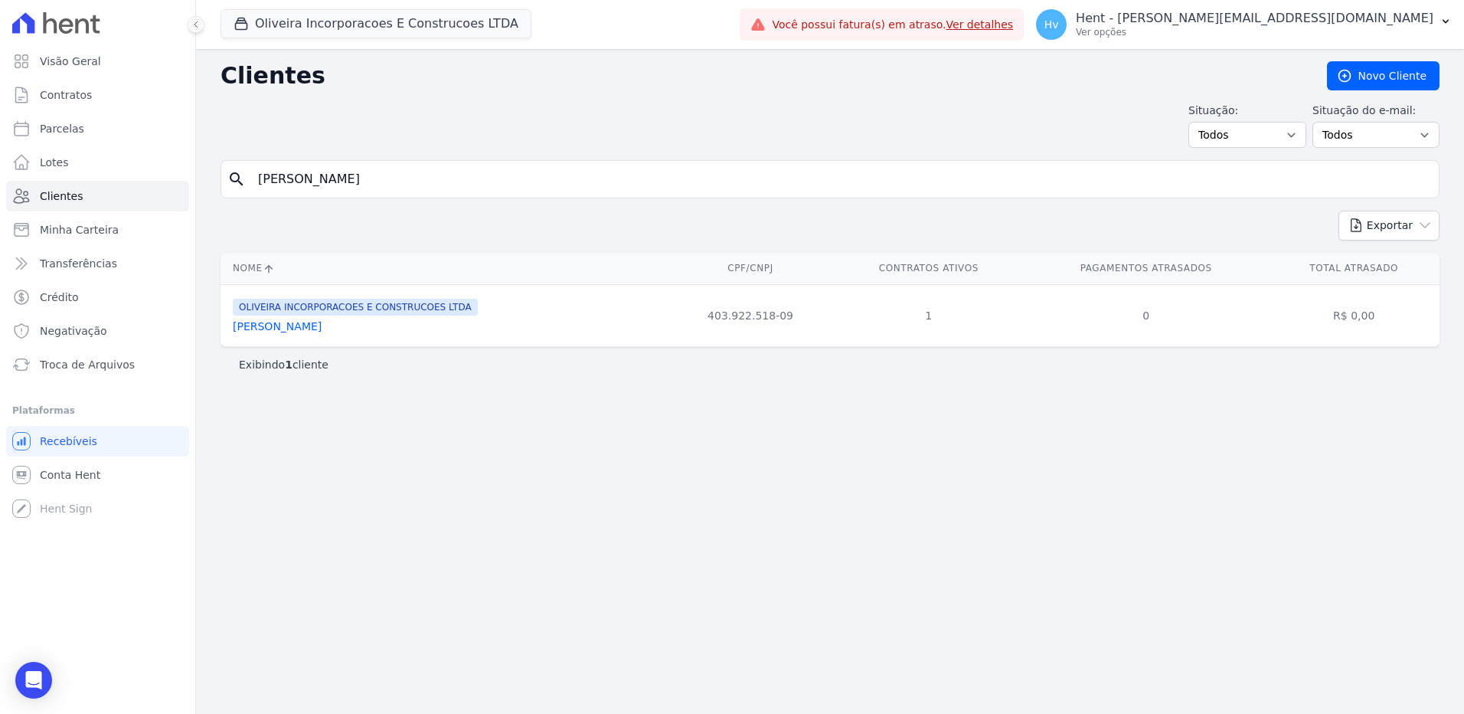
click at [322, 329] on link "[PERSON_NAME]" at bounding box center [277, 326] width 89 height 12
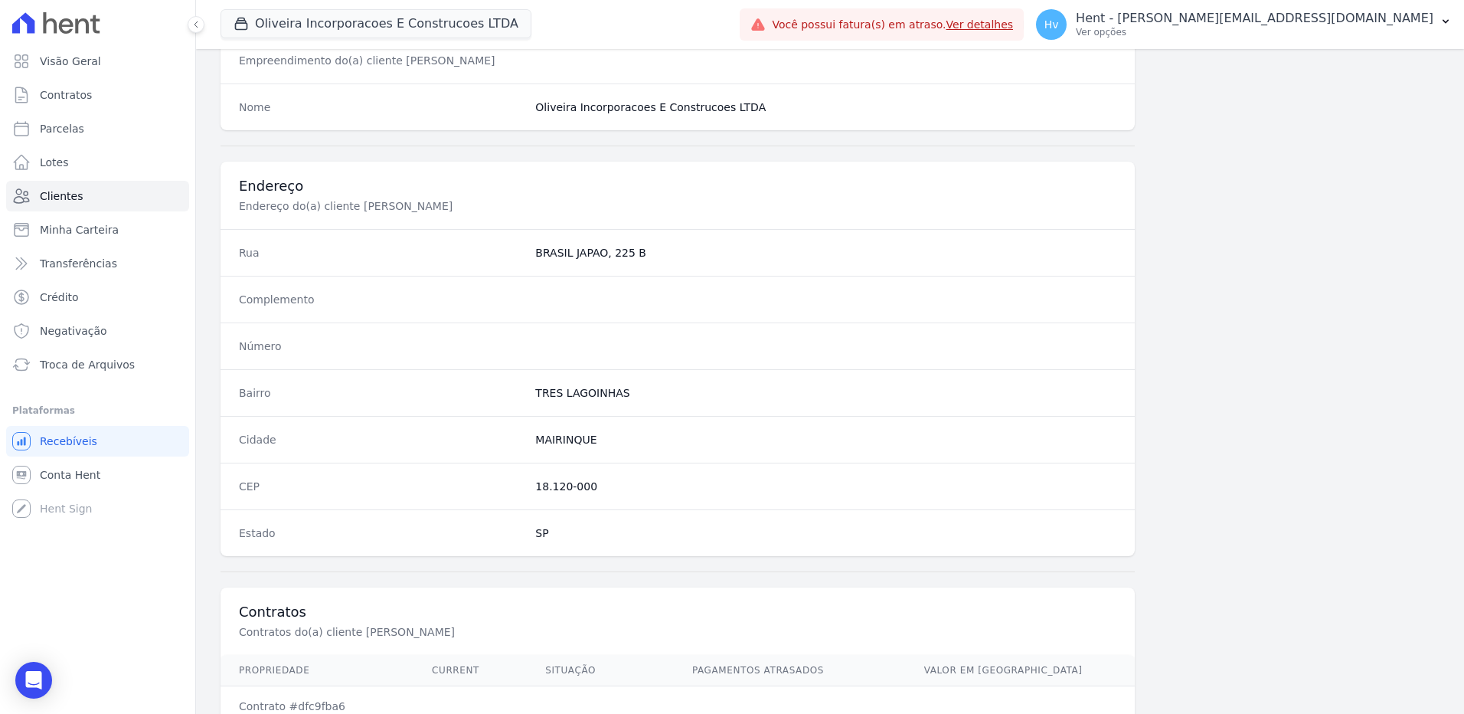
scroll to position [719, 0]
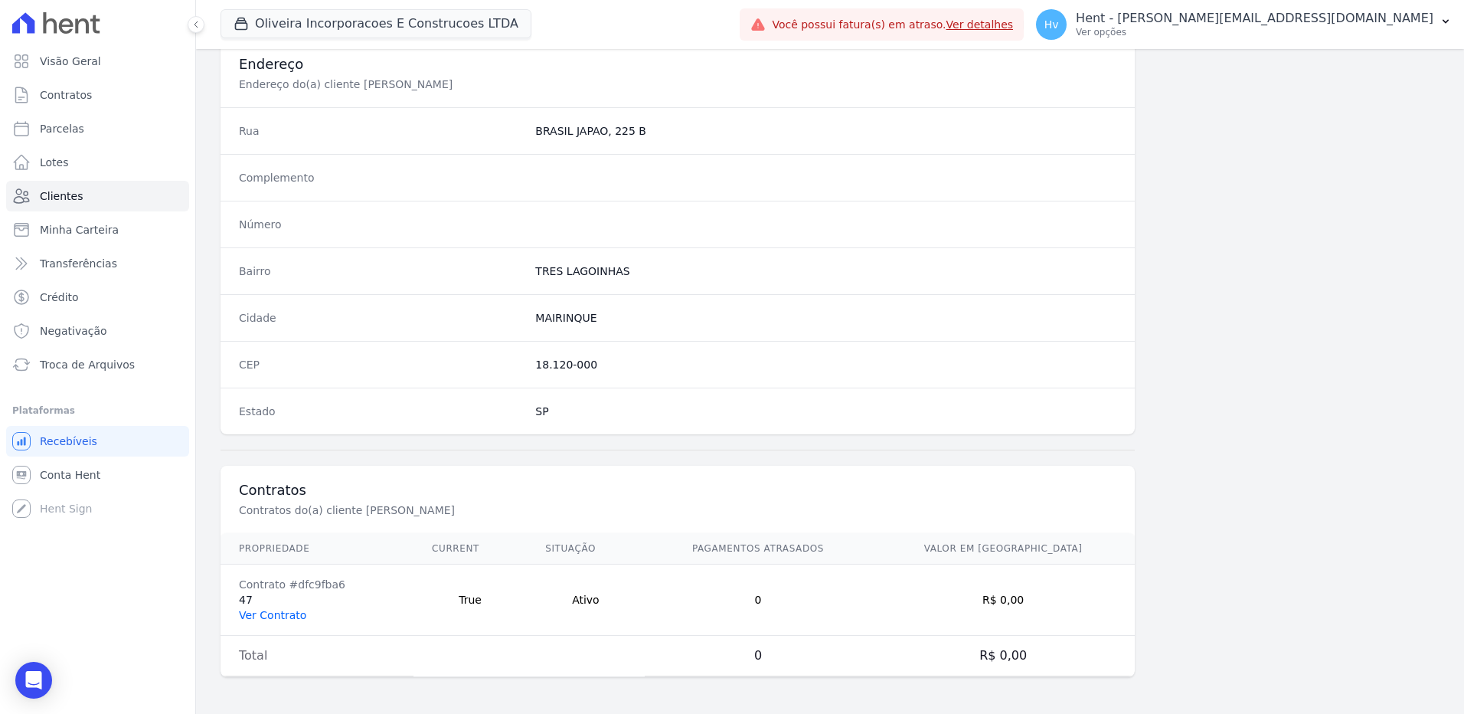
click at [282, 615] on link "Ver Contrato" at bounding box center [272, 615] width 67 height 12
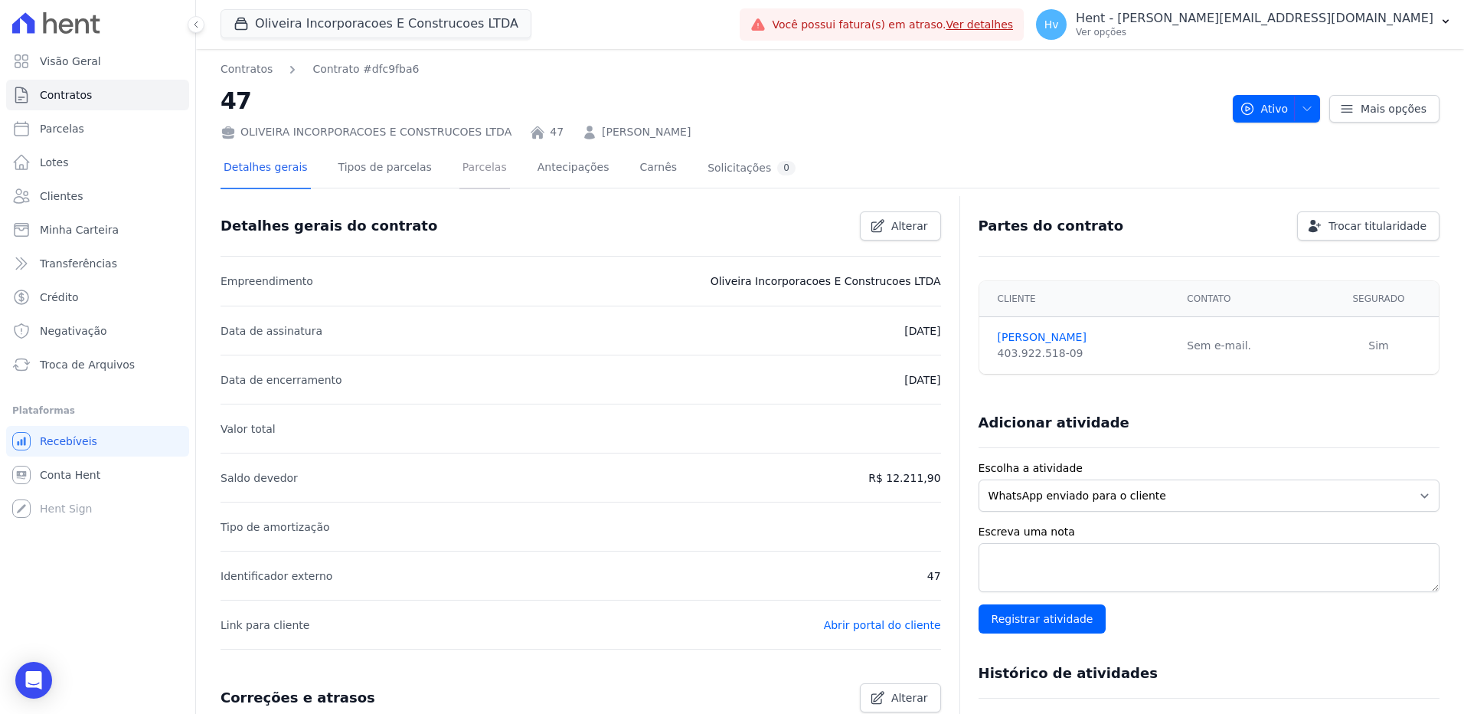
click at [470, 171] on link "Parcelas" at bounding box center [485, 169] width 51 height 41
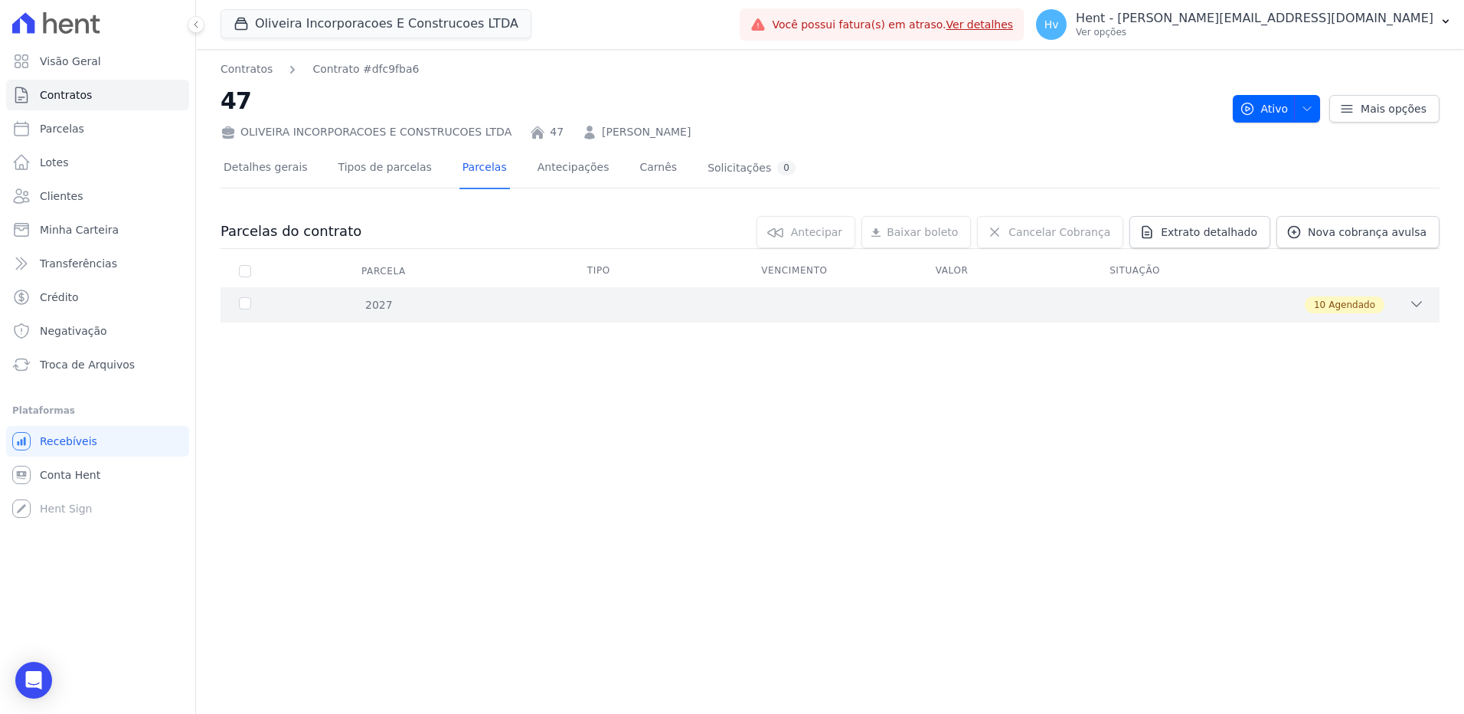
click at [1413, 305] on icon at bounding box center [1416, 303] width 15 height 15
